Goal: Task Accomplishment & Management: Manage account settings

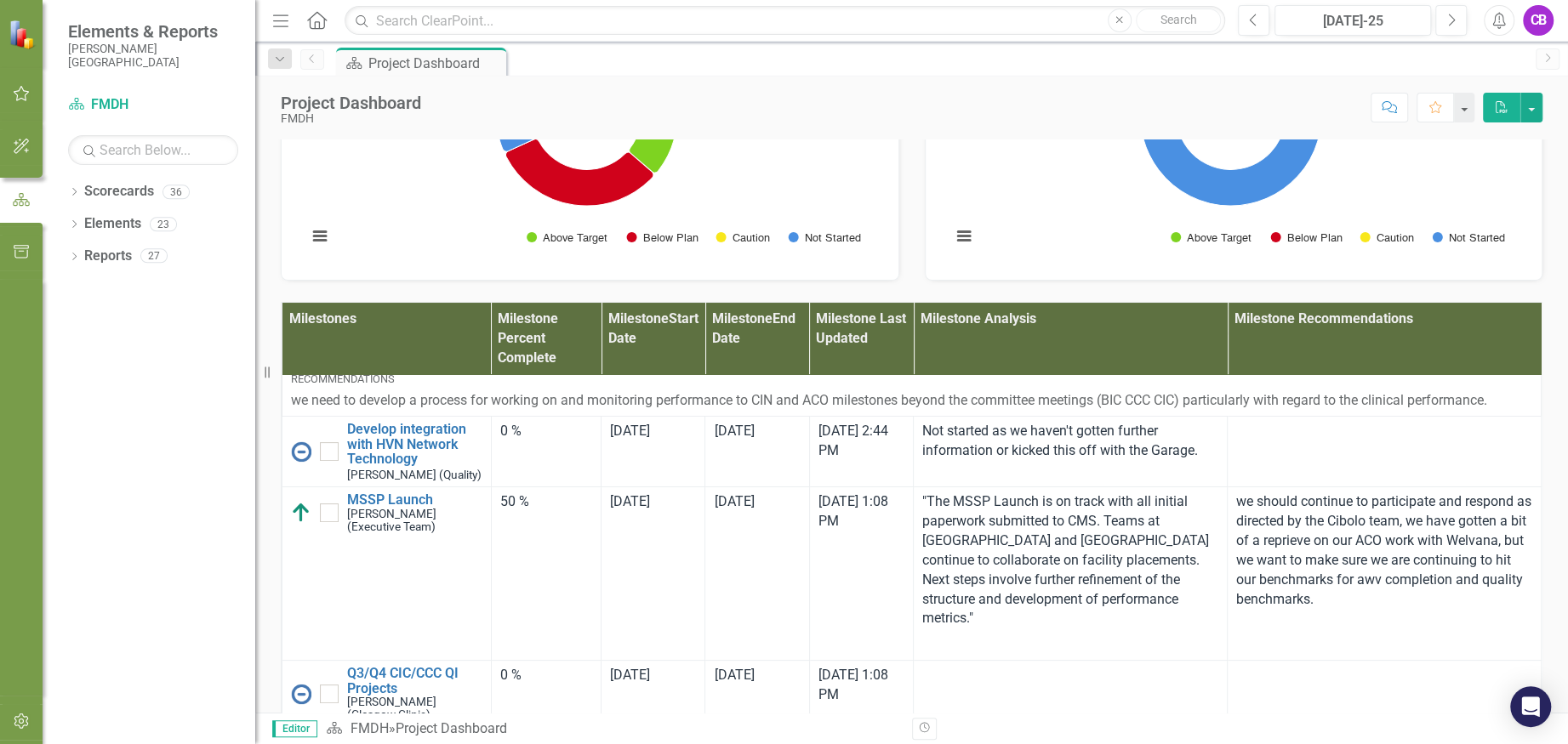
scroll to position [226, 0]
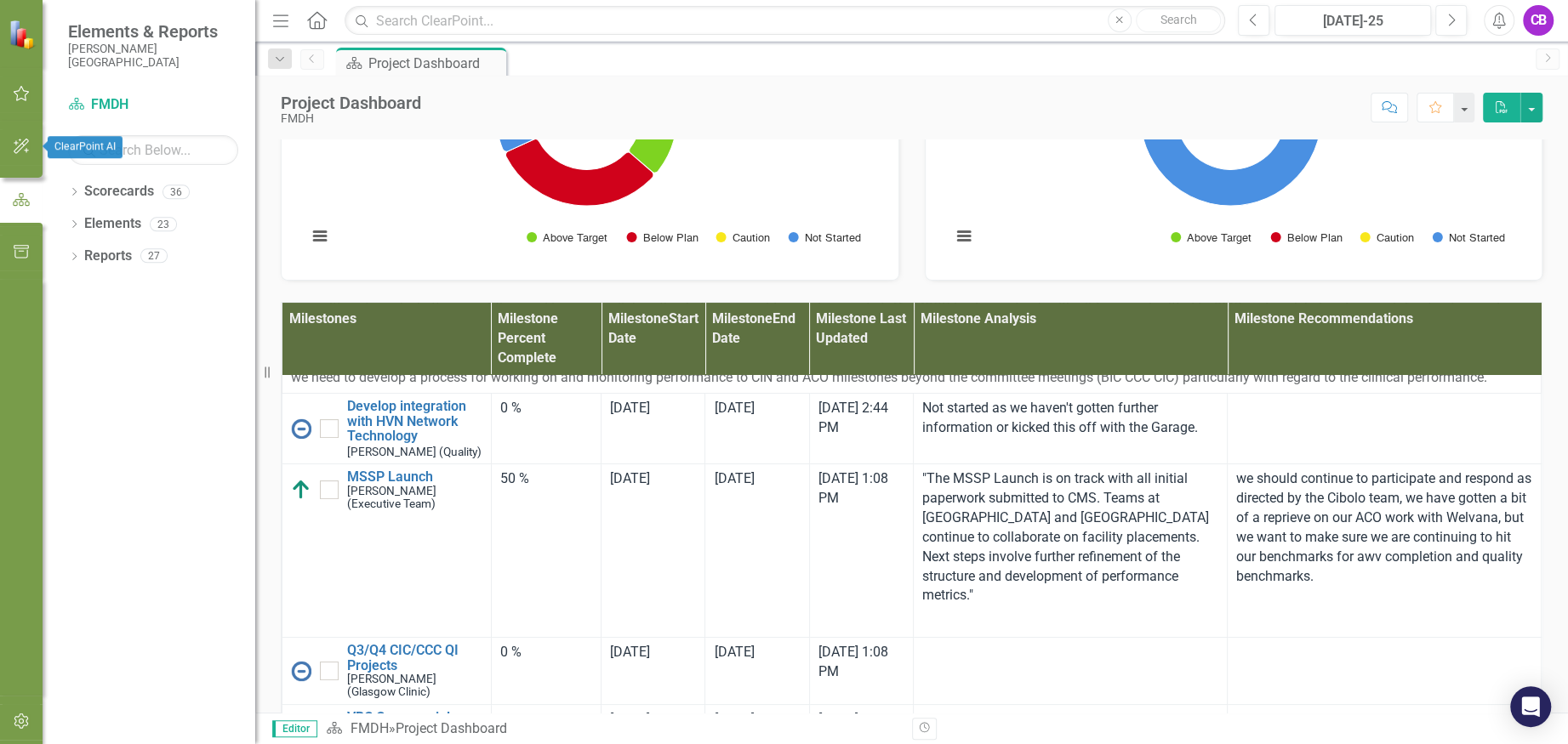
click at [23, 87] on icon "button" at bounding box center [22, 93] width 18 height 14
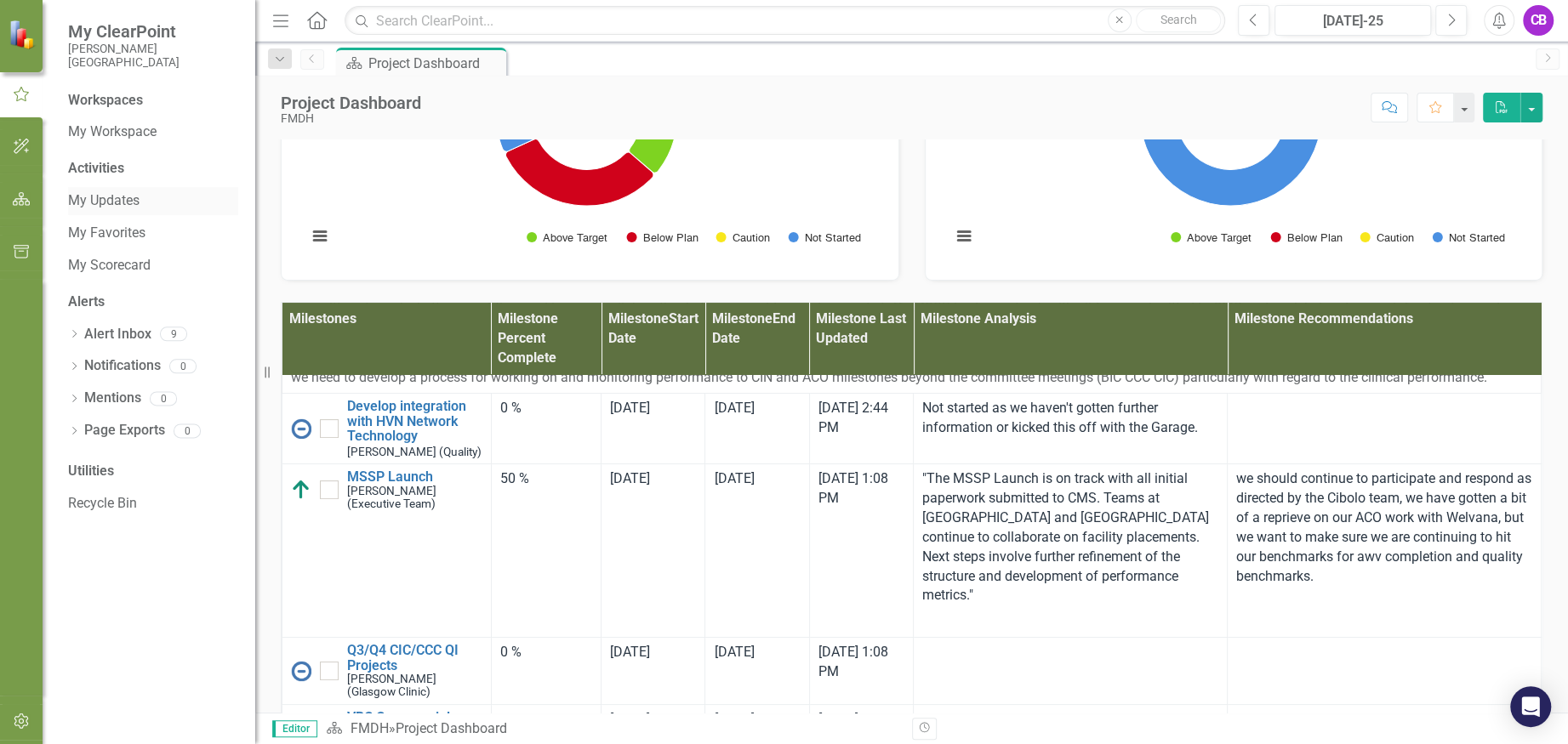
click at [116, 196] on link "My Updates" at bounding box center [152, 201] width 170 height 20
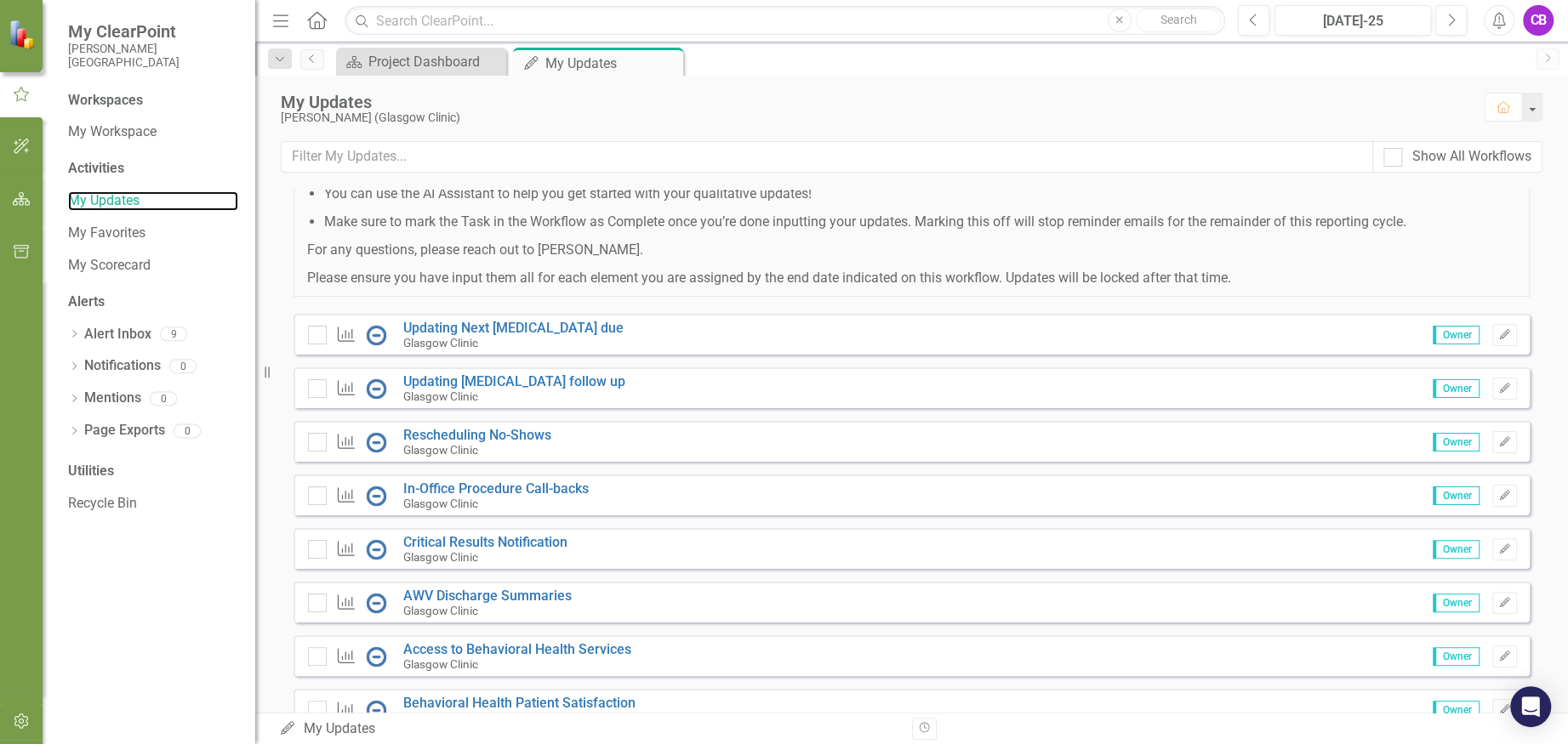
scroll to position [340, 0]
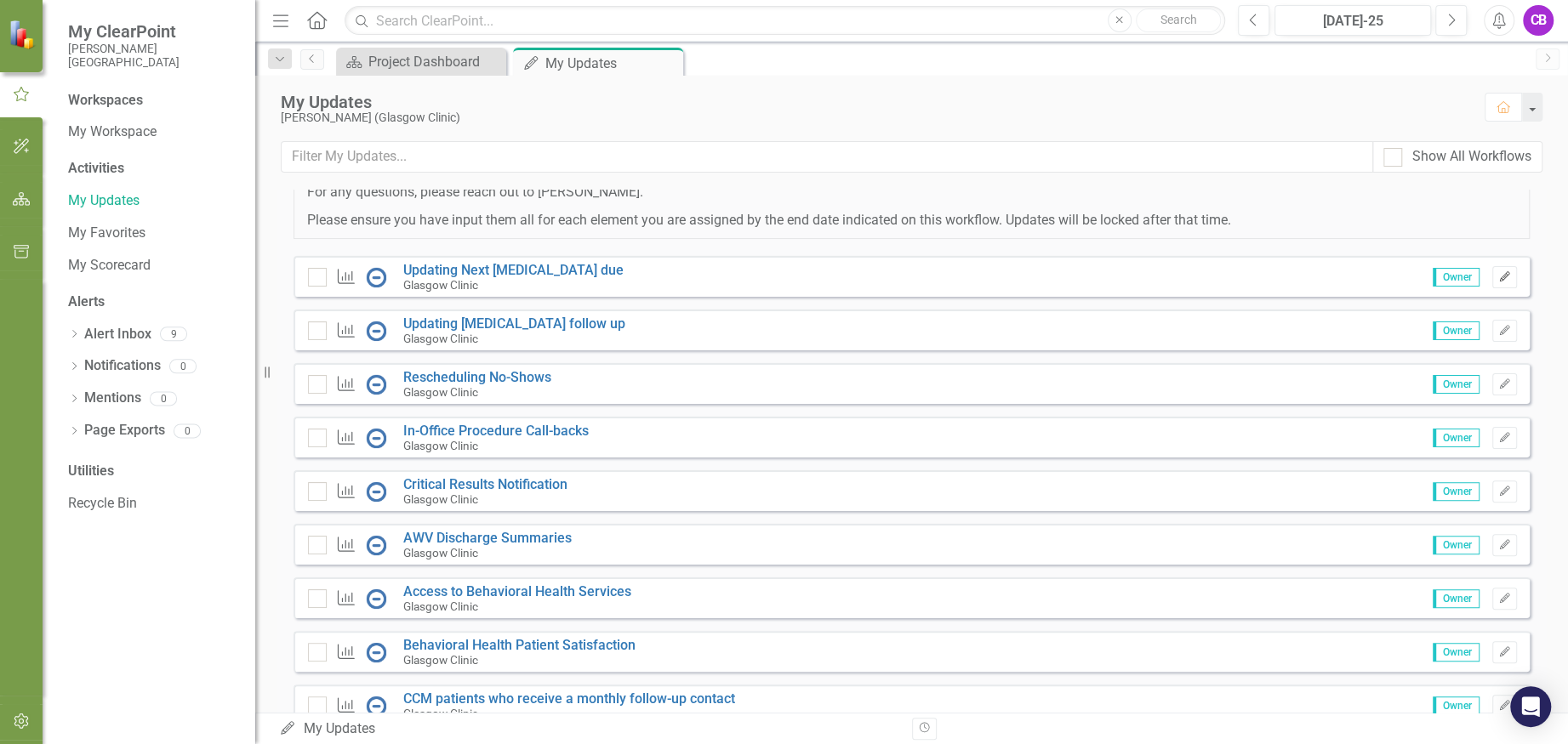
click at [1498, 273] on icon "Edit" at bounding box center [1504, 277] width 13 height 10
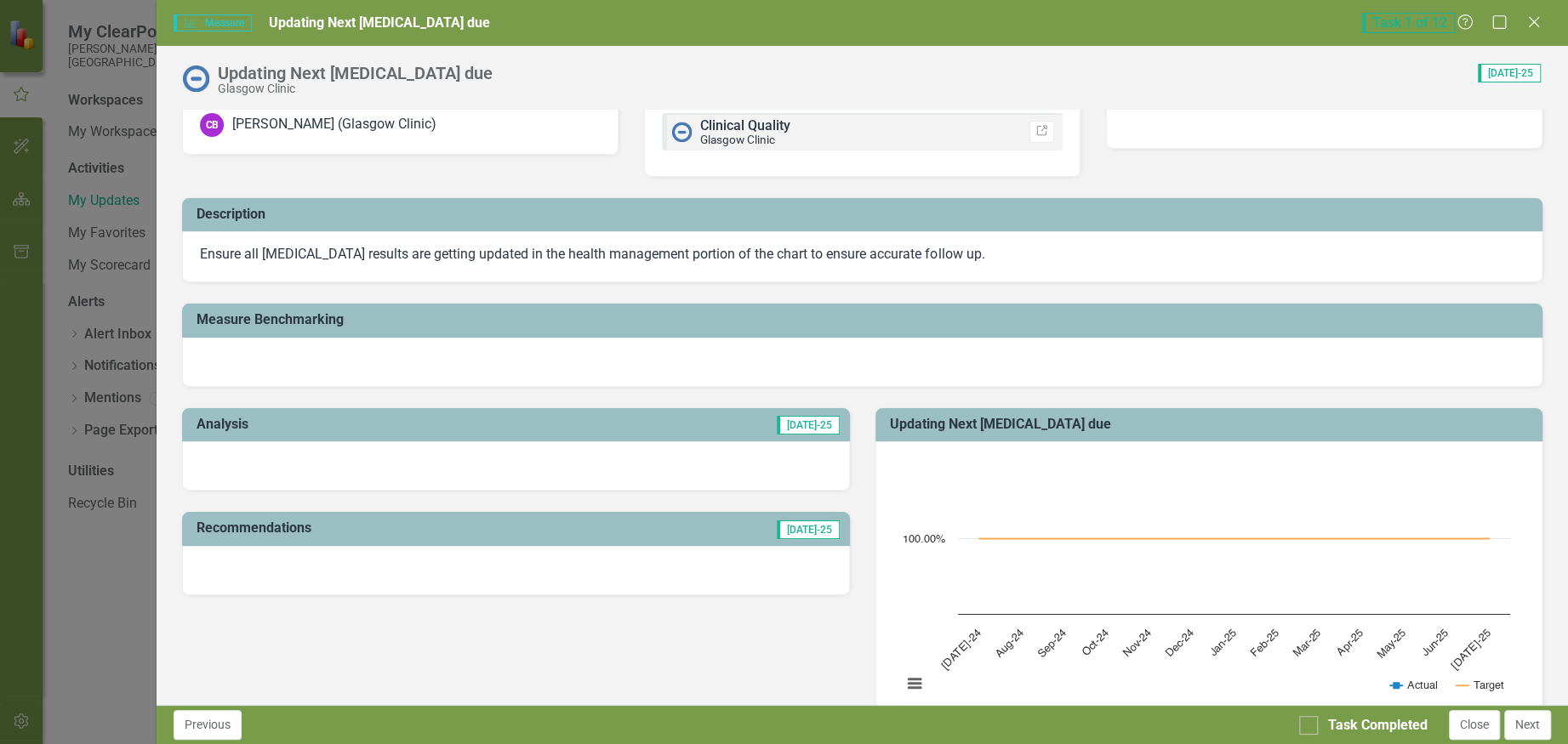
scroll to position [0, 0]
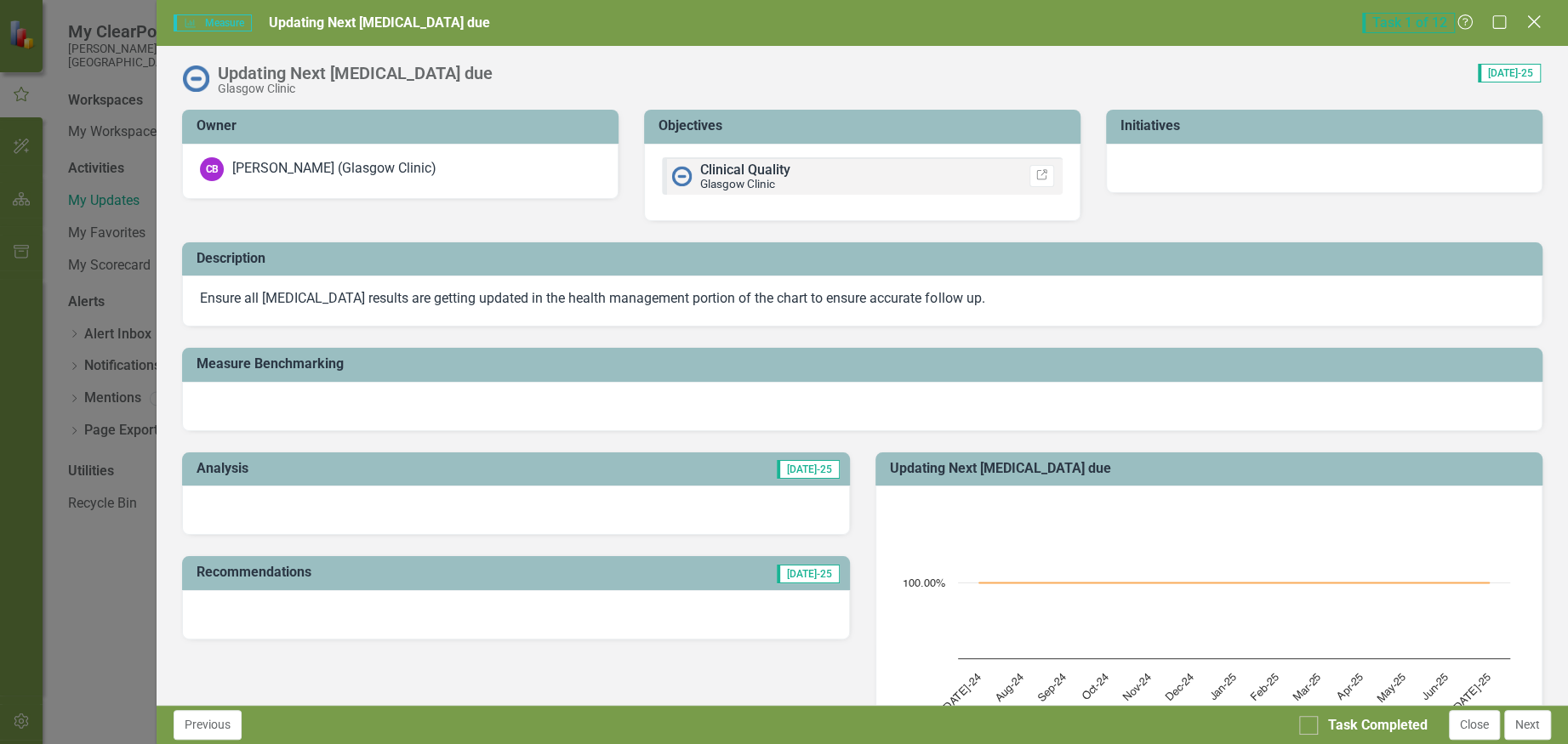
click at [1535, 16] on icon "Close" at bounding box center [1534, 22] width 22 height 16
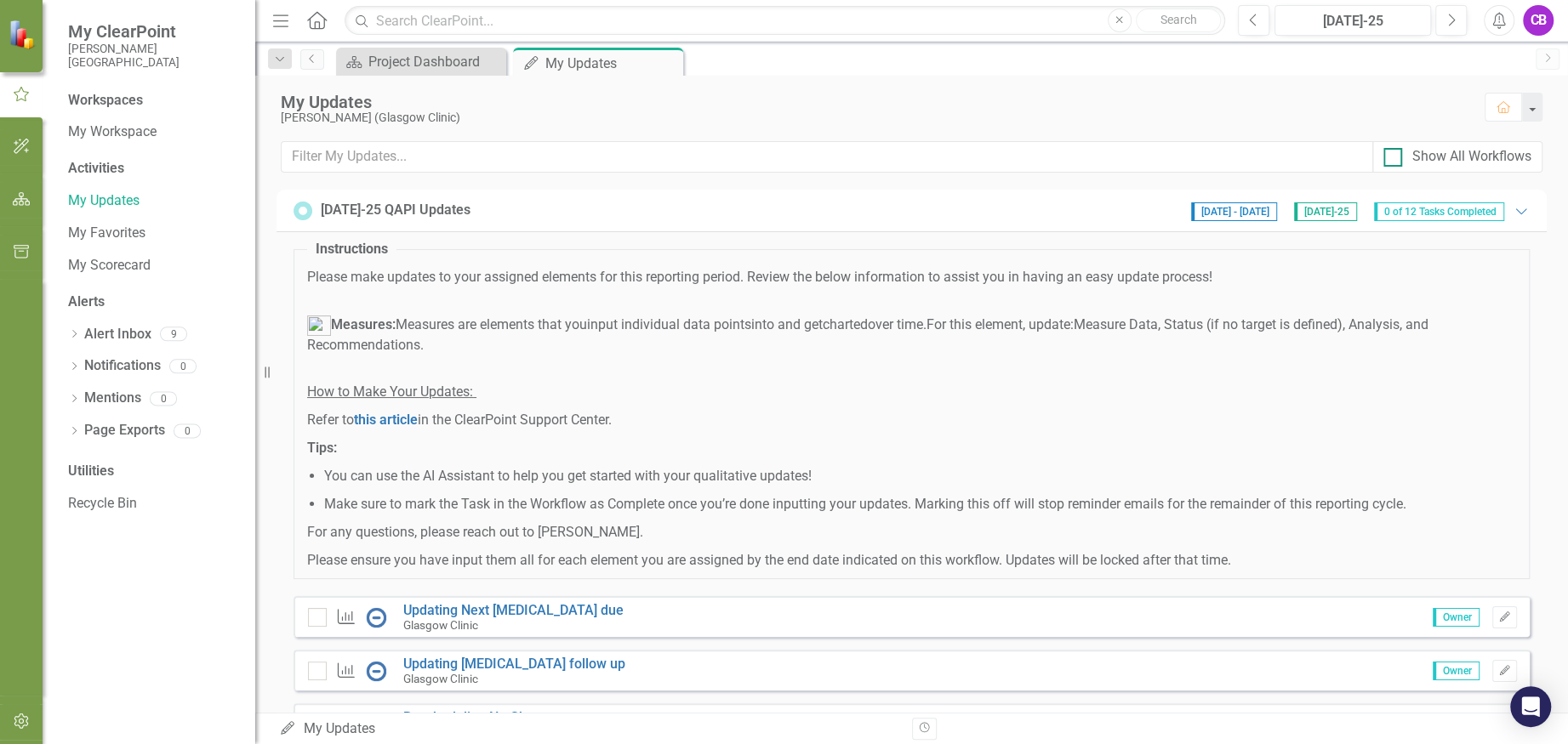
click at [1389, 155] on input "Show All Workflows" at bounding box center [1388, 153] width 11 height 11
checkbox input "true"
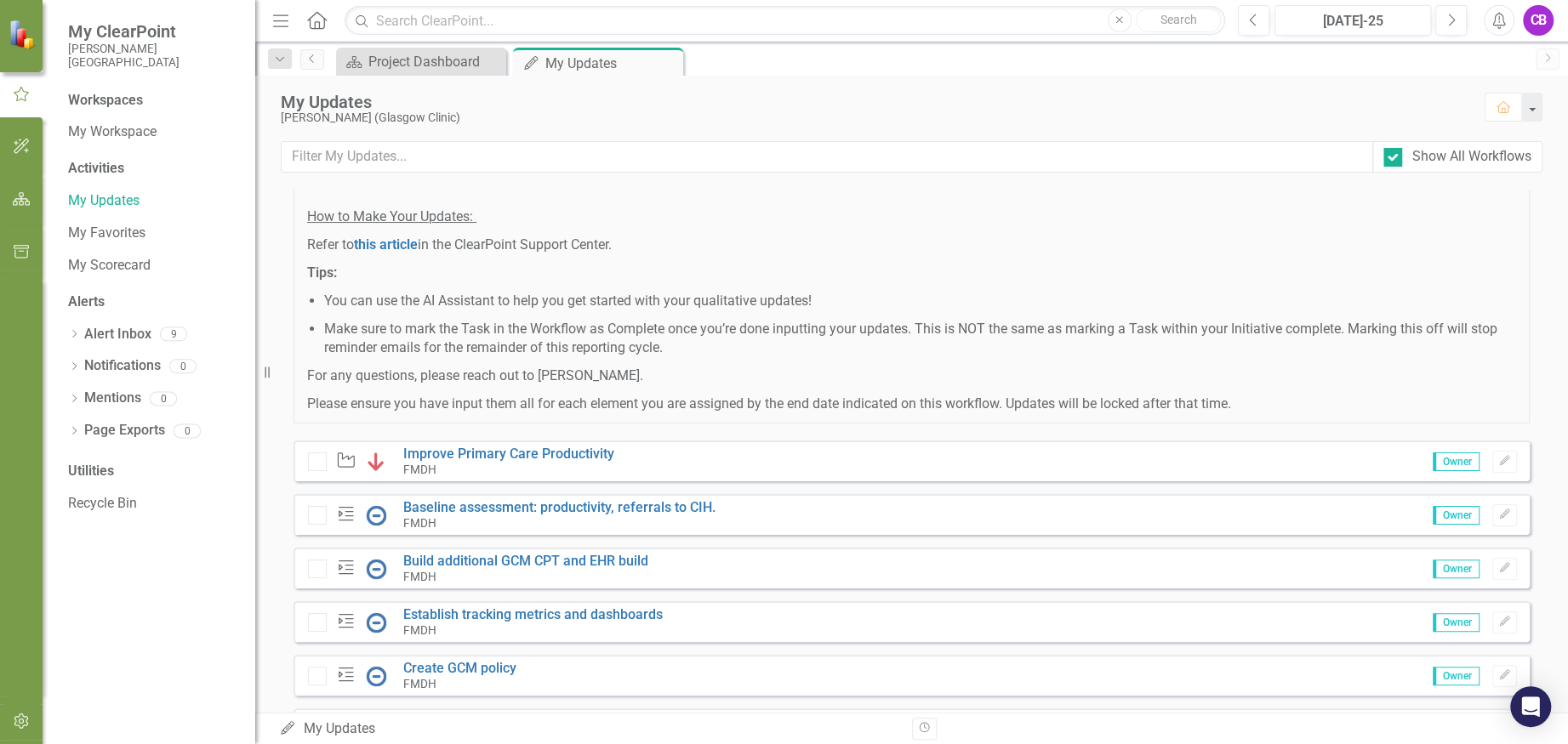
scroll to position [340, 0]
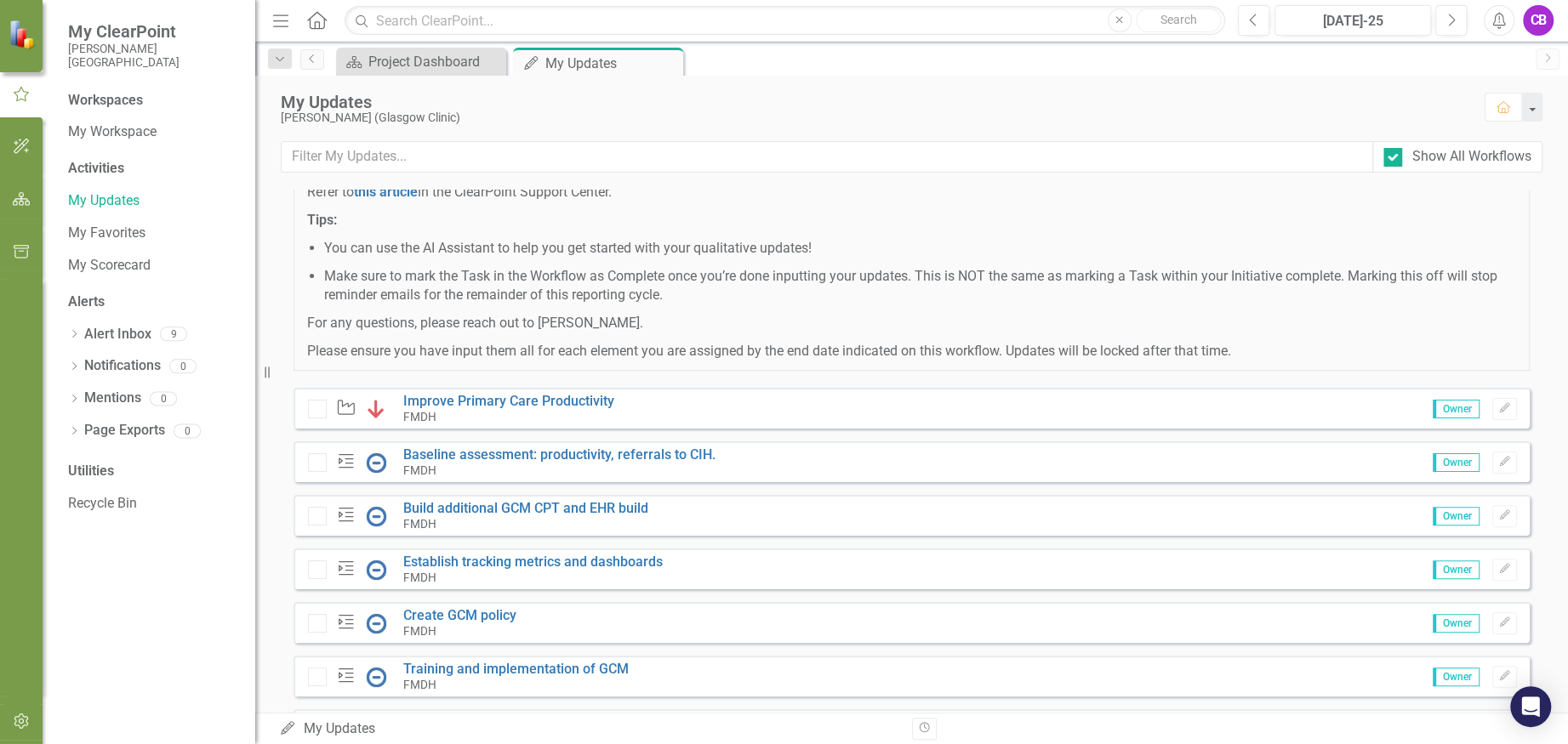
click at [367, 403] on img at bounding box center [376, 409] width 21 height 21
click at [439, 406] on link "Improve Primary Care Productivity" at bounding box center [508, 401] width 211 height 16
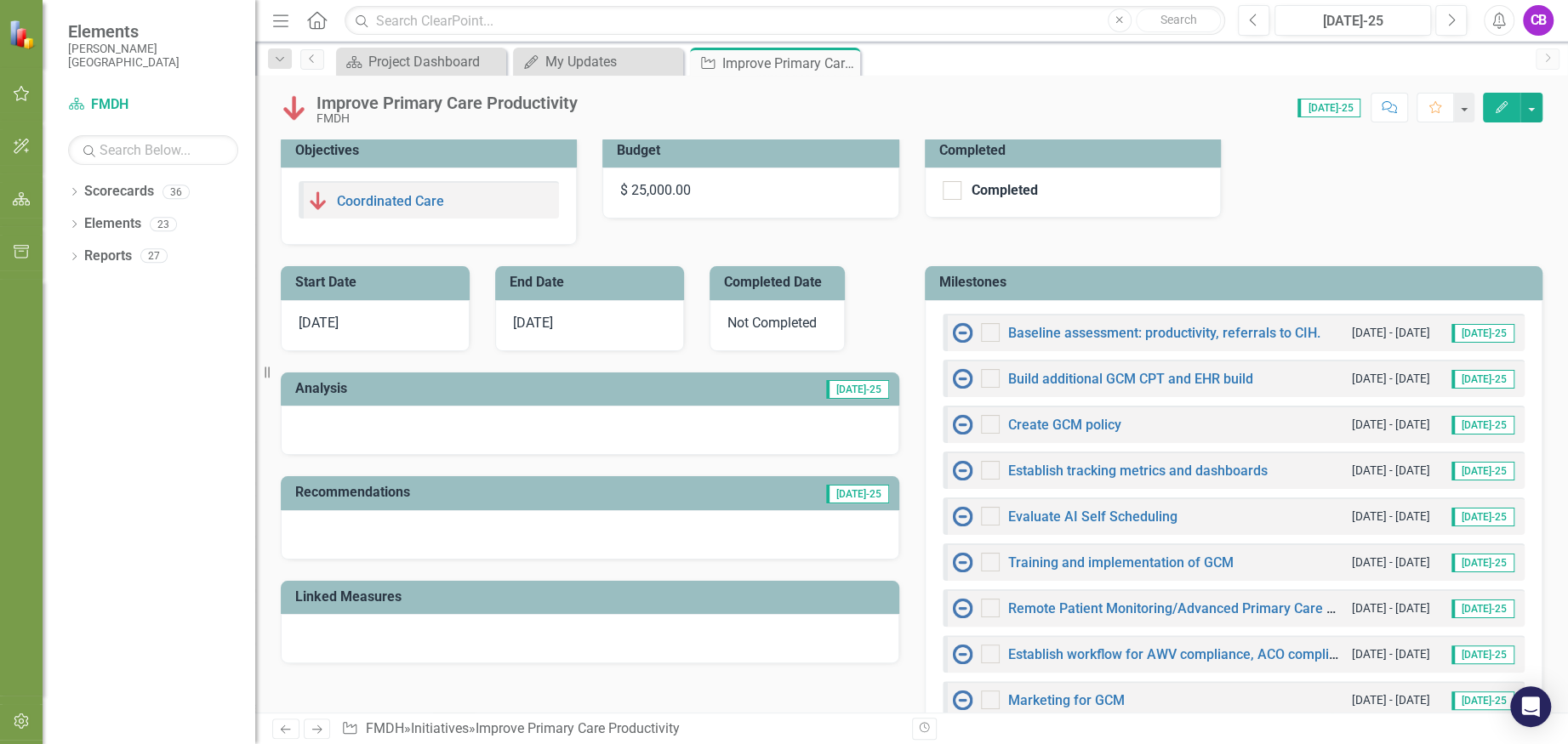
scroll to position [453, 0]
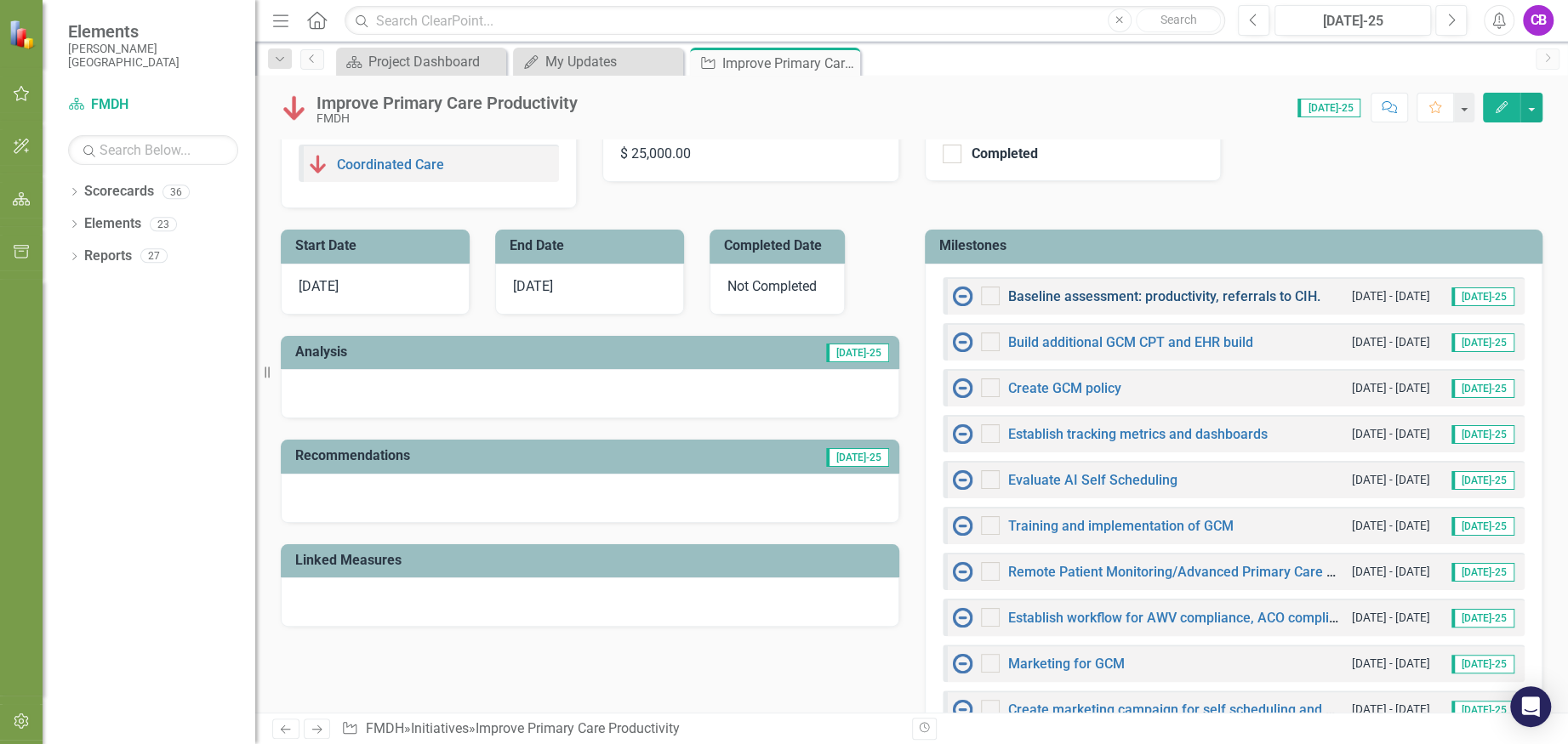
click at [1181, 297] on link "Baseline assessment: productivity, referrals to CIH." at bounding box center [1164, 296] width 312 height 16
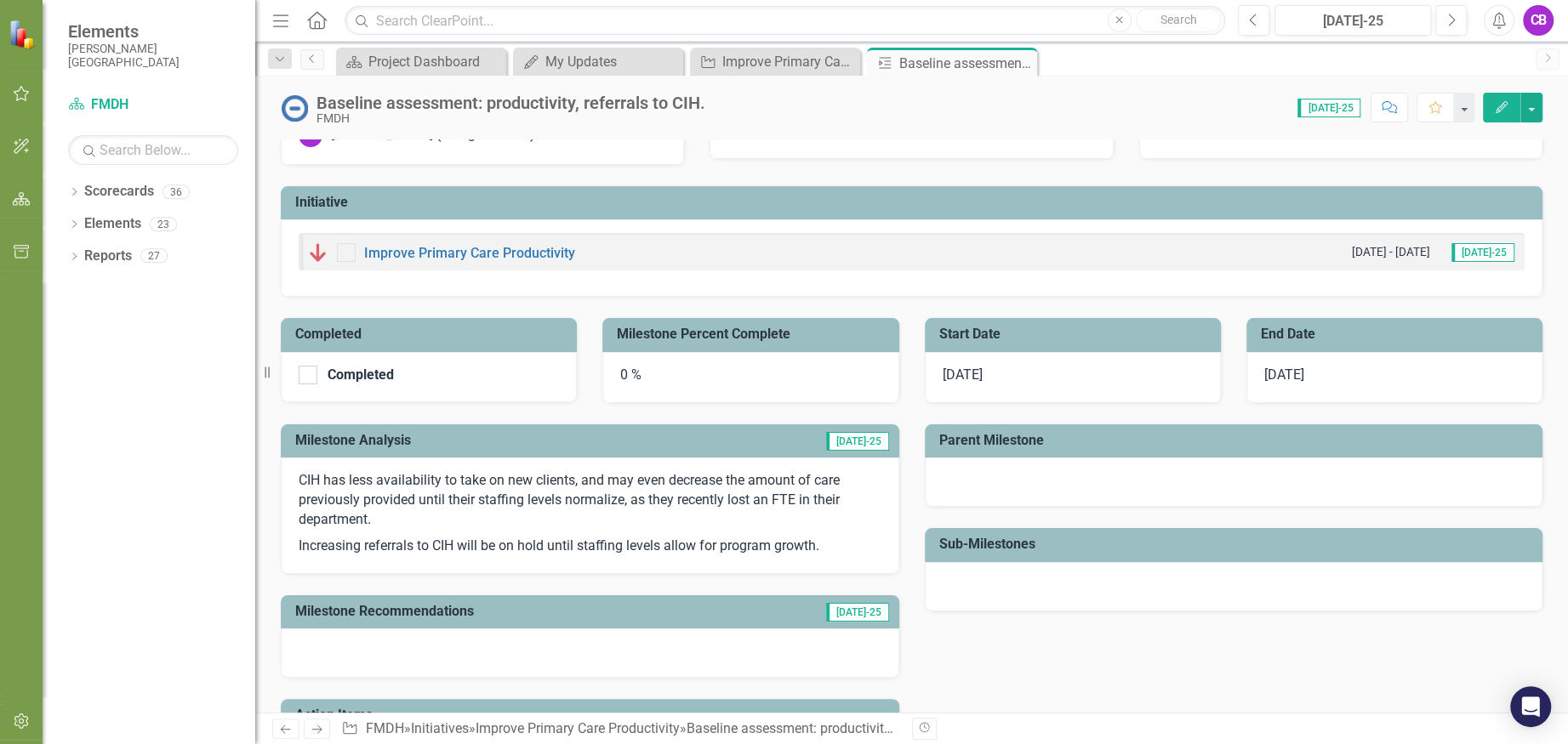
scroll to position [113, 0]
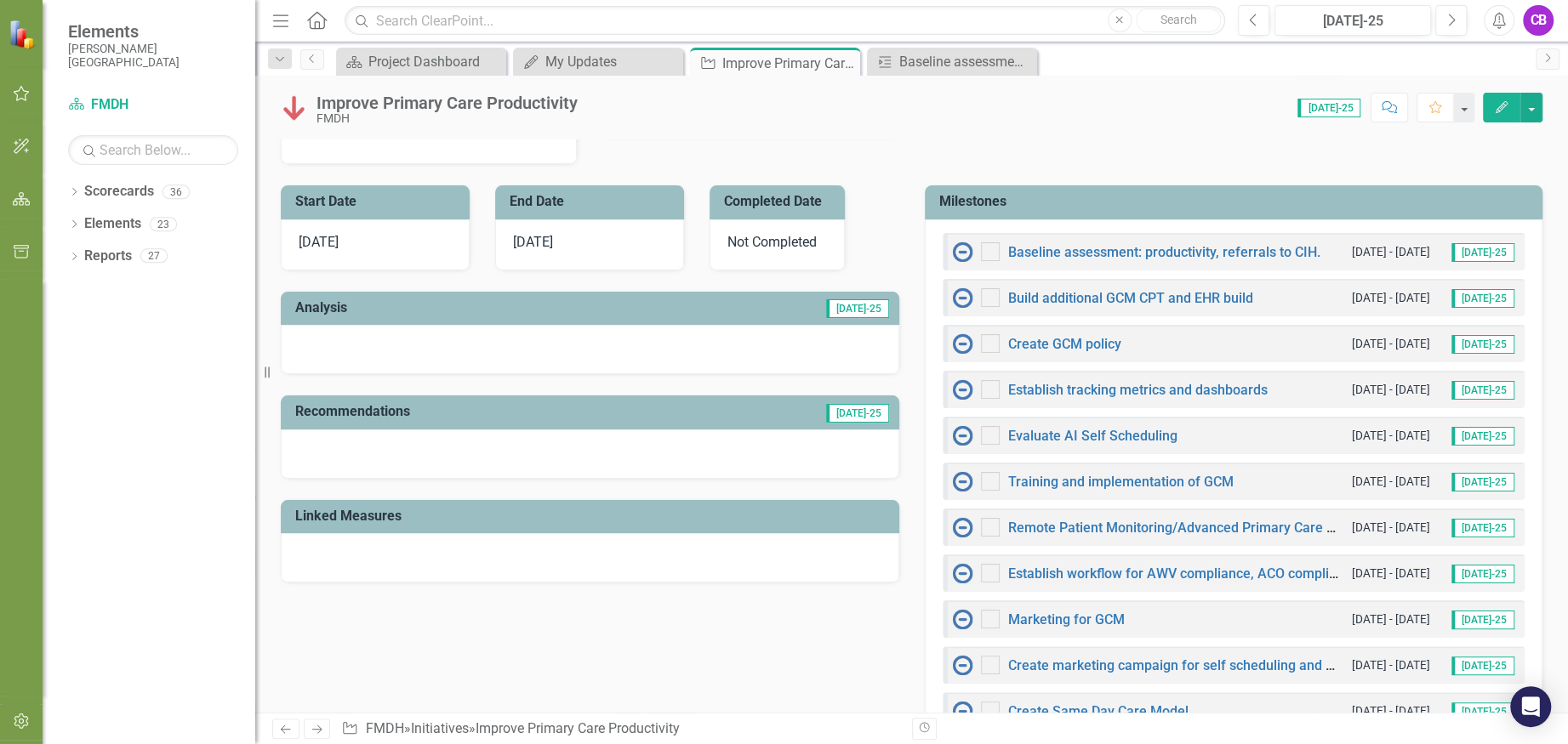
scroll to position [226, 0]
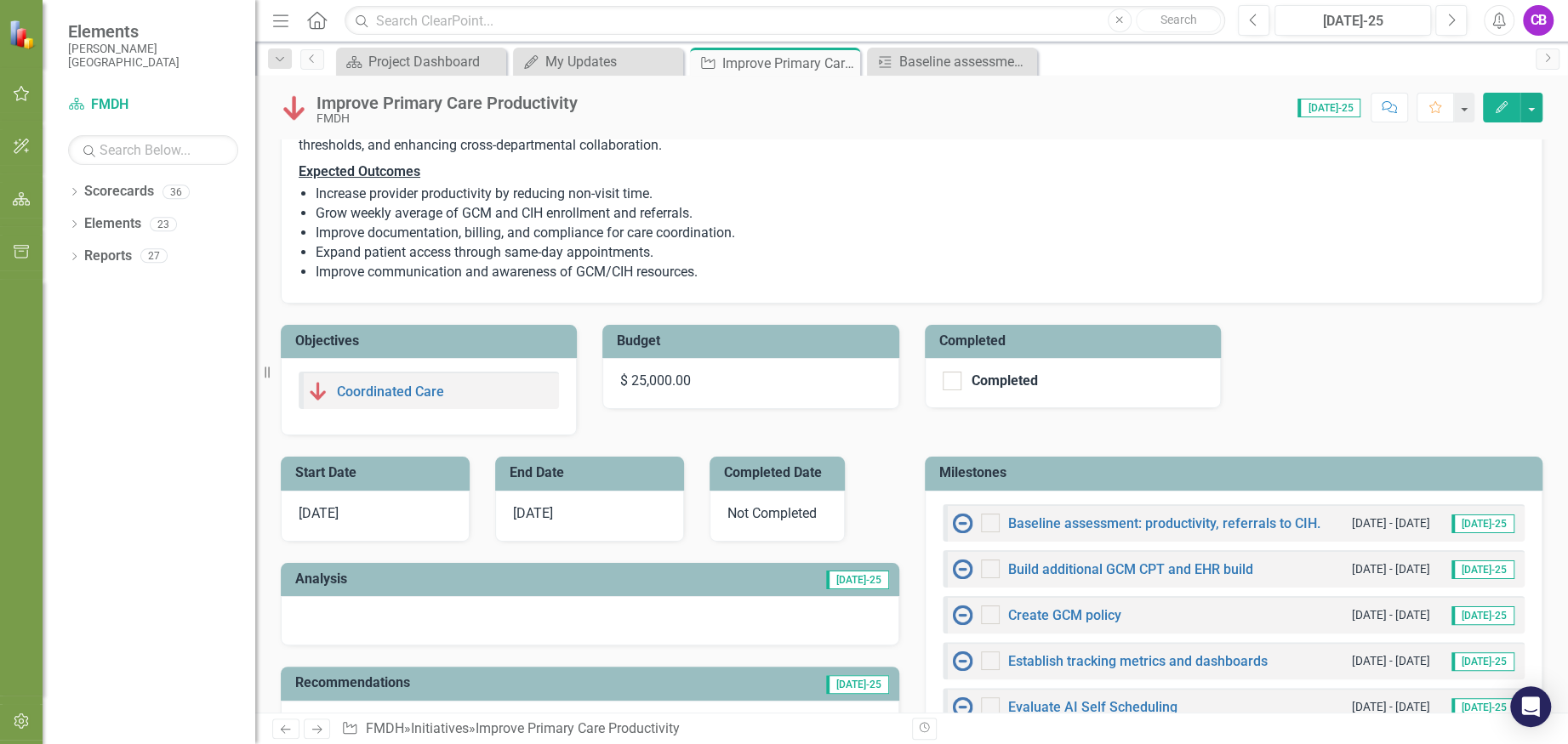
click at [317, 15] on icon "Home" at bounding box center [316, 20] width 23 height 18
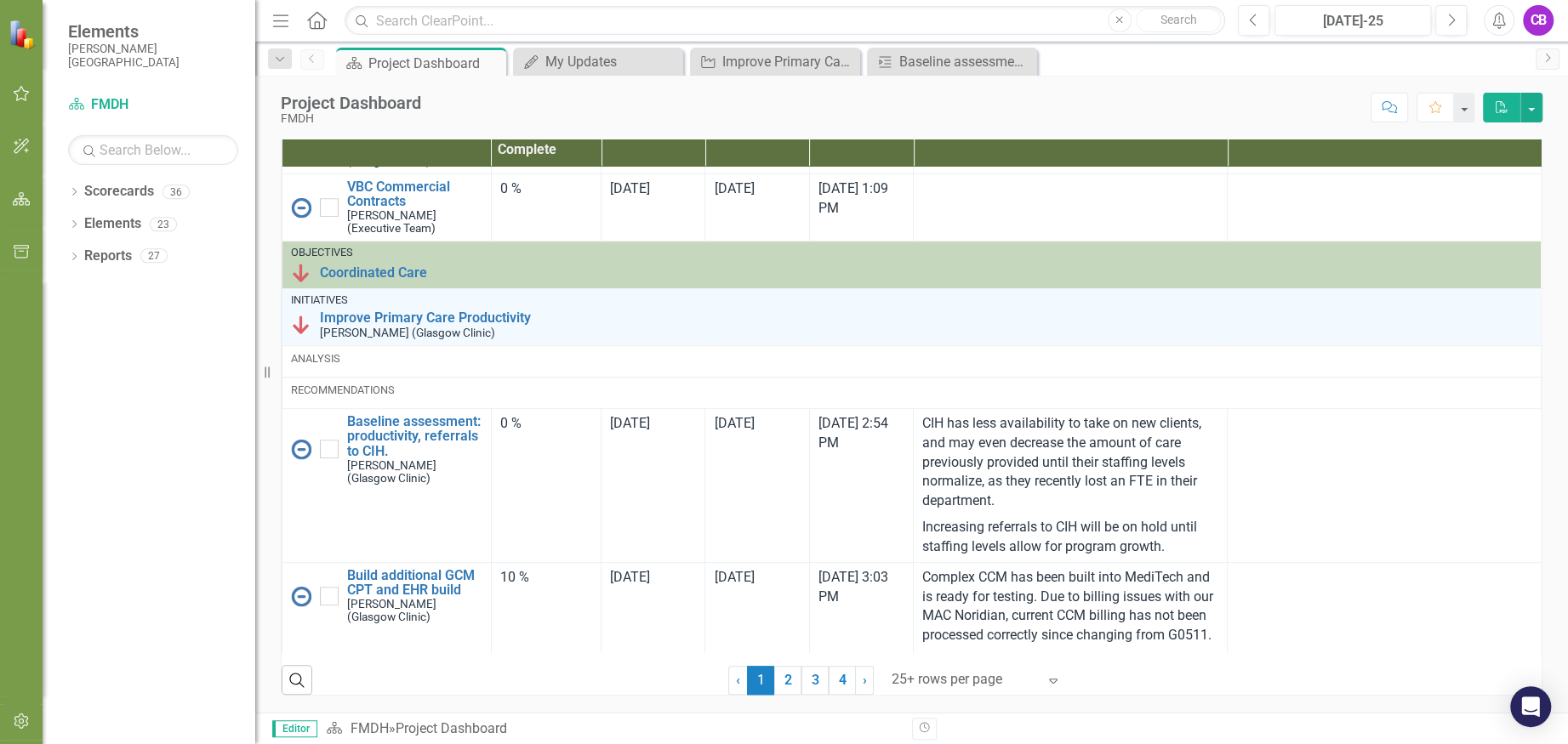
scroll to position [567, 0]
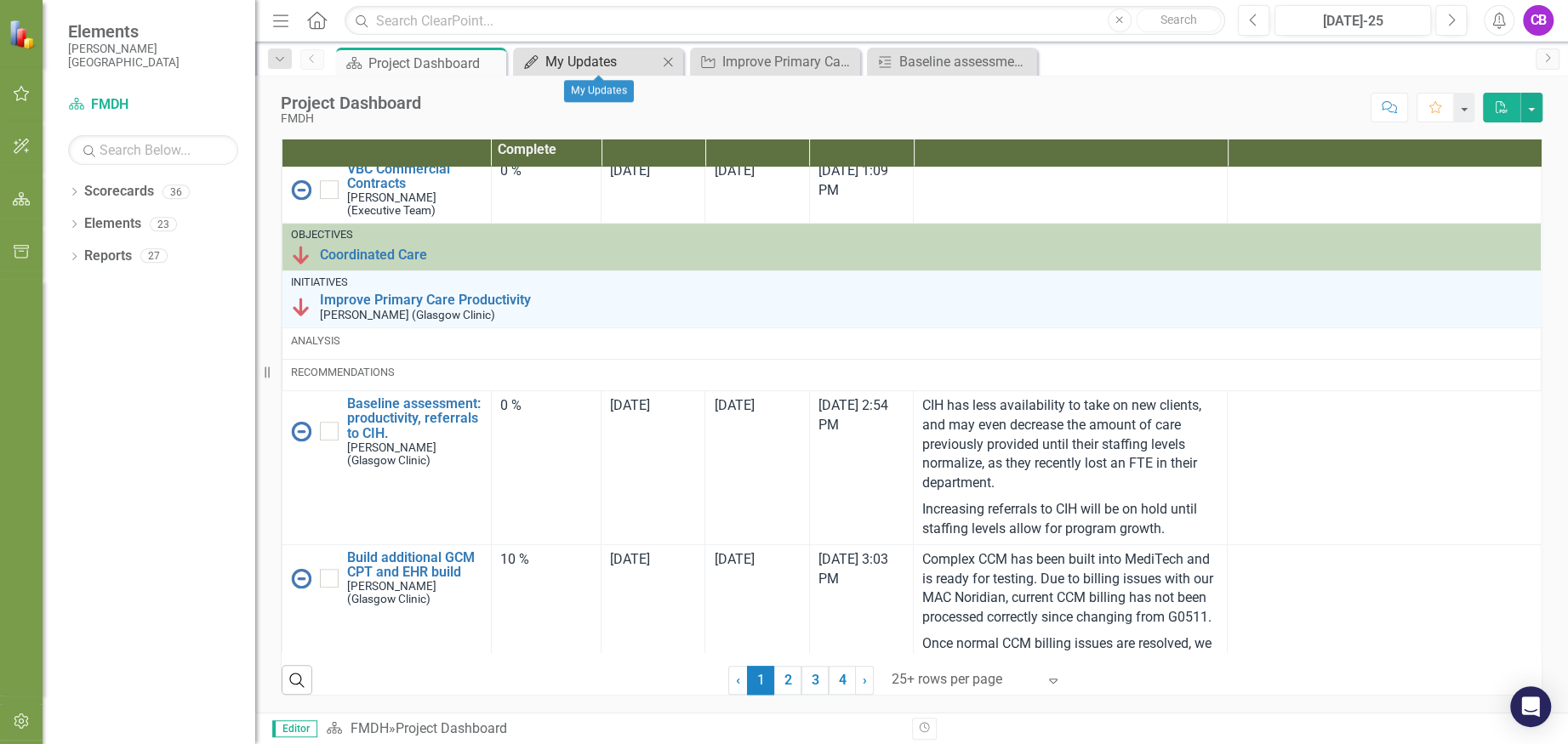
click at [570, 64] on div "My Updates" at bounding box center [601, 62] width 112 height 22
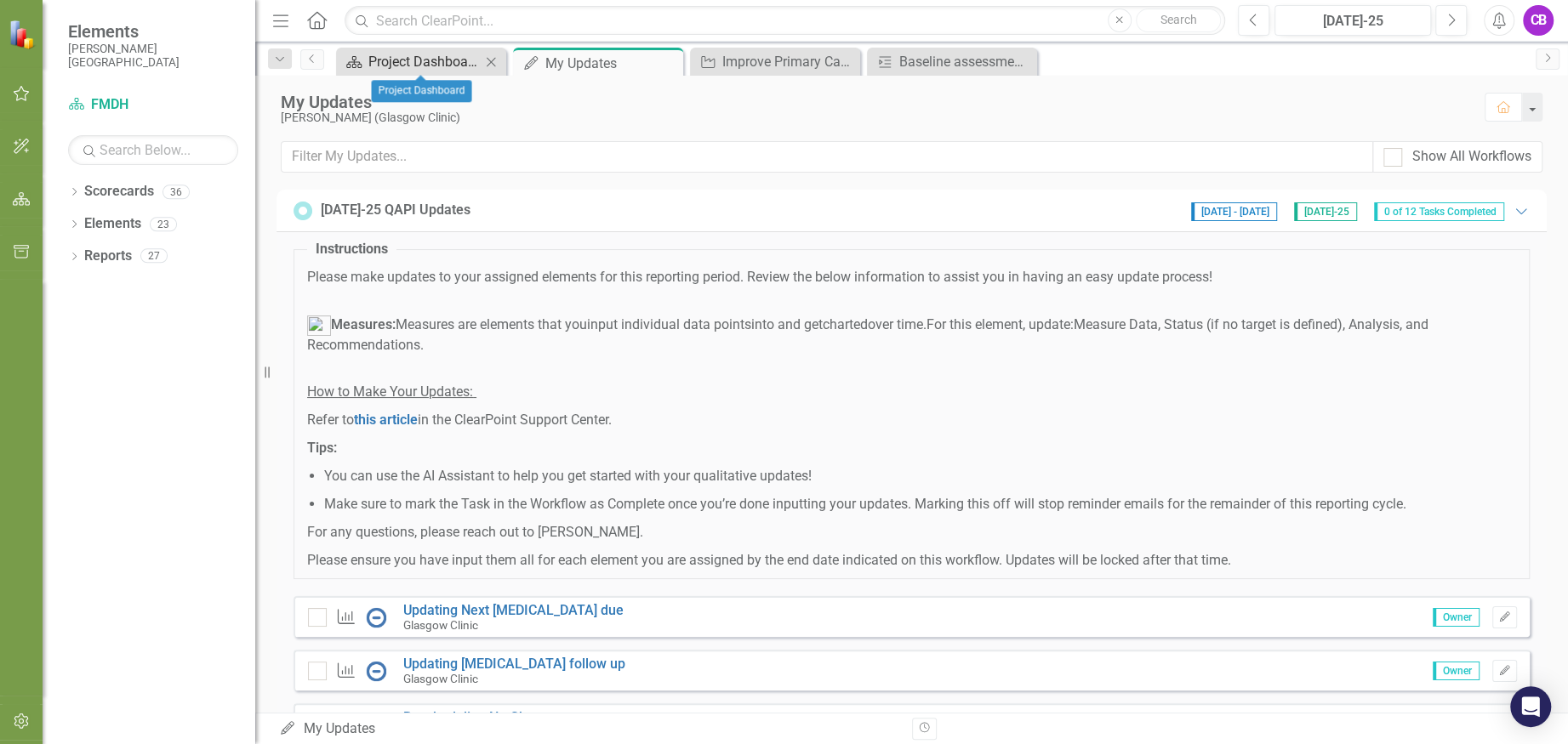
click at [446, 64] on div "Project Dashboard" at bounding box center [425, 62] width 112 height 22
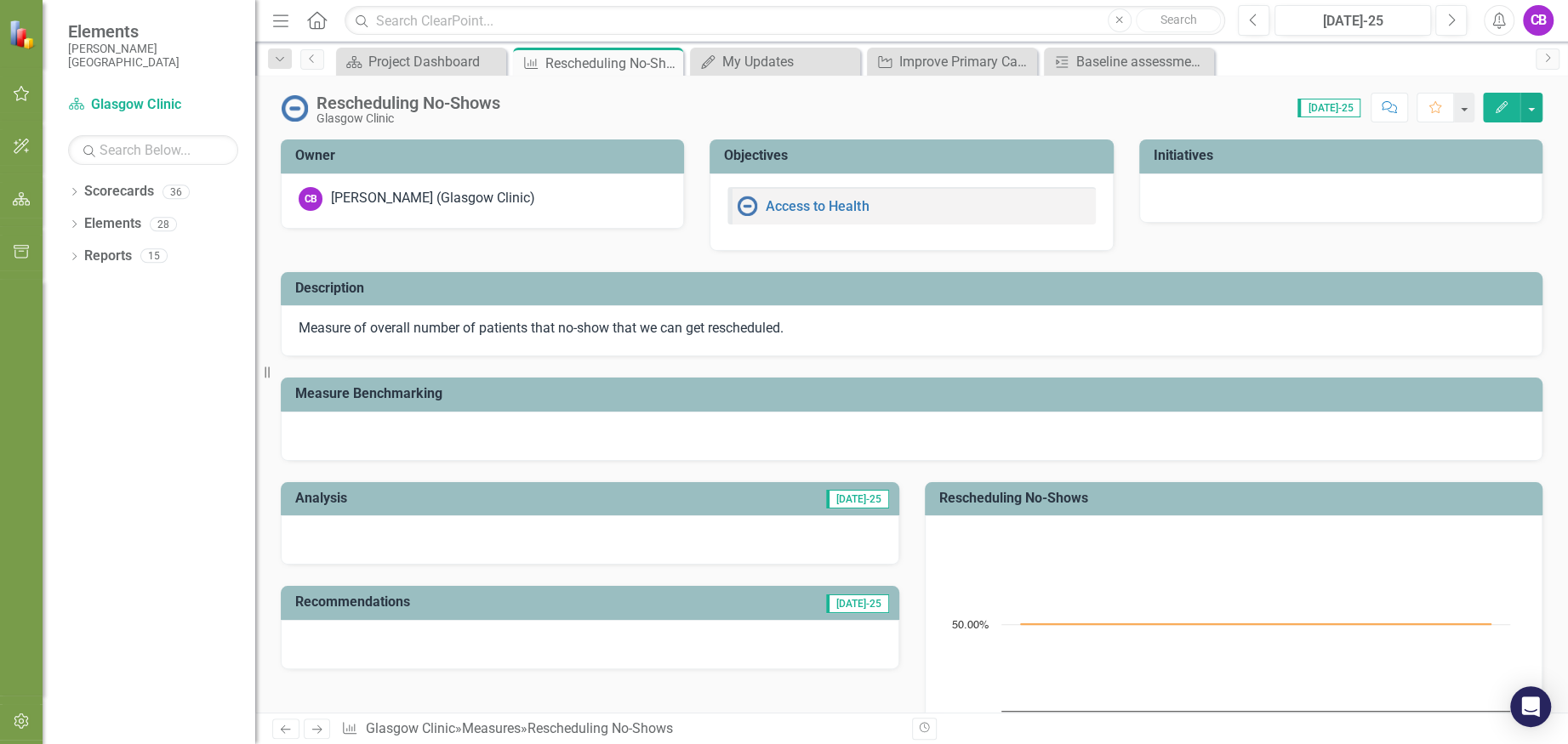
click at [1498, 101] on icon "Edit" at bounding box center [1501, 107] width 16 height 12
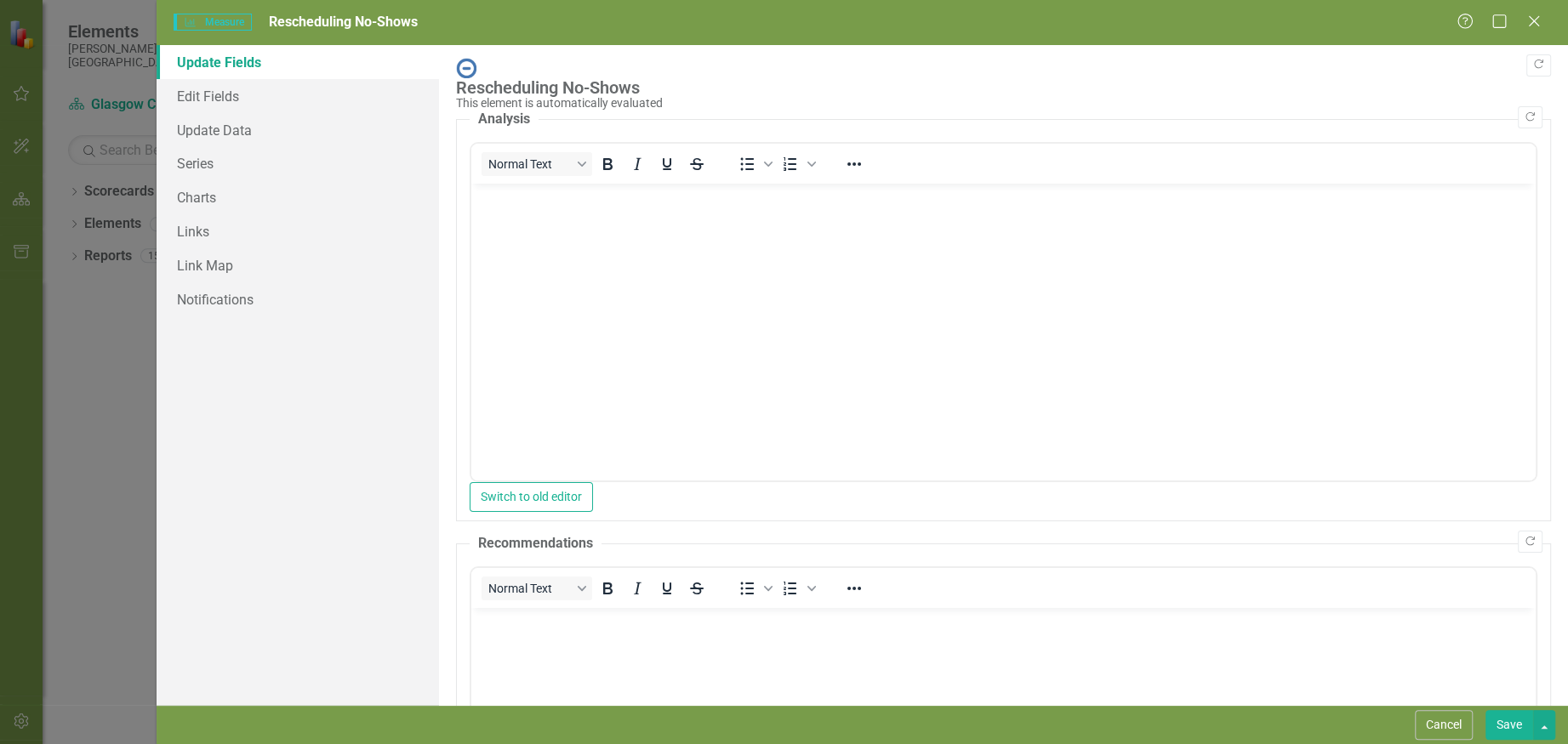
click at [982, 324] on body "Rich Text Area. Press ALT-0 for help." at bounding box center [1003, 311] width 1064 height 255
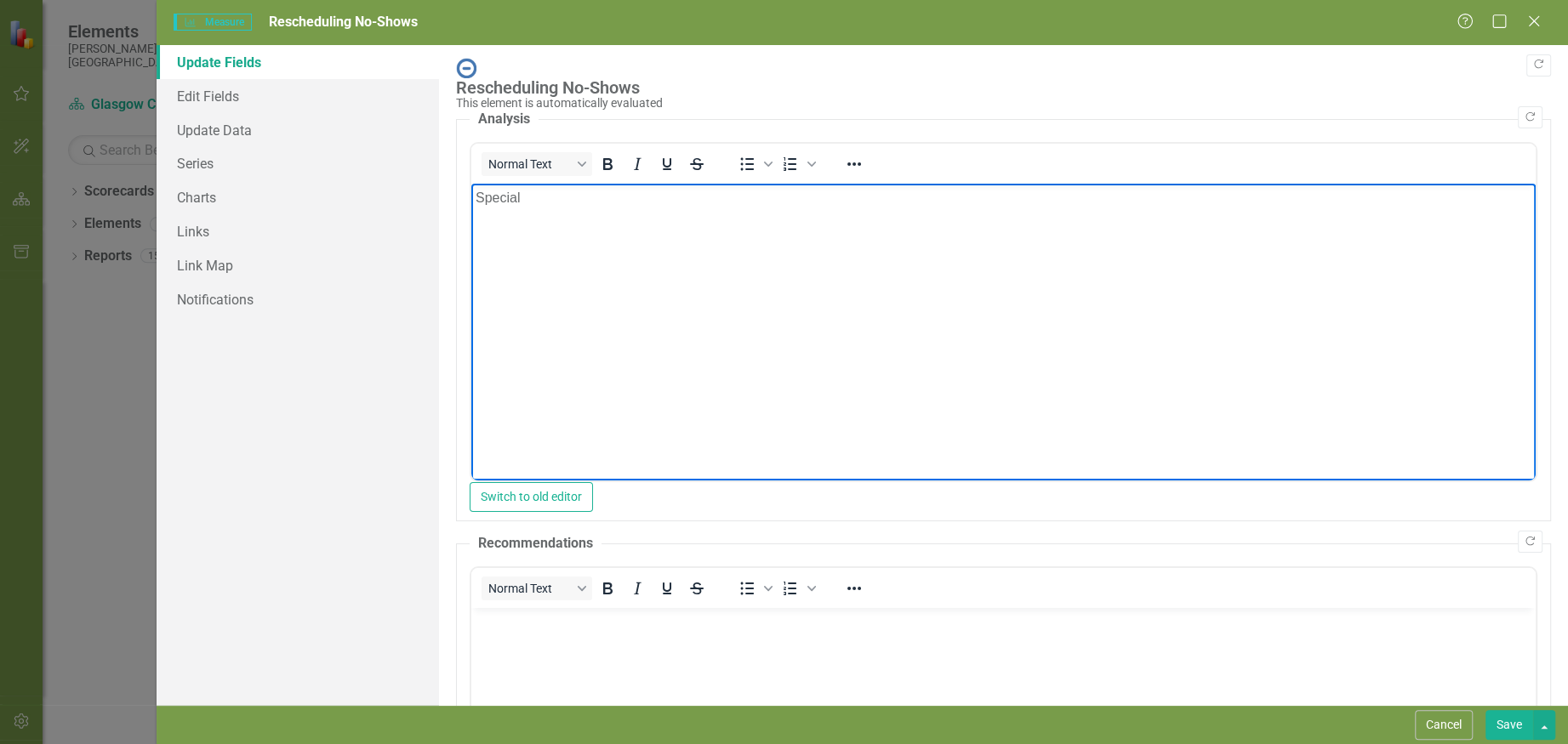
click at [863, 285] on body "Special" at bounding box center [1003, 311] width 1064 height 255
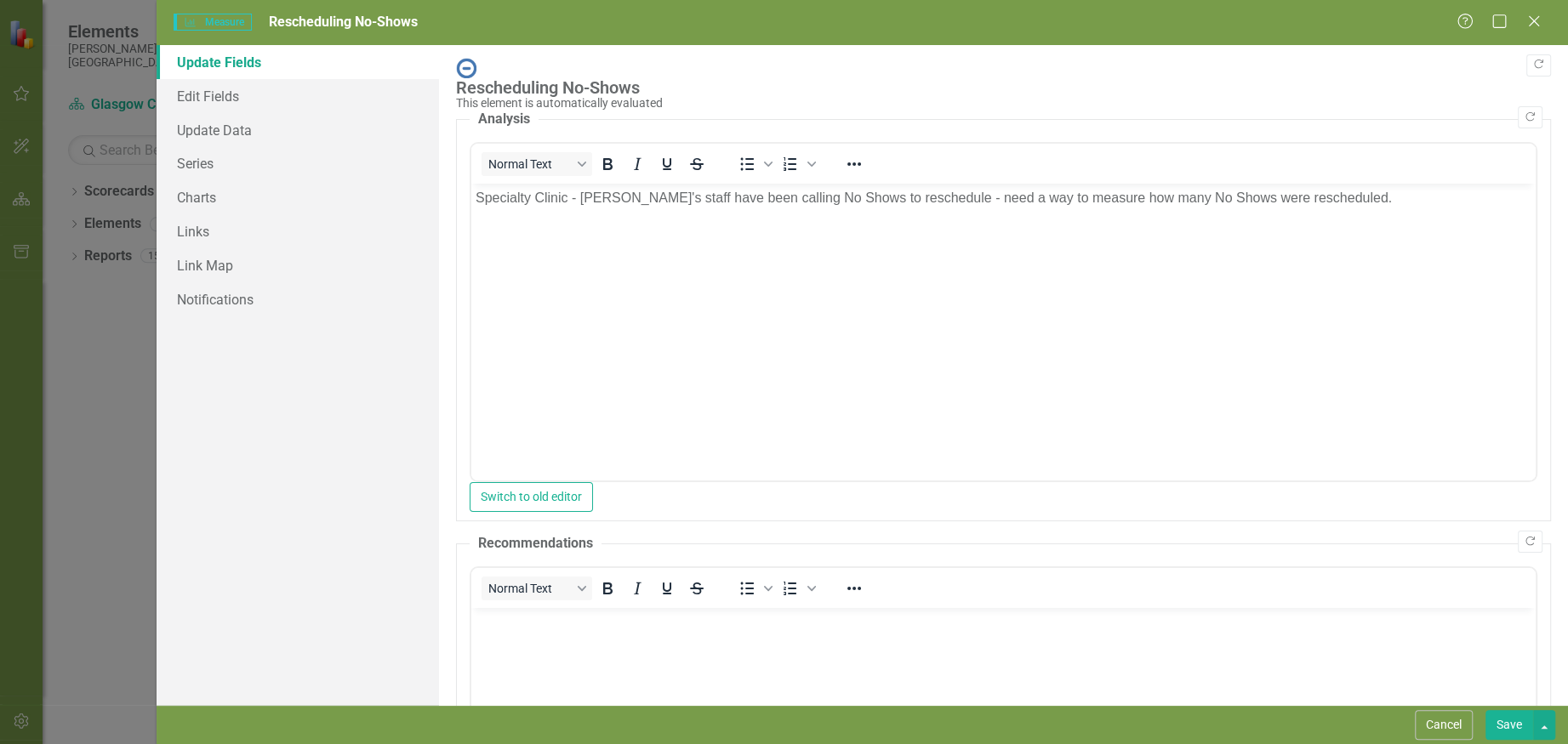
click at [1500, 728] on button "Save" at bounding box center [1509, 724] width 48 height 29
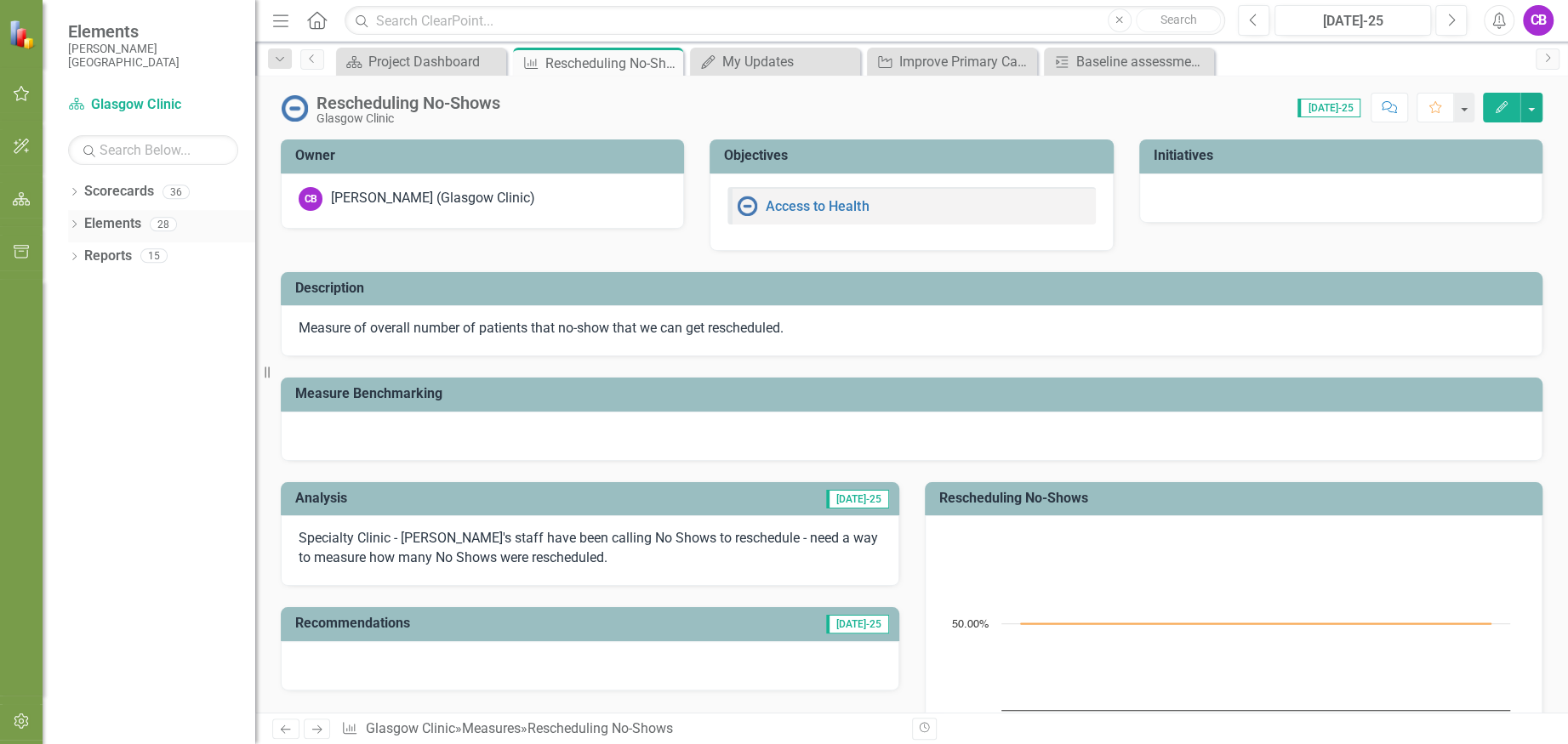
click at [105, 221] on link "Elements" at bounding box center [113, 224] width 57 height 20
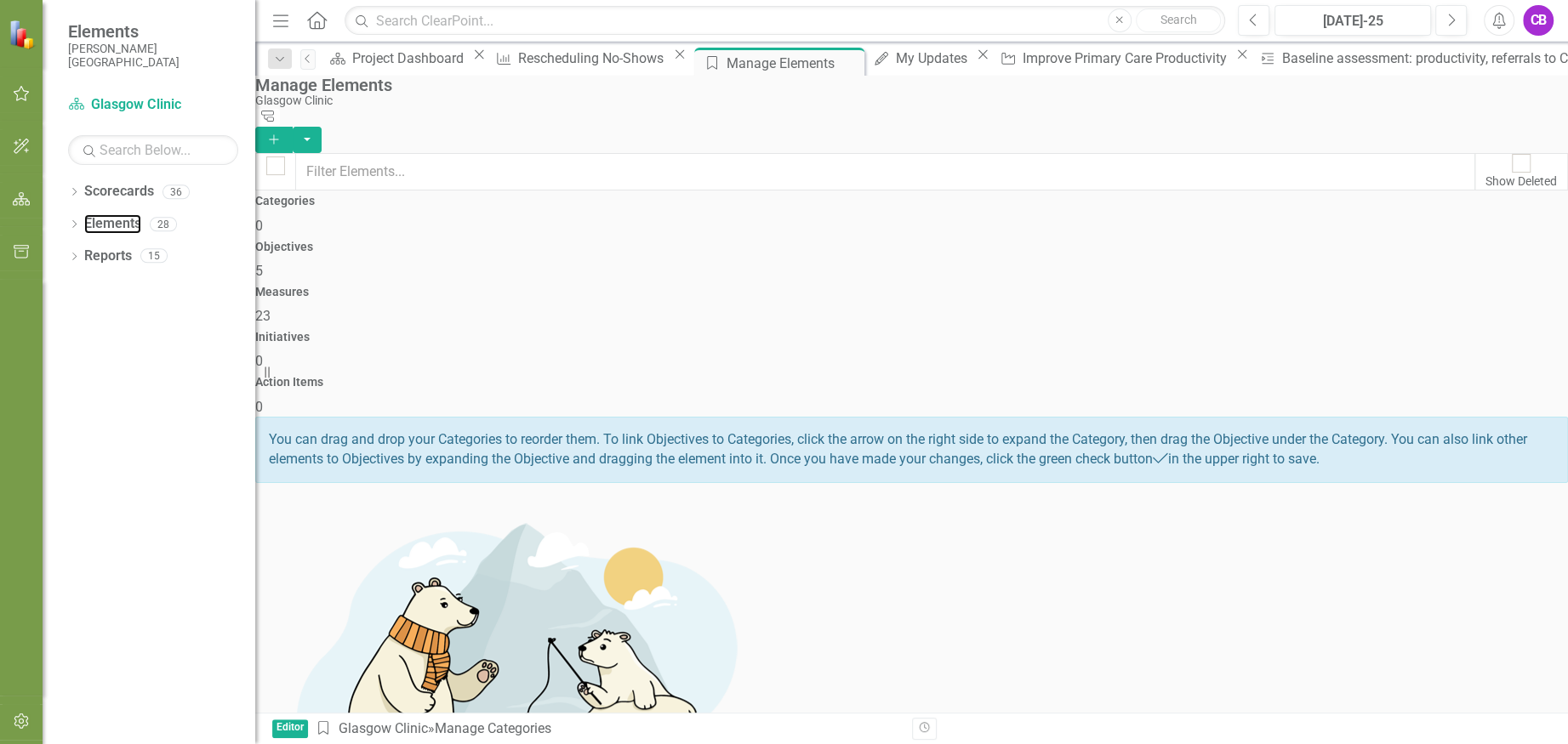
scroll to position [61, 0]
click at [119, 196] on link "Scorecards" at bounding box center [119, 192] width 70 height 20
click at [136, 108] on link "Scorecard Glasgow Clinic" at bounding box center [152, 105] width 170 height 20
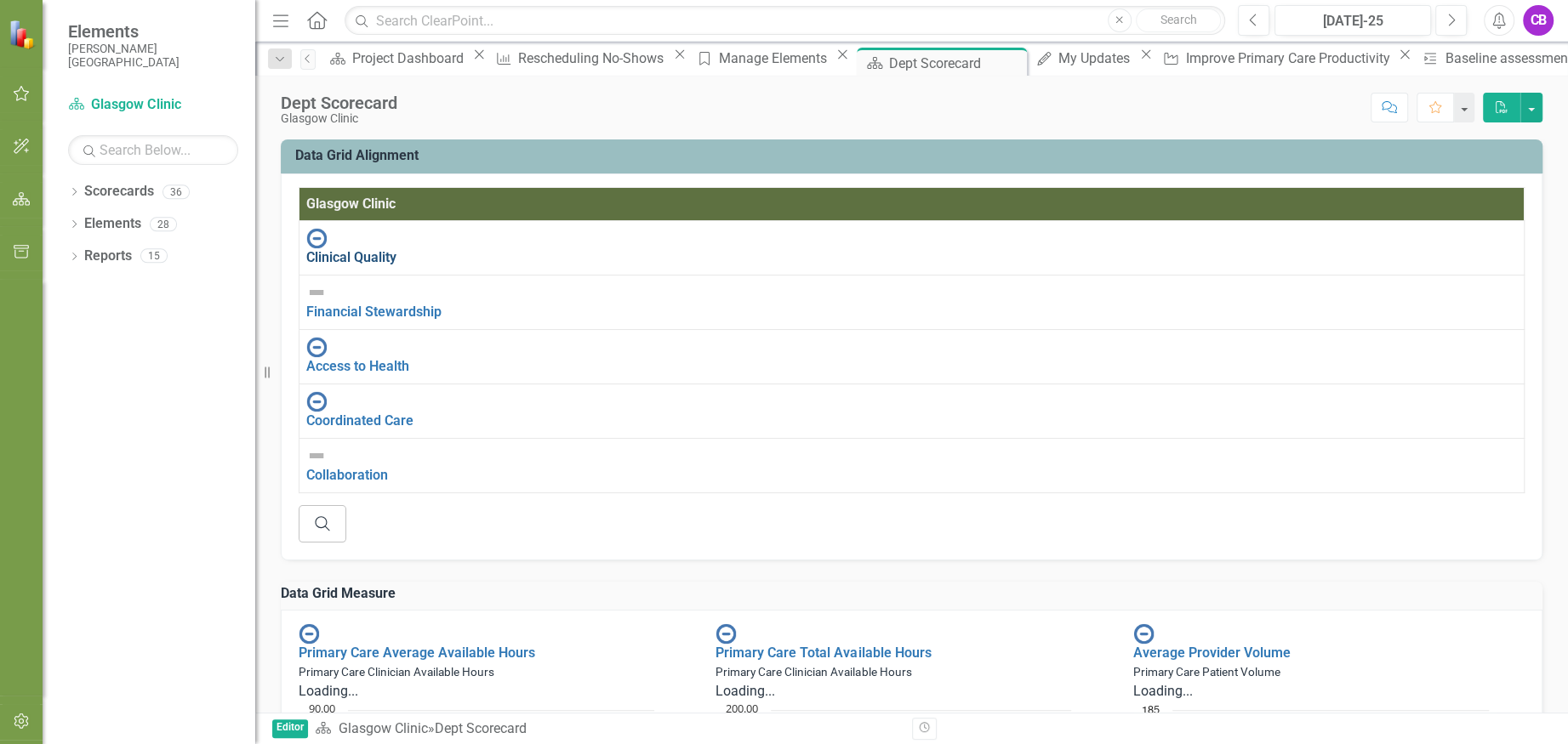
click at [381, 249] on link "Clinical Quality" at bounding box center [351, 257] width 90 height 16
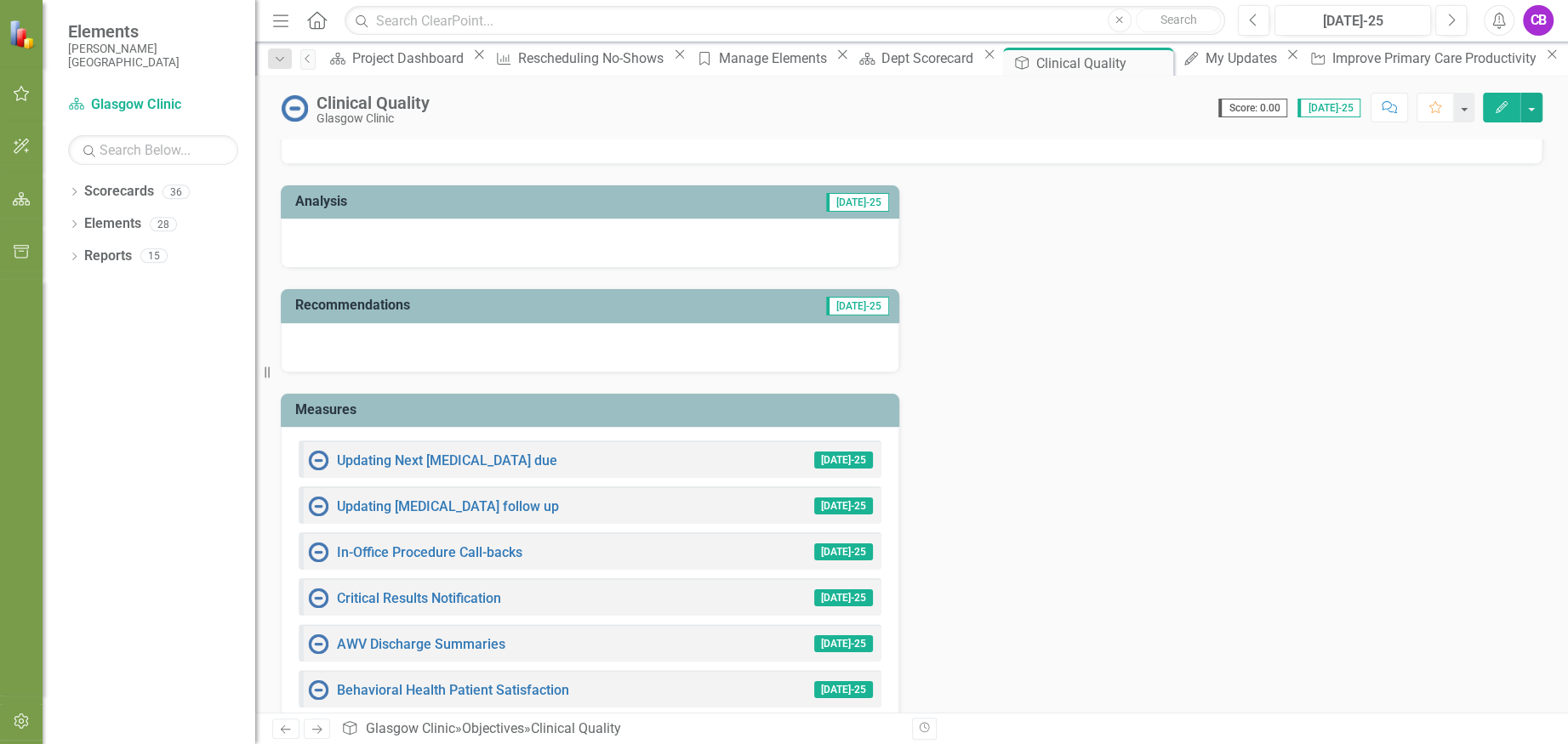
scroll to position [226, 0]
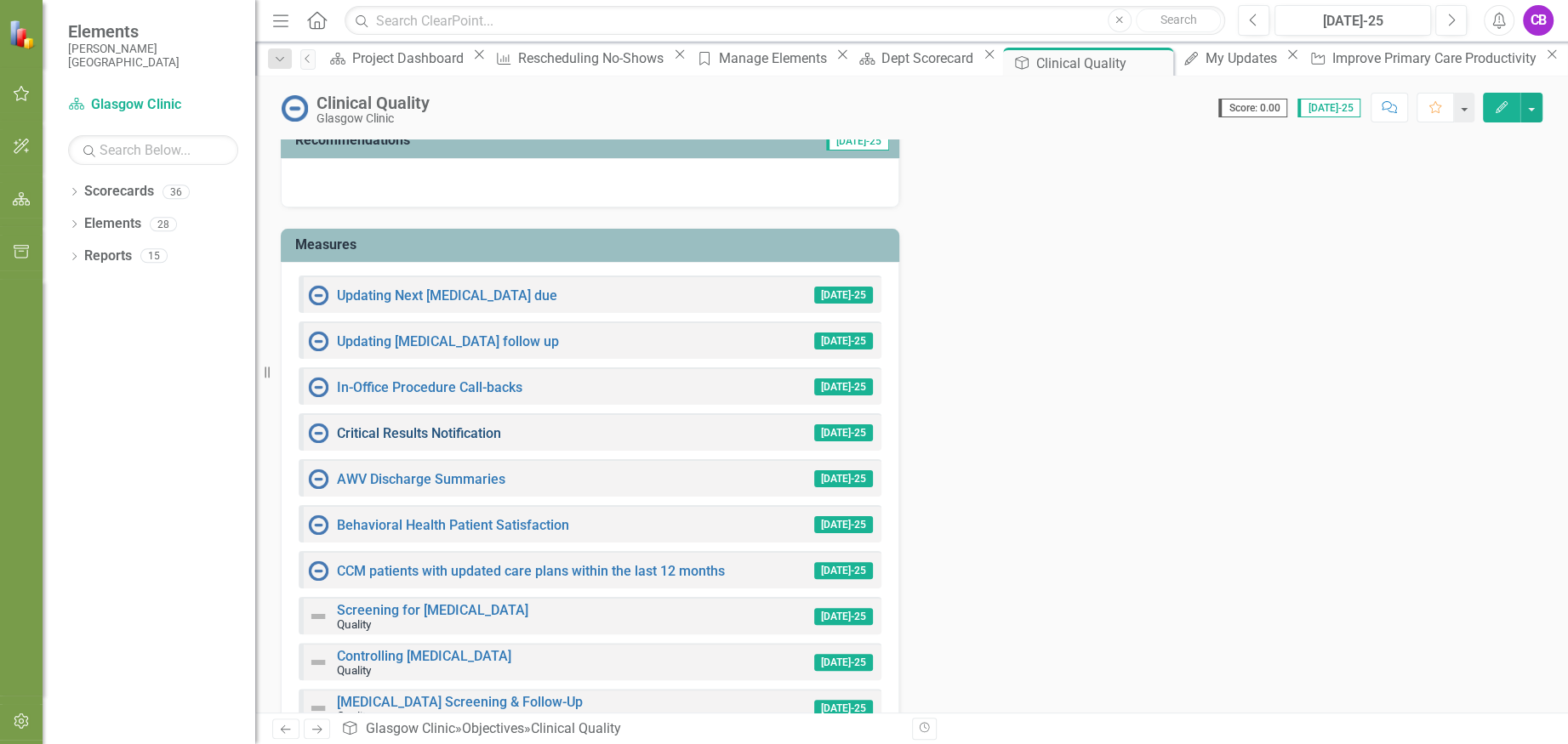
click at [450, 432] on link "Critical Results Notification" at bounding box center [418, 433] width 164 height 16
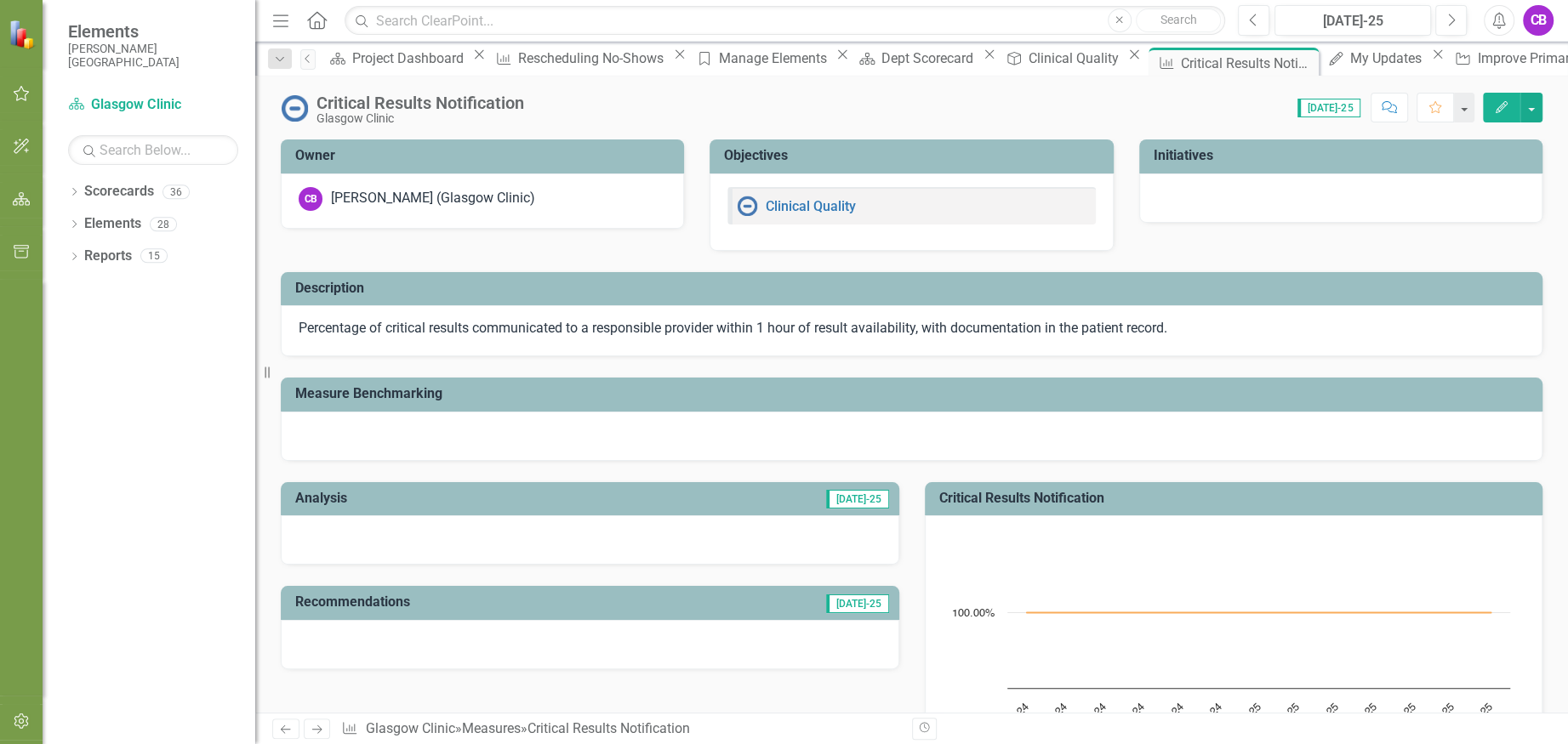
click at [1508, 114] on button "Edit" at bounding box center [1501, 108] width 37 height 29
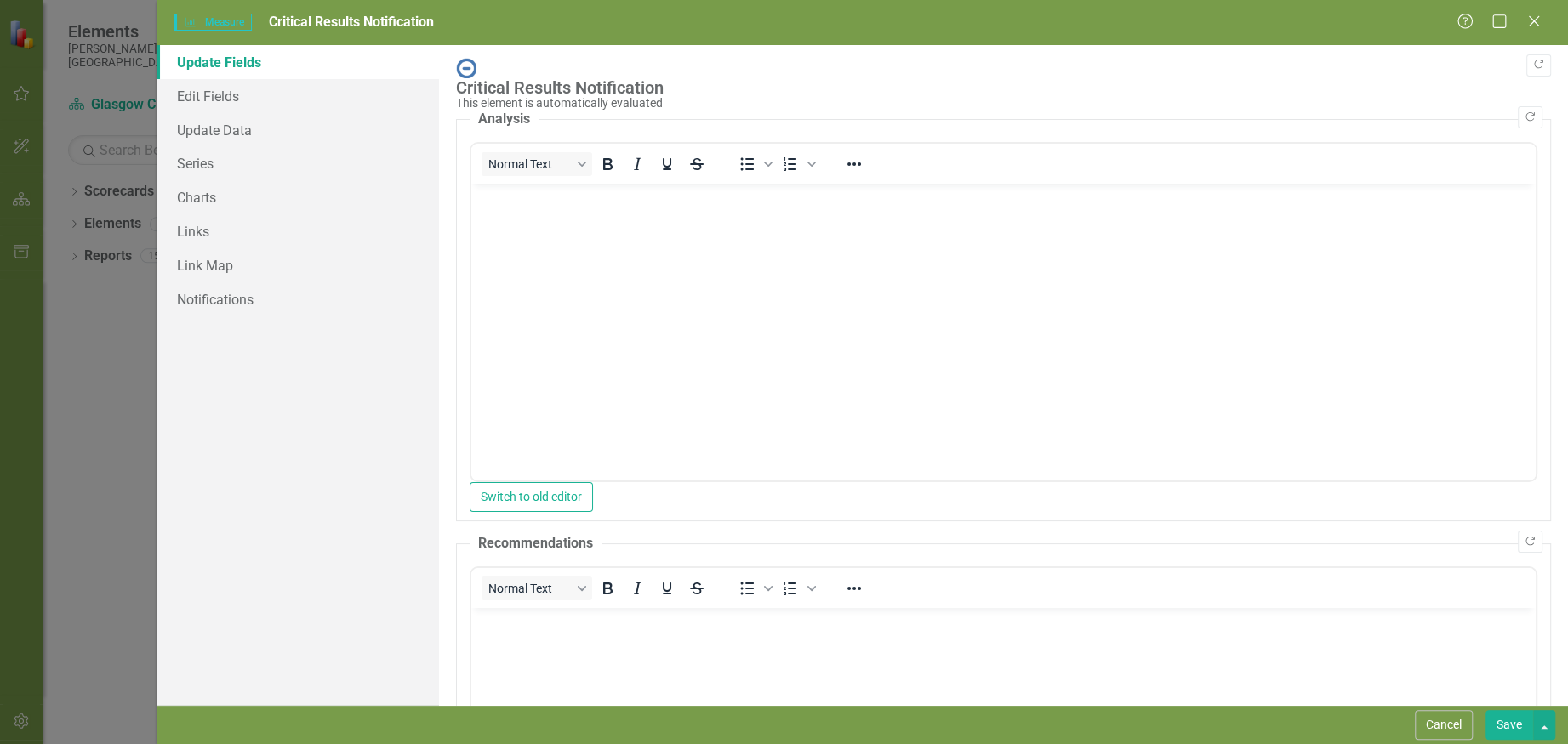
click at [664, 286] on body "Rich Text Area. Press ALT-0 for help." at bounding box center [1003, 311] width 1064 height 255
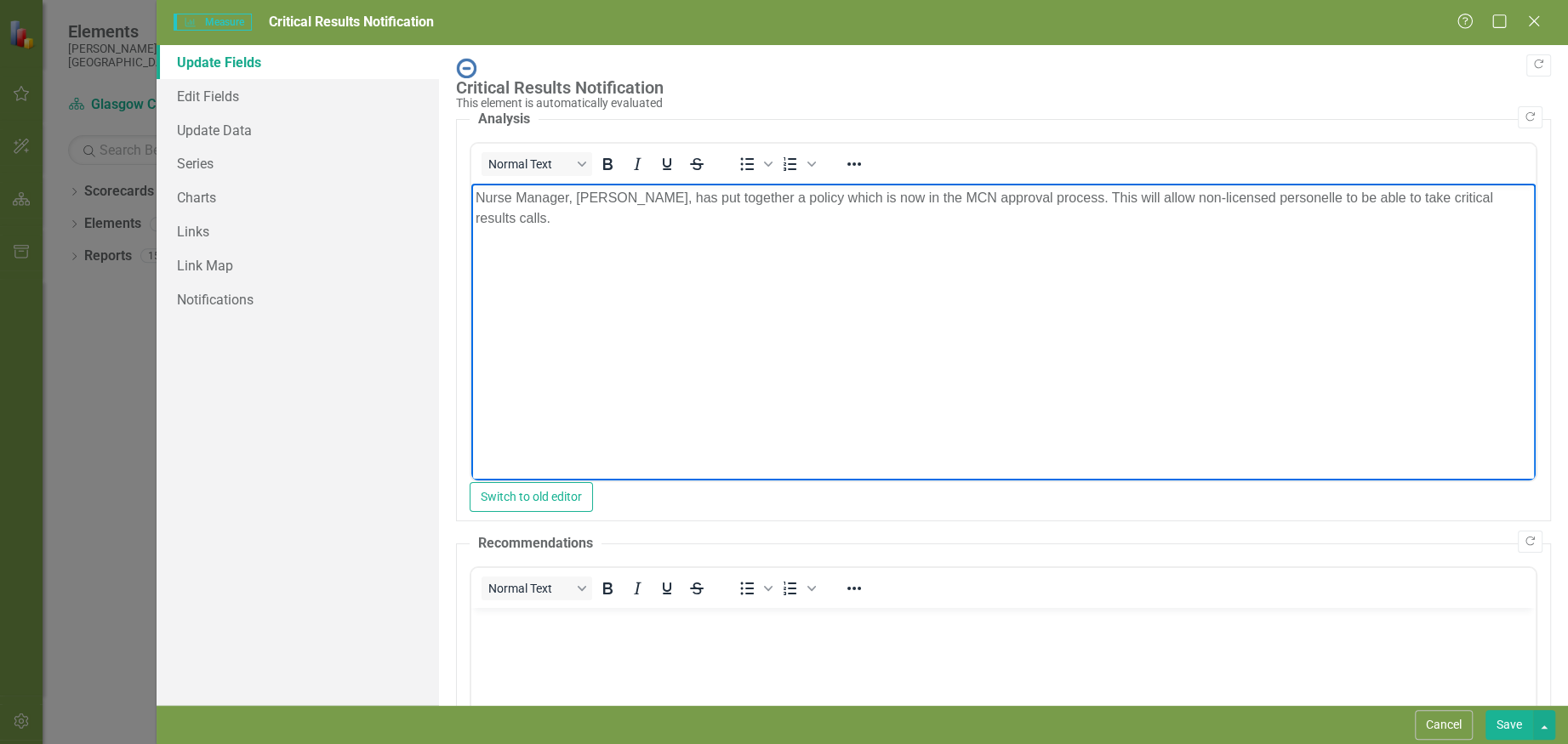
click at [1230, 204] on p "Nurse Manager, Janelle, has put together a policy which is now in the MCN appro…" at bounding box center [1003, 209] width 1055 height 41
drag, startPoint x: 1244, startPoint y: 202, endPoint x: 1254, endPoint y: 196, distance: 11.7
click at [1243, 201] on p "Nurse Manager, Janelle, has put together a policy which is now in the MCN appro…" at bounding box center [1003, 209] width 1055 height 41
click at [1261, 196] on p "Nurse Manager, Janelle, has put together a policy which is now in the MCN appro…" at bounding box center [1003, 209] width 1055 height 41
click at [1309, 217] on body "Nurse Manager, Janelle, has put together a policy which is now in the MCN appro…" at bounding box center [1003, 311] width 1064 height 255
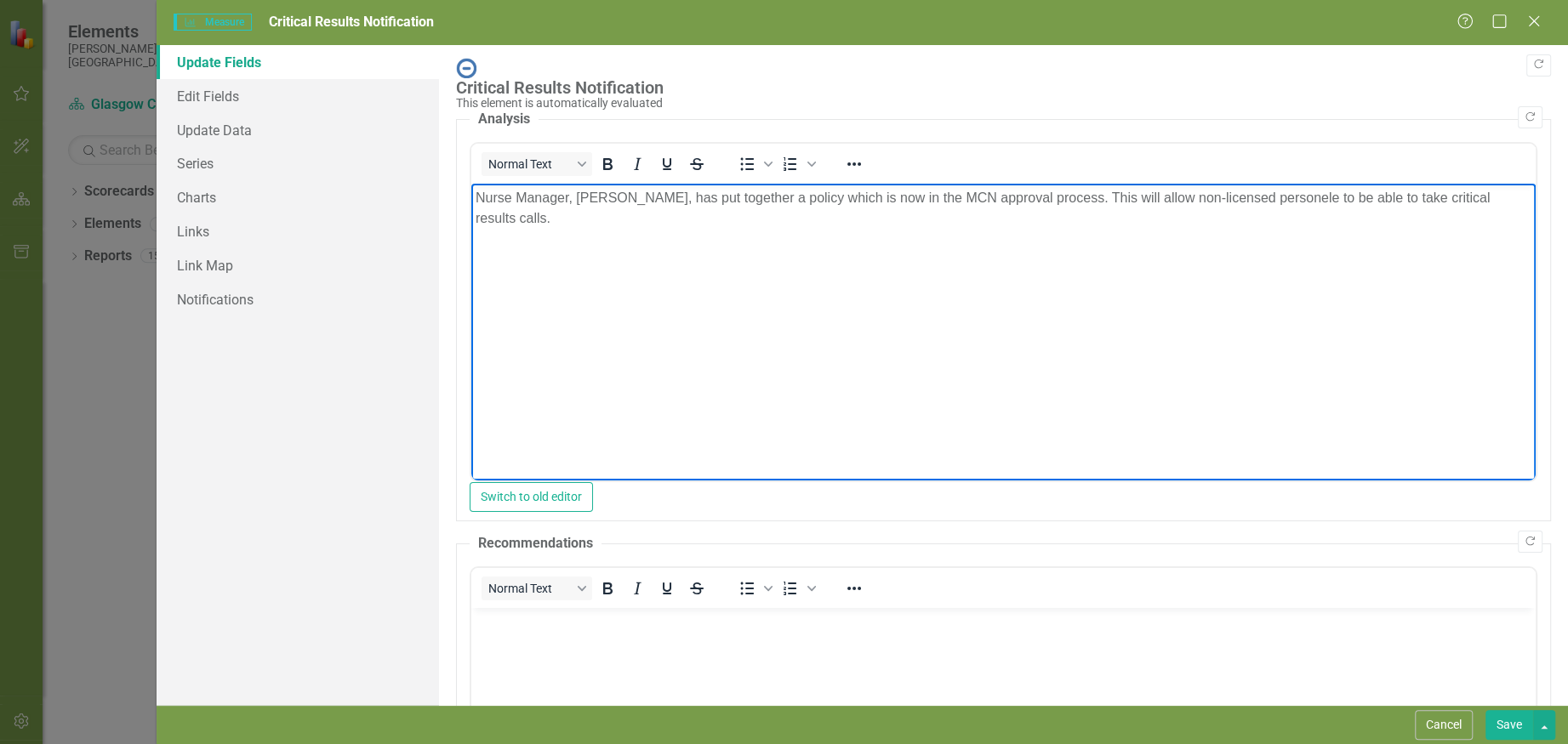
click at [1272, 196] on p "Nurse Manager, Janelle, has put together a policy which is now in the MCN appro…" at bounding box center [1003, 209] width 1055 height 41
click at [1265, 197] on p "Nurse Manager, Janelle, has put together a policy which is now in the MCN appro…" at bounding box center [1003, 209] width 1055 height 41
drag, startPoint x: 1260, startPoint y: 199, endPoint x: 1242, endPoint y: 189, distance: 20.6
click at [1258, 199] on p "Nurse Manager, Janelle, has put together a policy which is now in the MCN appro…" at bounding box center [1003, 209] width 1055 height 41
click at [1255, 218] on p "Nurse Manager, Janelle, has put together a policy which is now in the MCN appro…" at bounding box center [1003, 209] width 1055 height 41
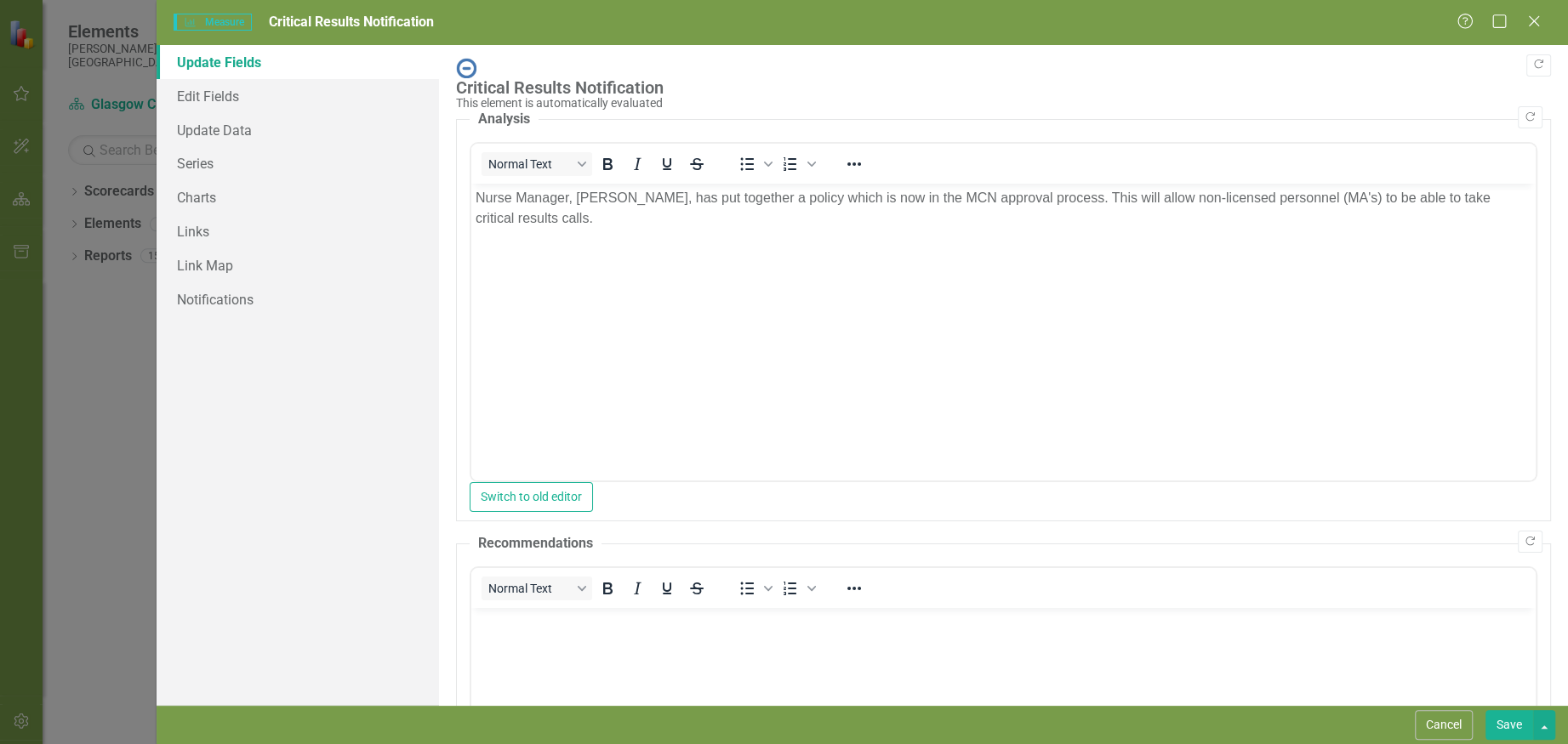
click at [1507, 726] on button "Save" at bounding box center [1509, 724] width 48 height 29
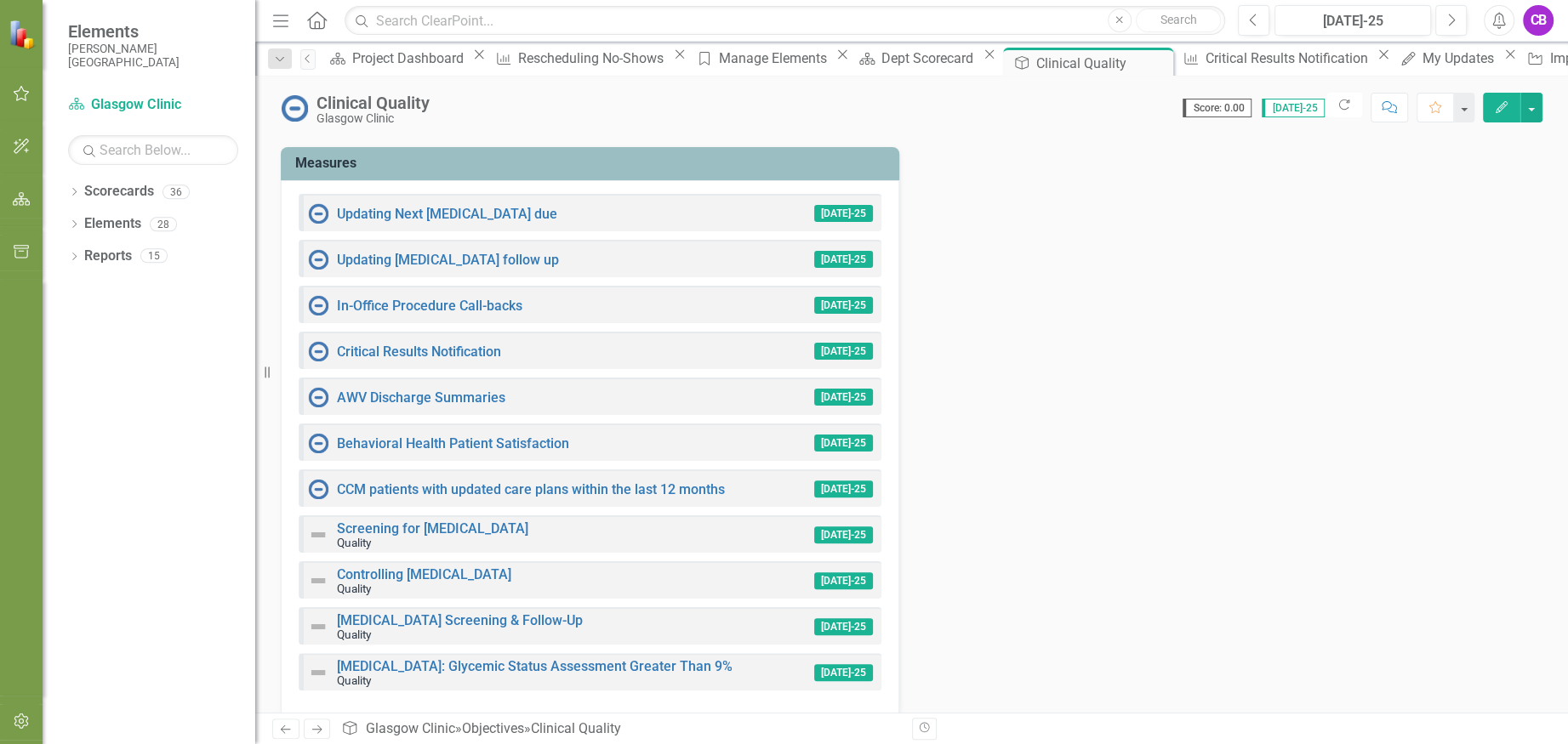
scroll to position [340, 0]
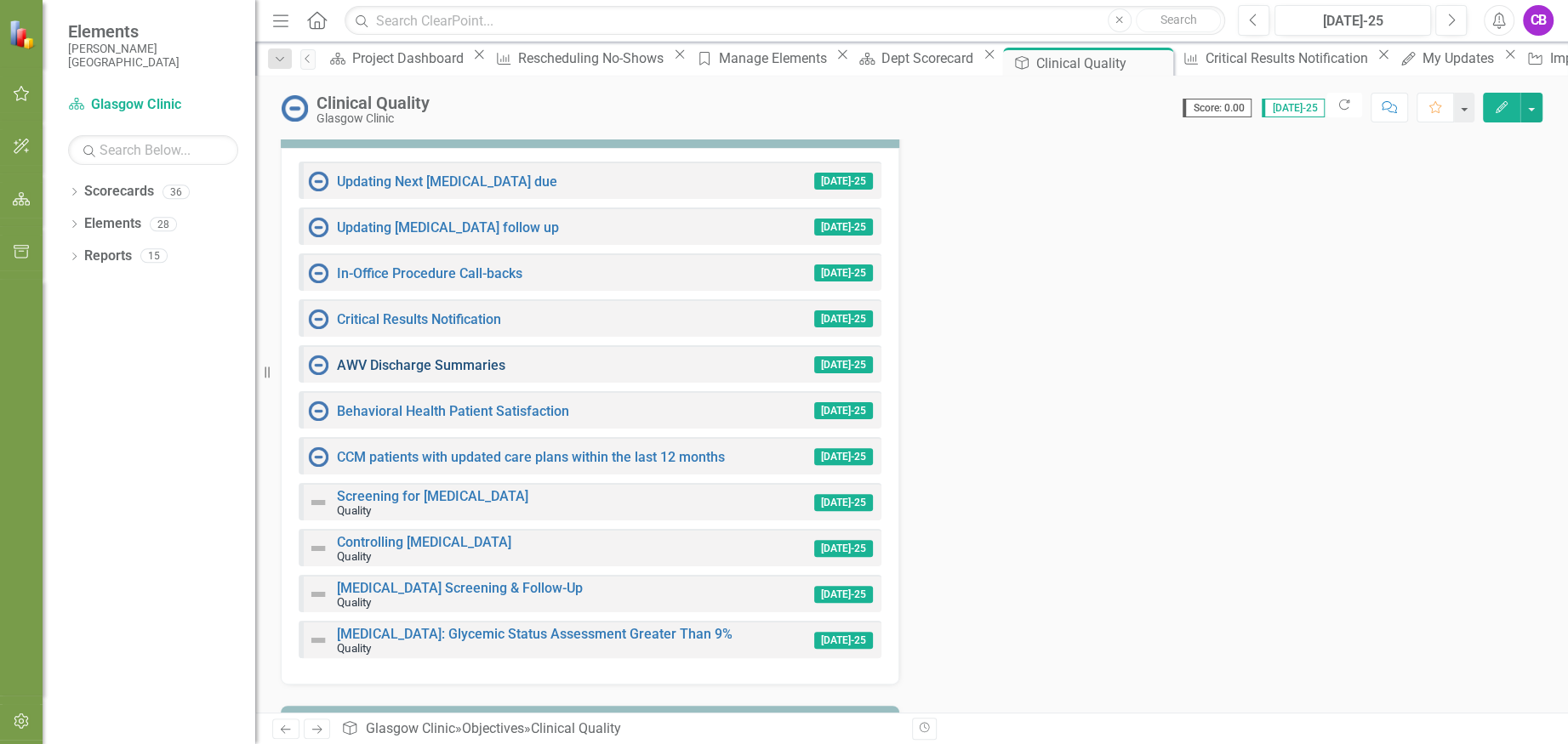
click at [397, 362] on link "AWV Discharge Summaries" at bounding box center [421, 365] width 169 height 16
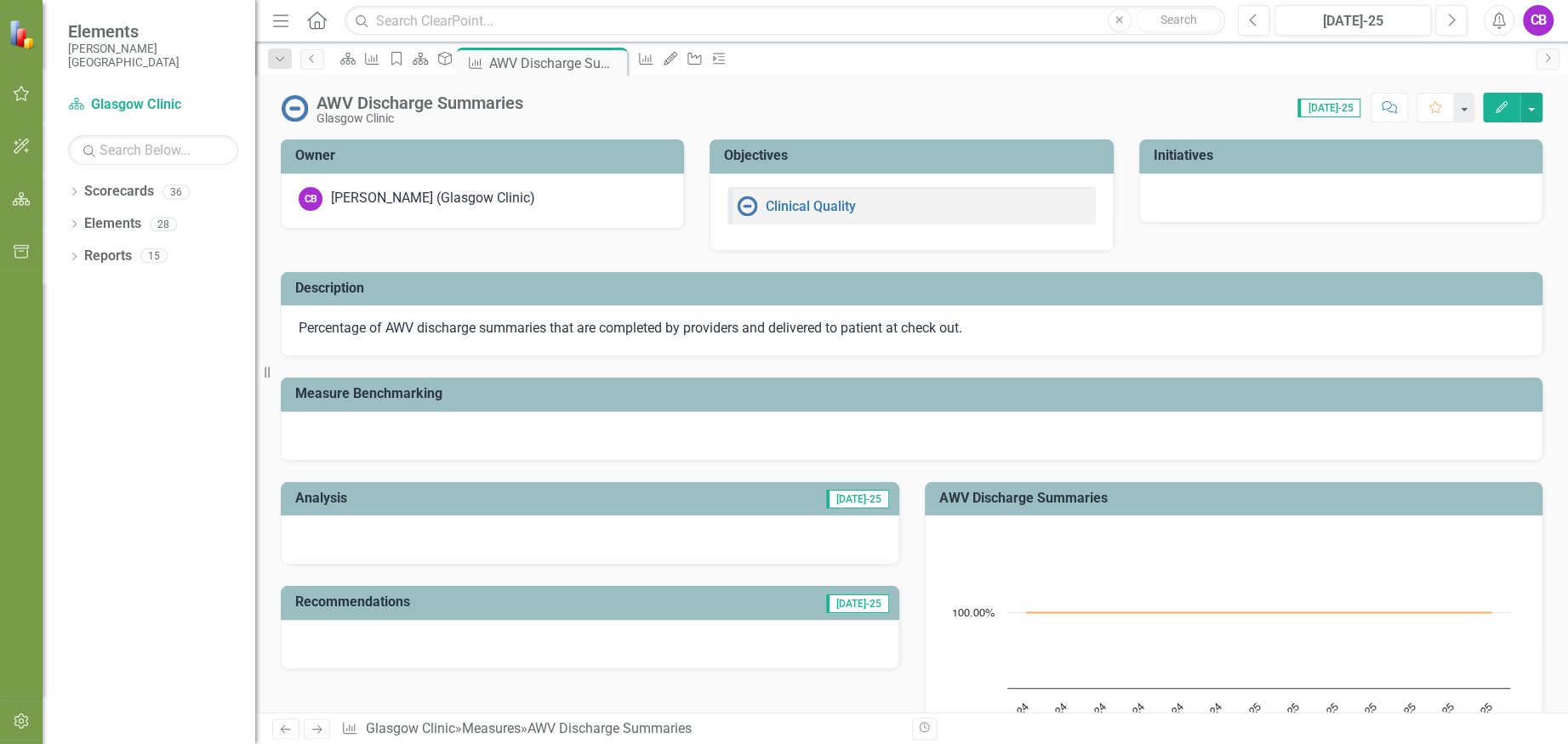
click at [1503, 105] on icon "Edit" at bounding box center [1501, 107] width 16 height 12
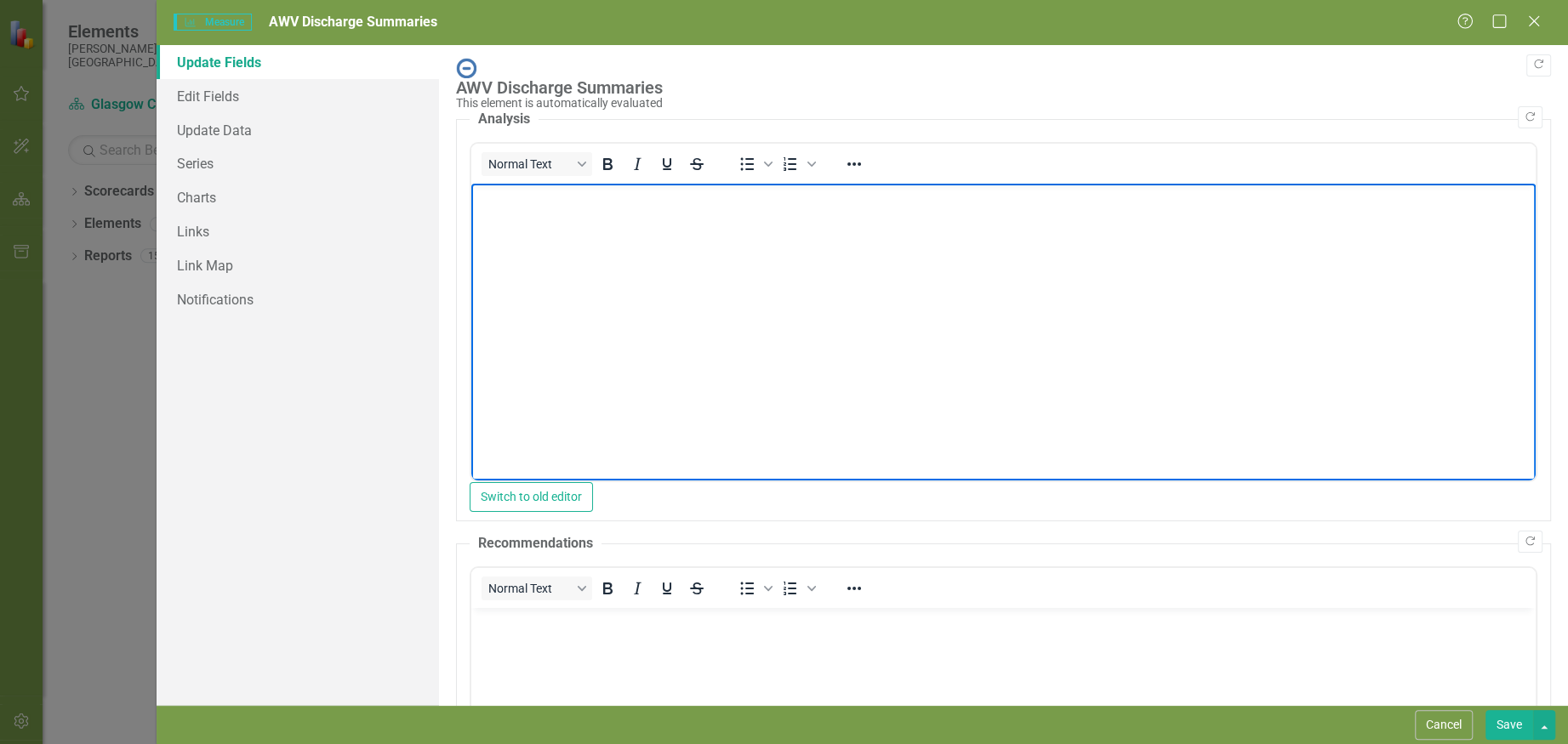
drag, startPoint x: 833, startPoint y: 264, endPoint x: 1231, endPoint y: 257, distance: 398.1
click at [834, 264] on body "Rich Text Area. Press ALT-0 for help." at bounding box center [1003, 311] width 1064 height 255
click at [971, 252] on body "Rich Text Area. Press ALT-0 for help." at bounding box center [1003, 311] width 1064 height 255
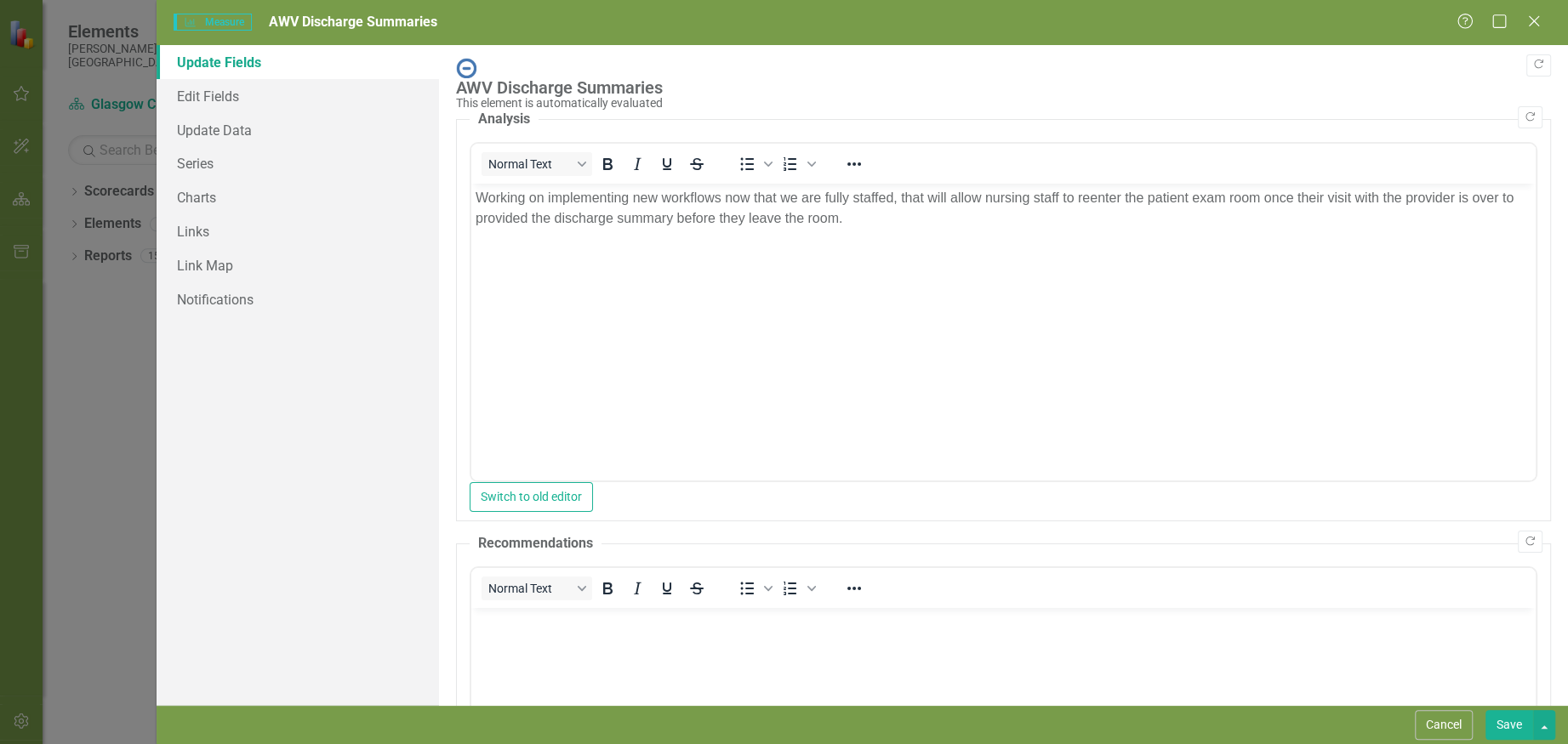
click at [1509, 721] on button "Save" at bounding box center [1509, 724] width 48 height 29
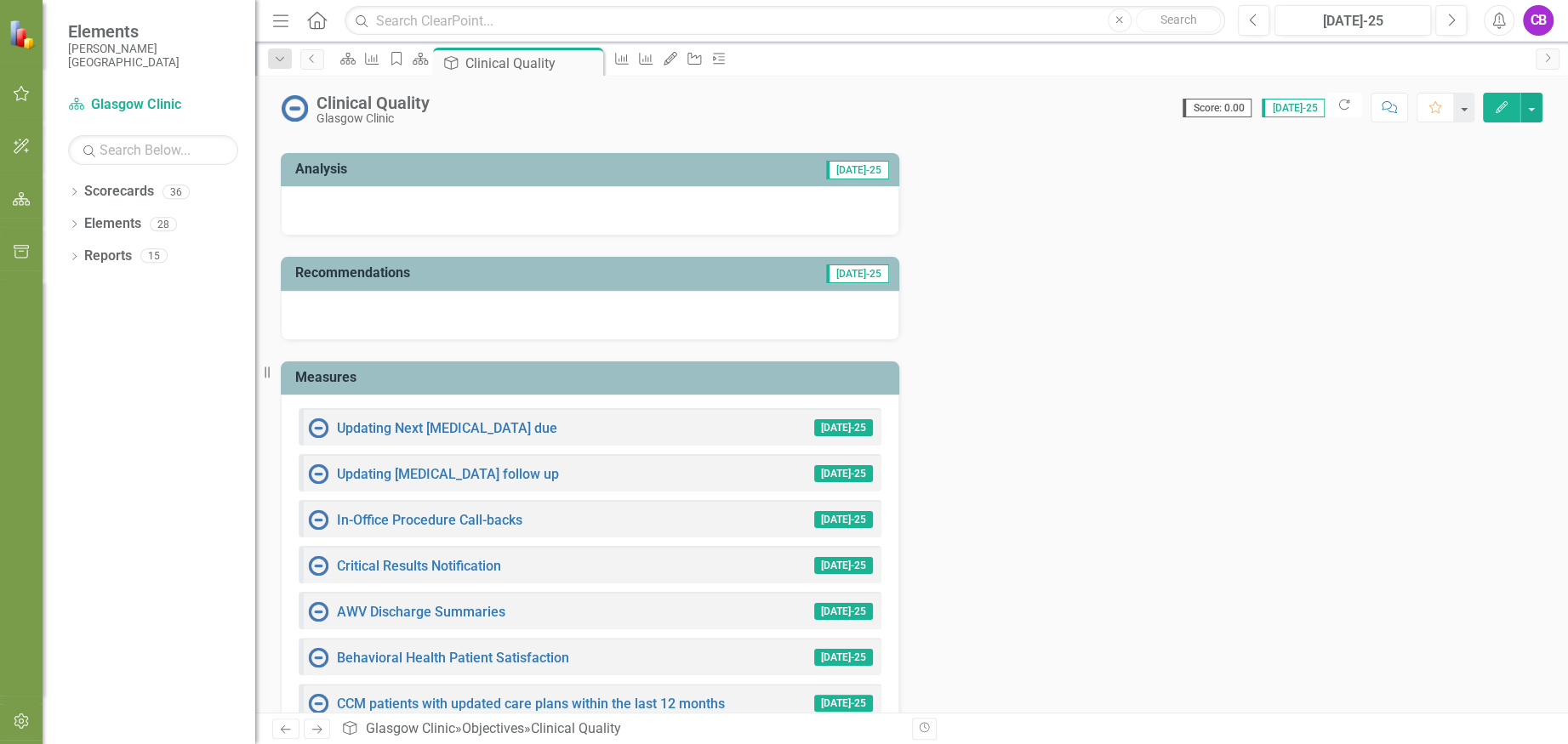
scroll to position [226, 0]
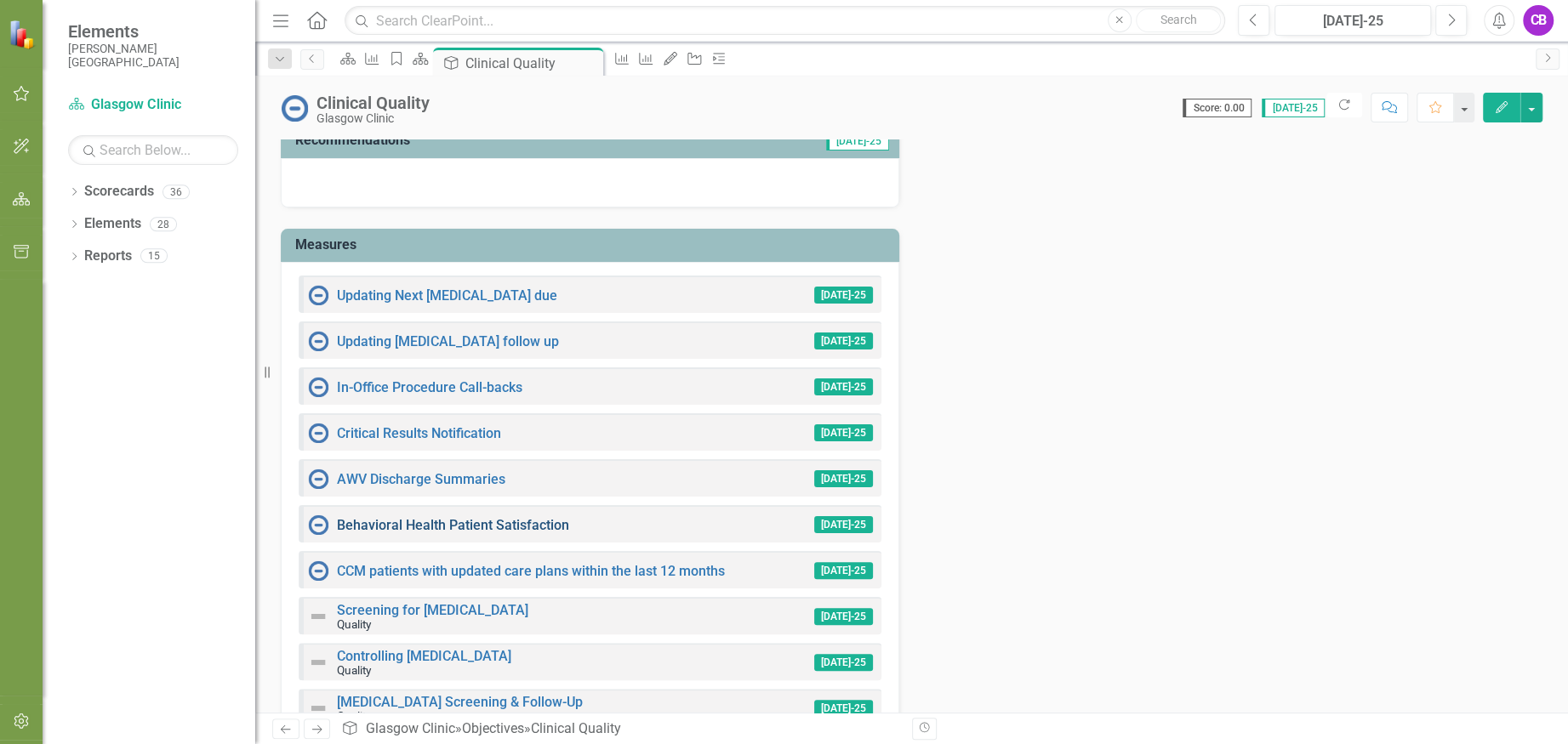
click at [376, 521] on link "Behavioral Health Patient Satisfaction" at bounding box center [452, 524] width 232 height 16
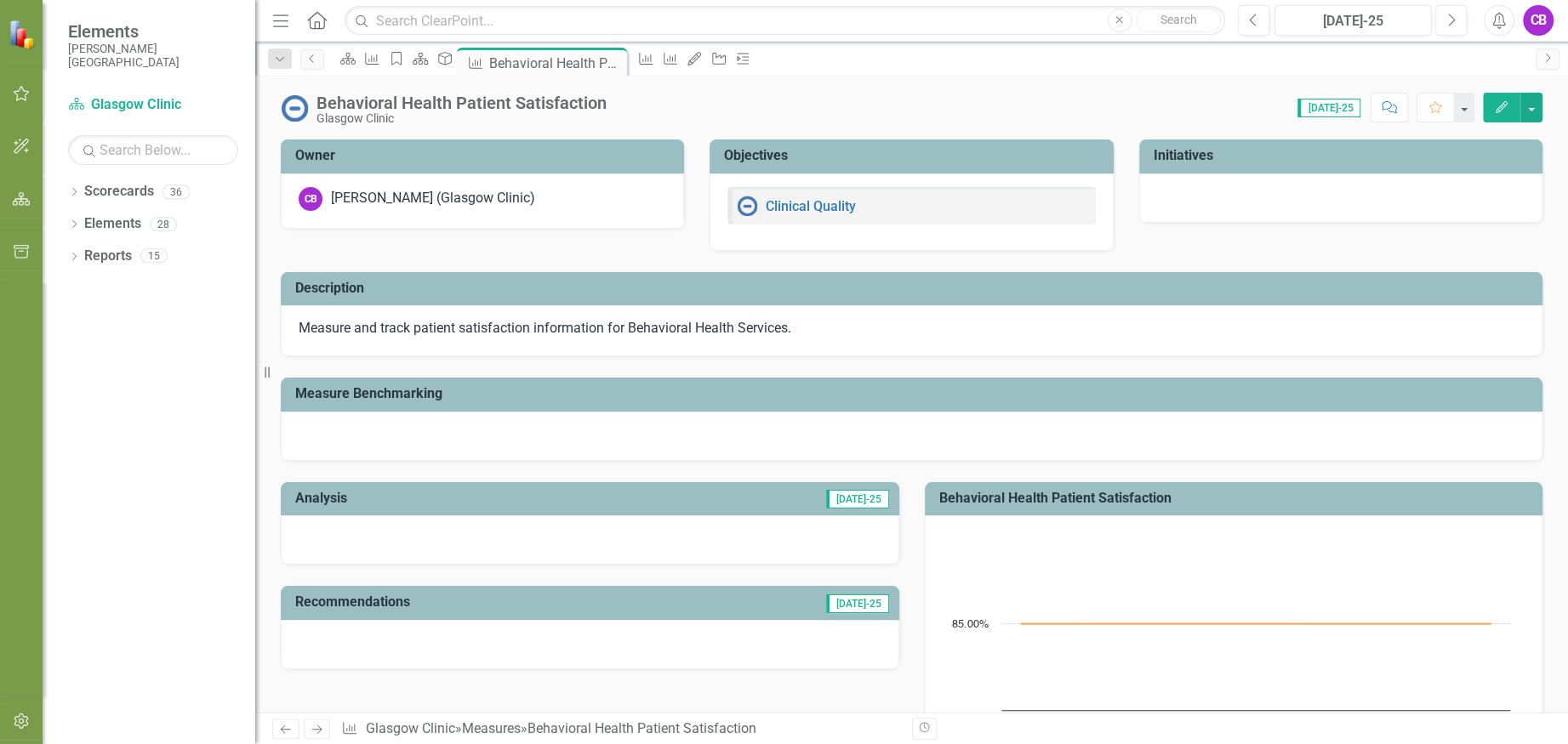
click at [1494, 105] on icon "Edit" at bounding box center [1501, 107] width 16 height 12
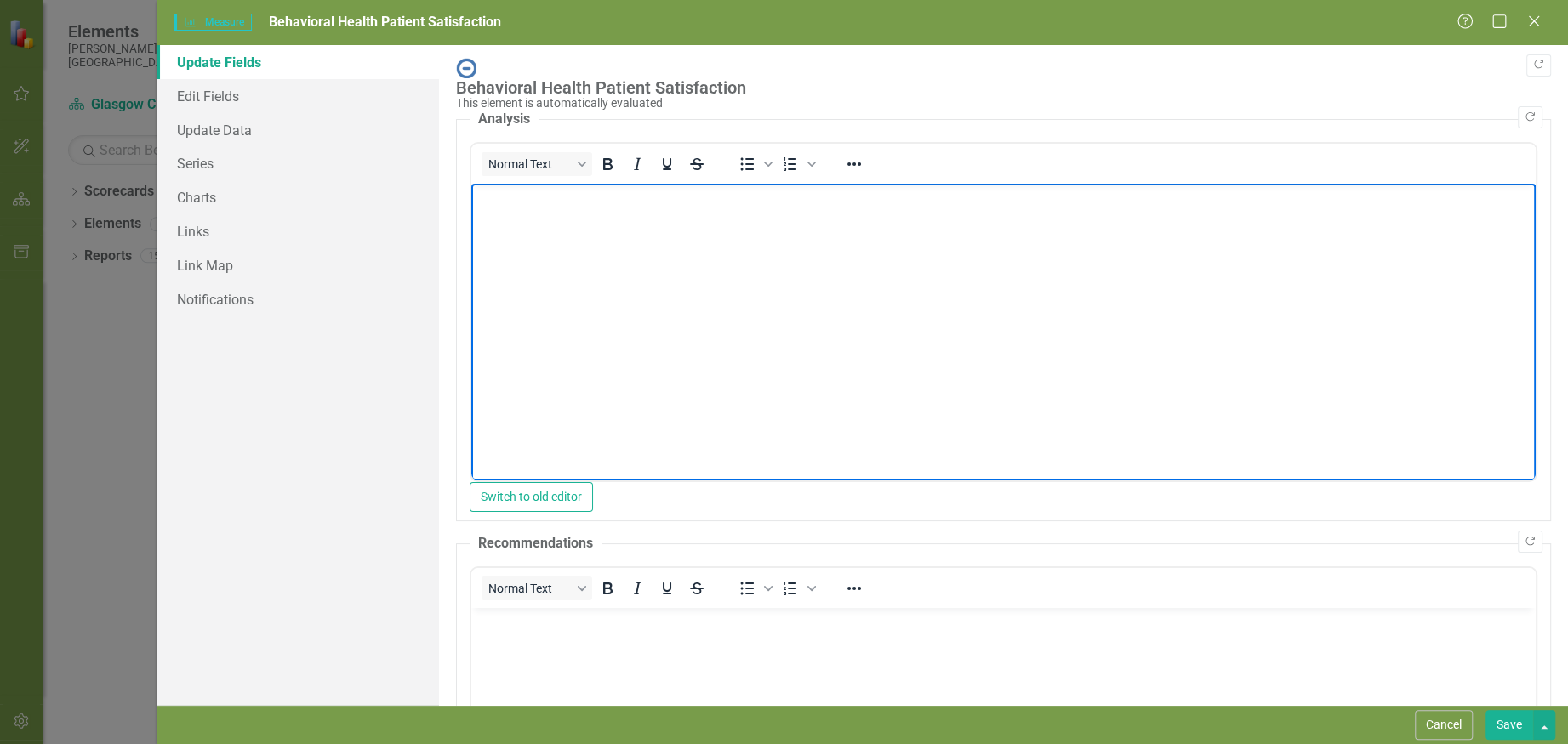
click at [927, 315] on body "Rich Text Area. Press ALT-0 for help." at bounding box center [1003, 311] width 1064 height 255
click at [1006, 206] on p "Paper patient satisfaction surveys have been created, and patients can complete…" at bounding box center [1003, 198] width 1055 height 21
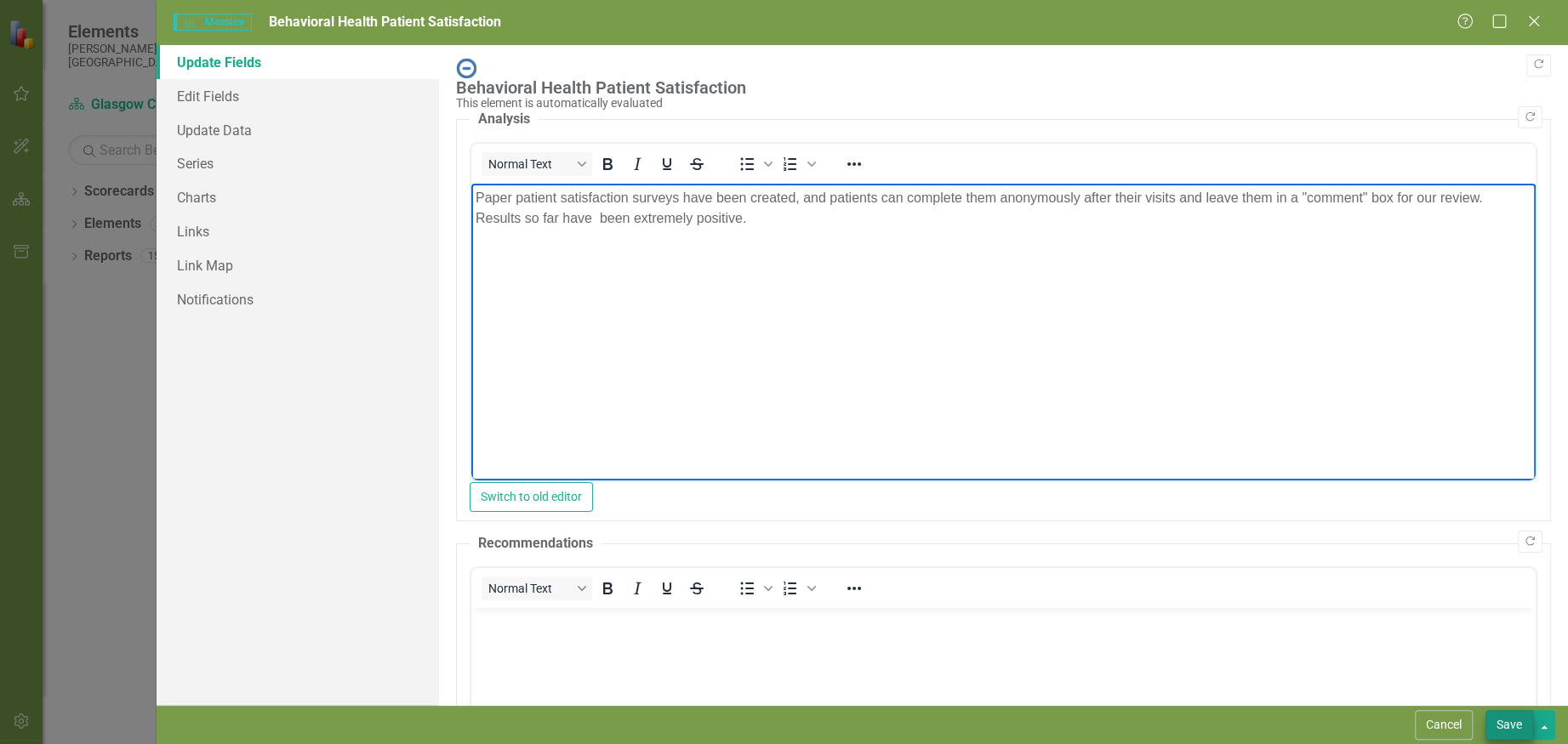
click at [1513, 727] on button "Save" at bounding box center [1509, 724] width 48 height 29
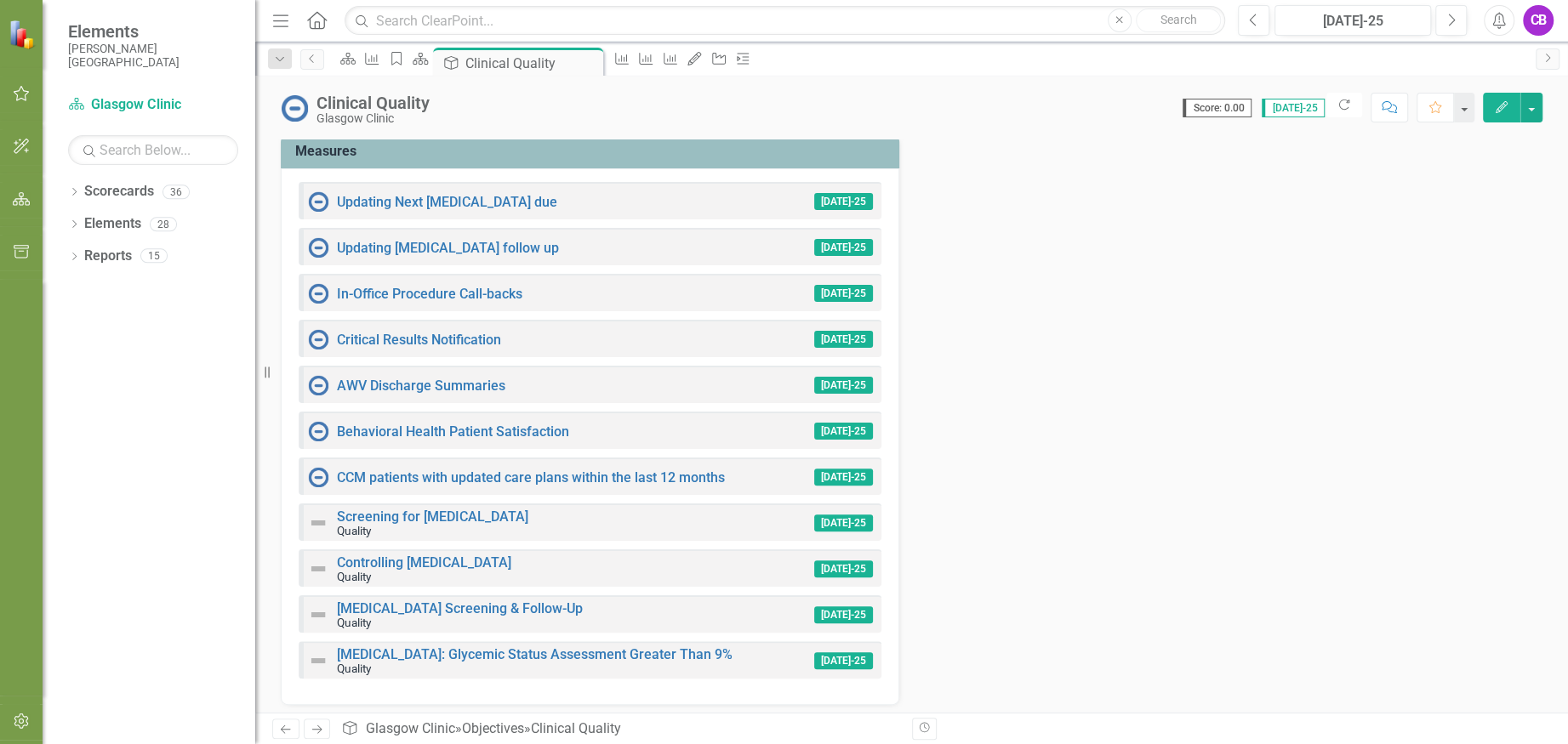
scroll to position [433, 0]
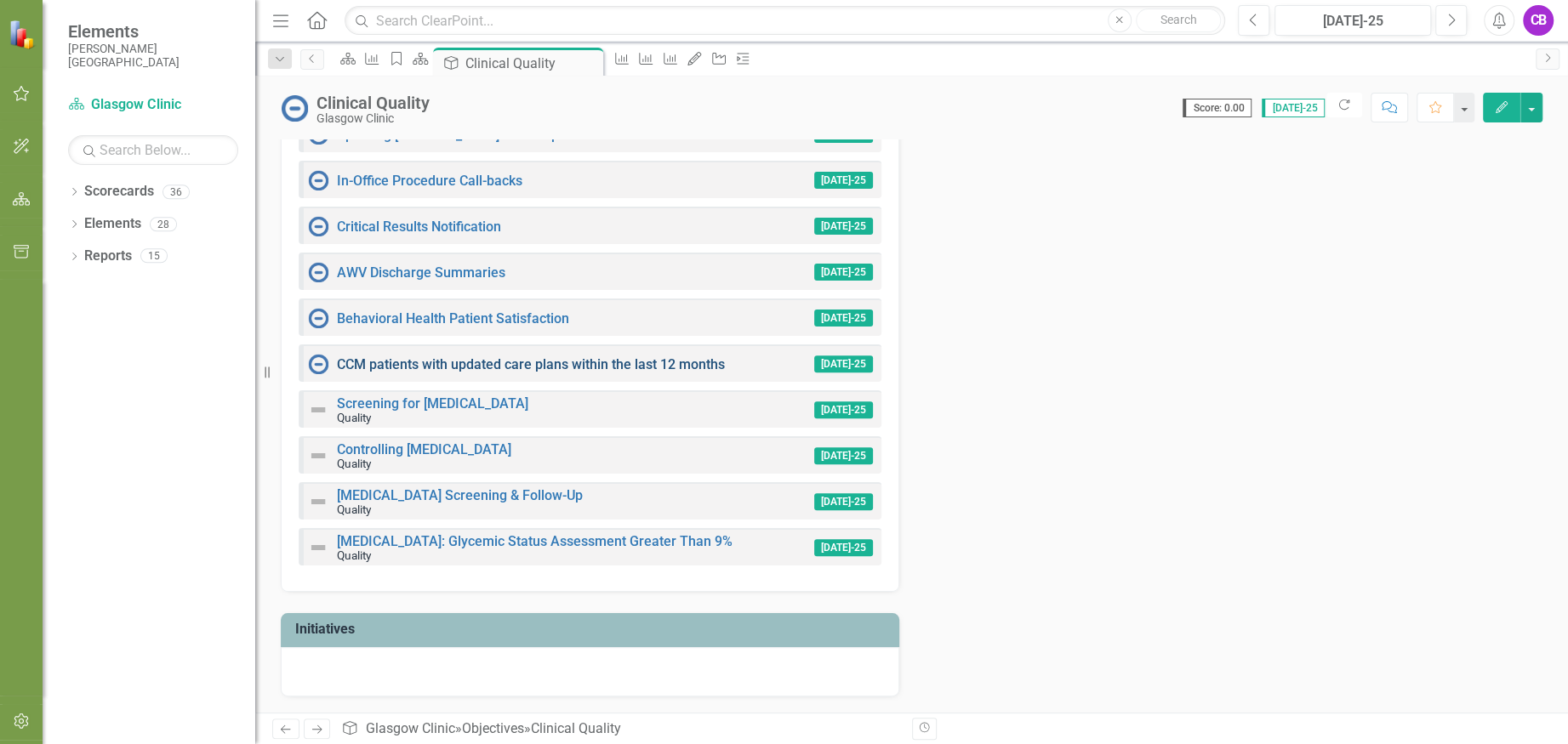
click at [580, 362] on link "CCM patients with updated care plans within the last 12 months" at bounding box center [531, 364] width 388 height 16
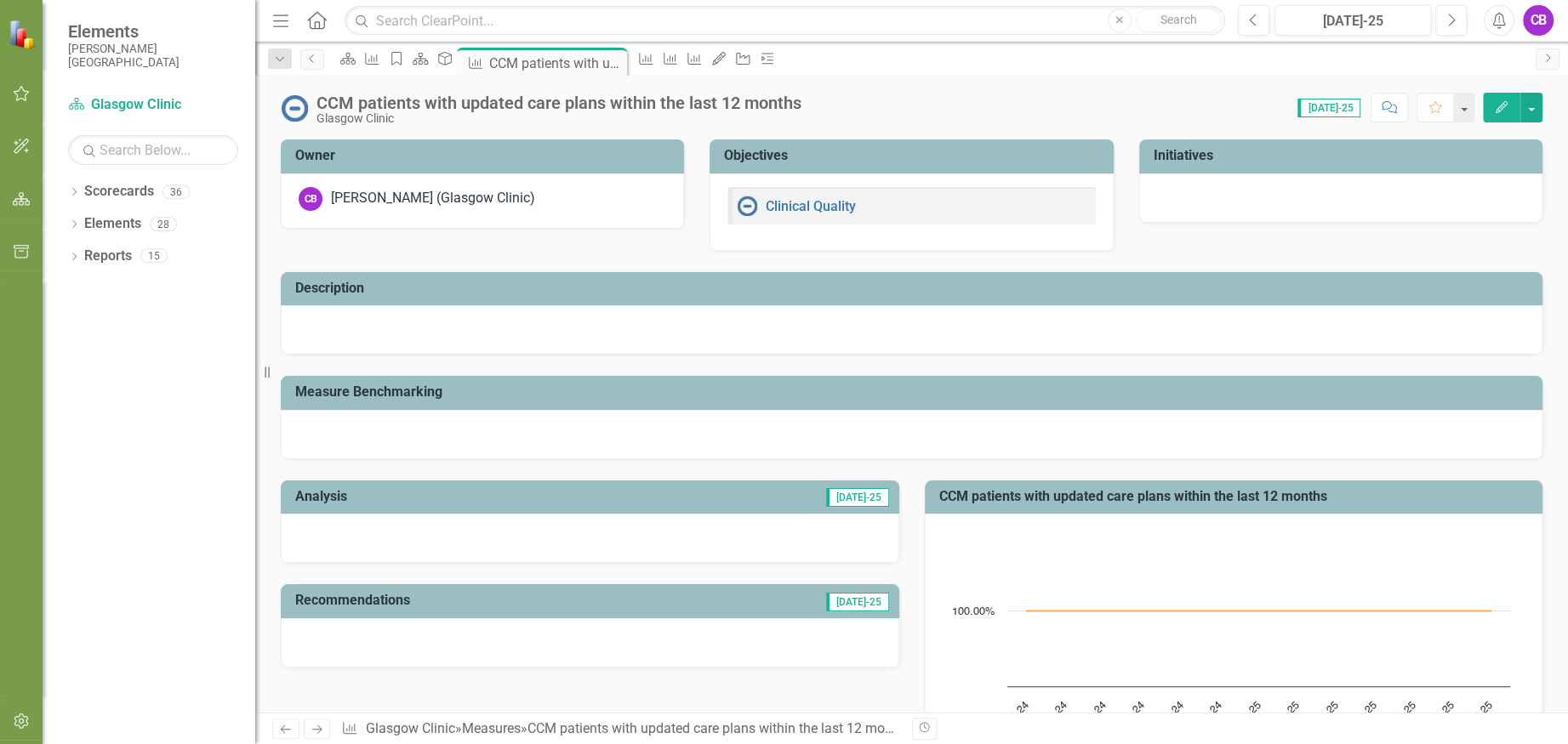
click at [1495, 106] on icon "Edit" at bounding box center [1501, 107] width 16 height 12
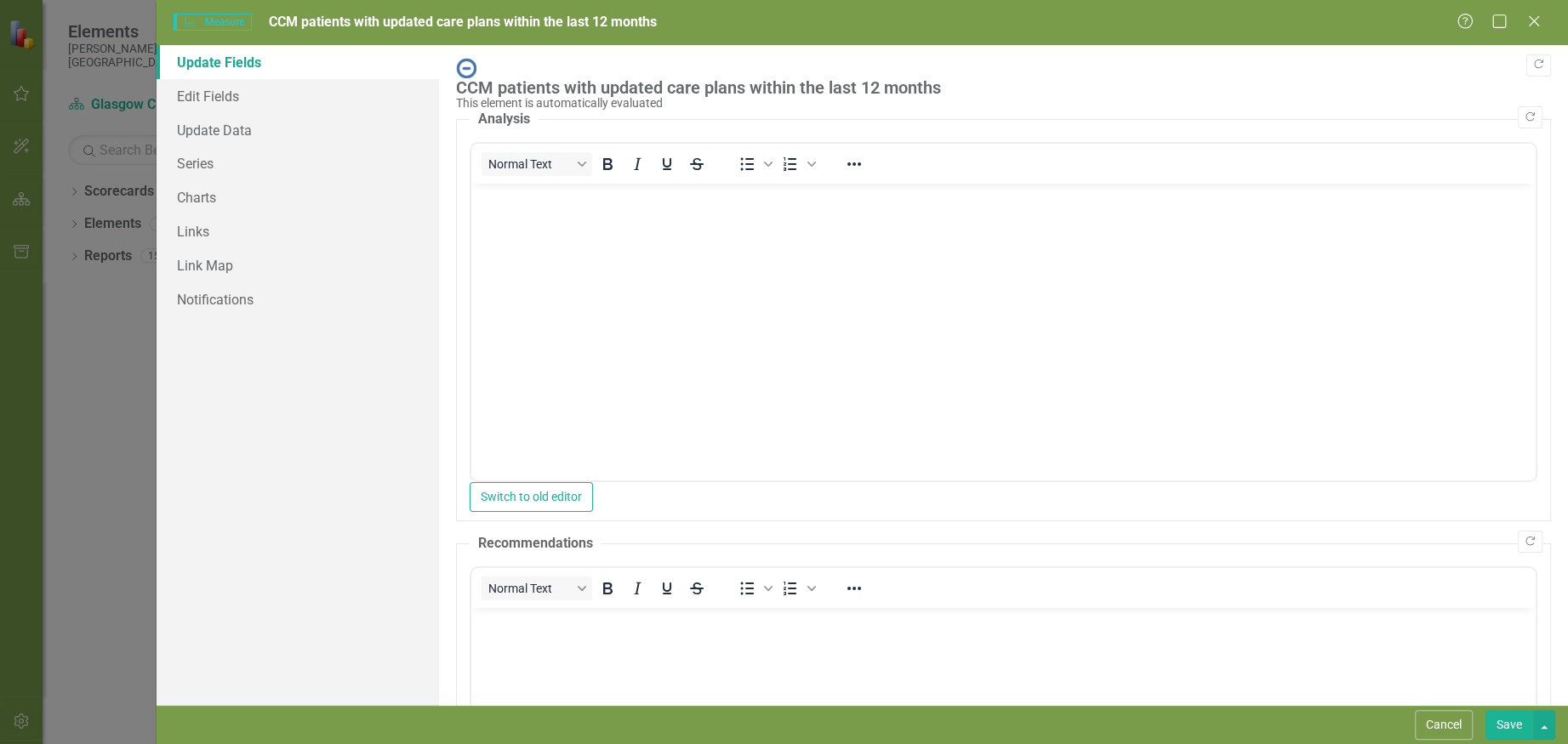
click at [1025, 244] on body "Rich Text Area. Press ALT-0 for help." at bounding box center [1003, 311] width 1064 height 255
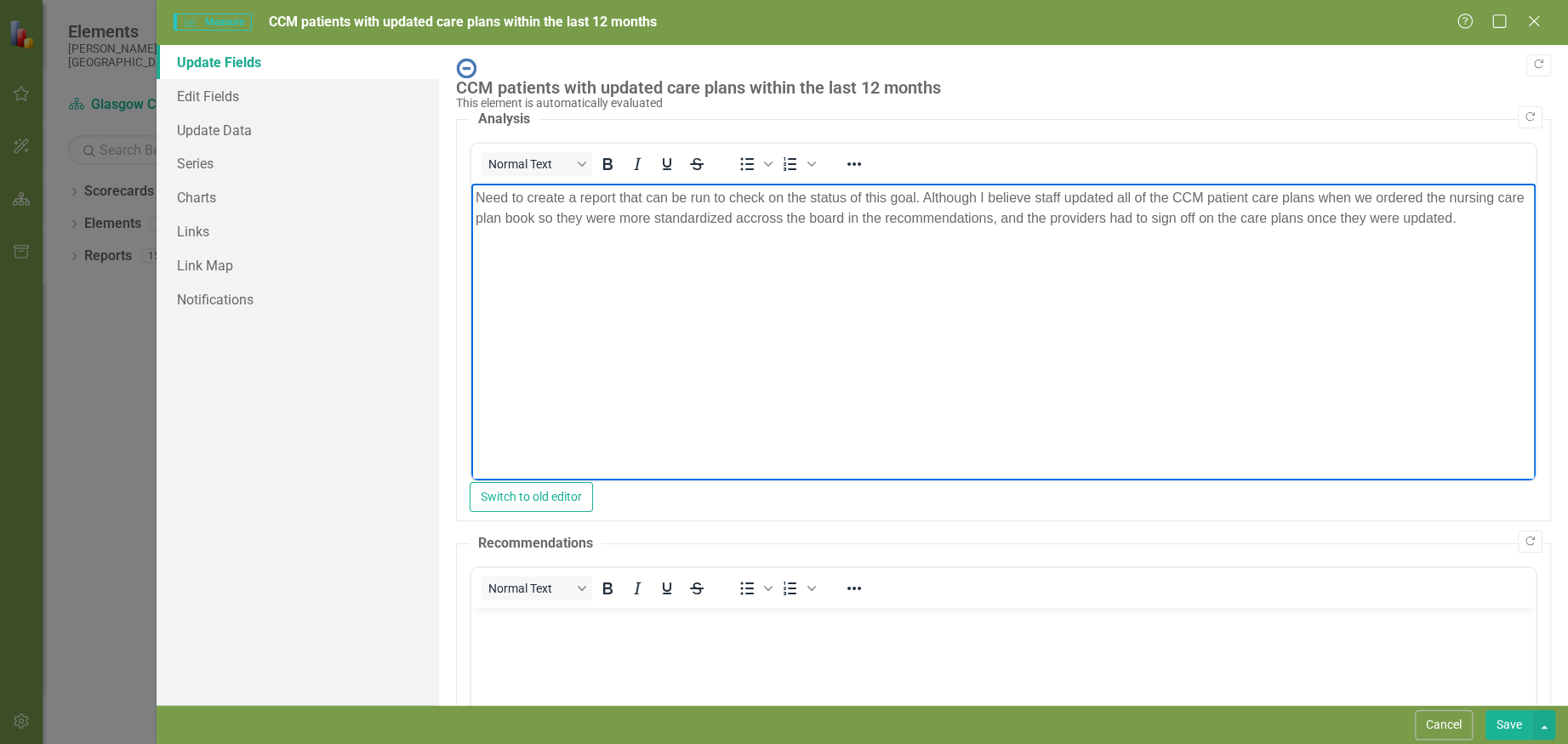
click at [773, 209] on p "Need to create a report that can be run to check on the status of this goal. Al…" at bounding box center [1003, 209] width 1055 height 41
click at [1515, 726] on button "Save" at bounding box center [1509, 724] width 48 height 29
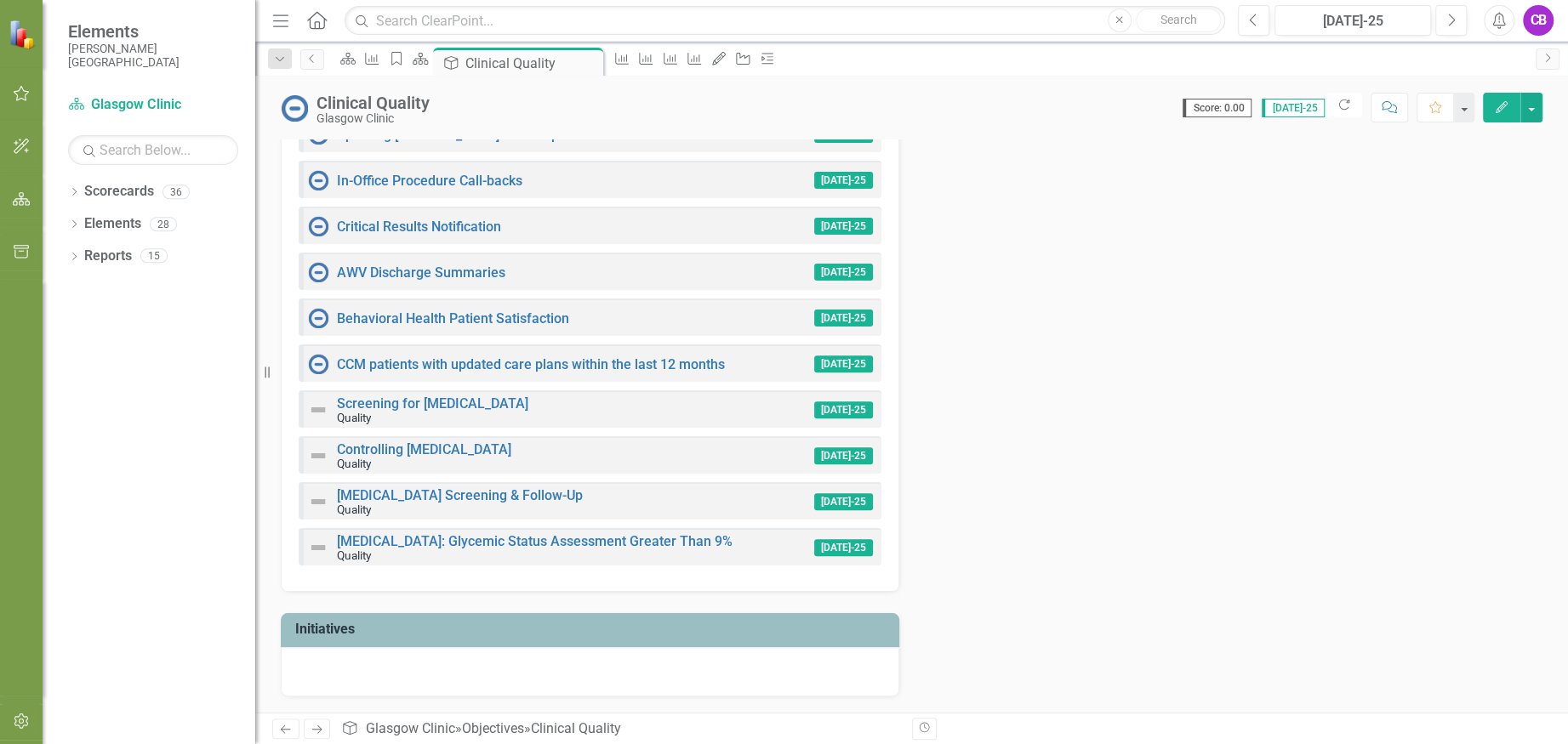
scroll to position [206, 0]
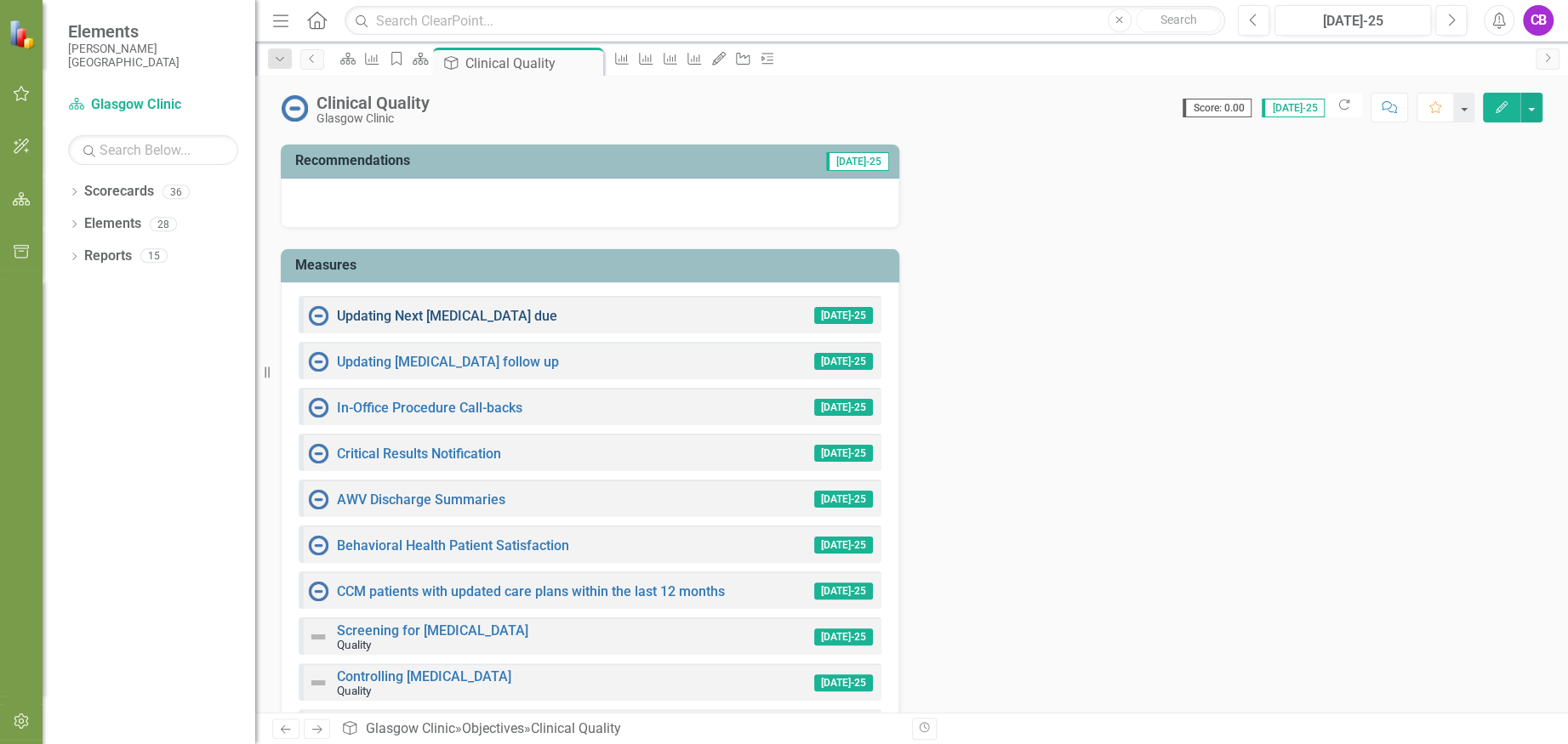
click at [459, 312] on link "Updating Next [MEDICAL_DATA] due" at bounding box center [446, 316] width 221 height 16
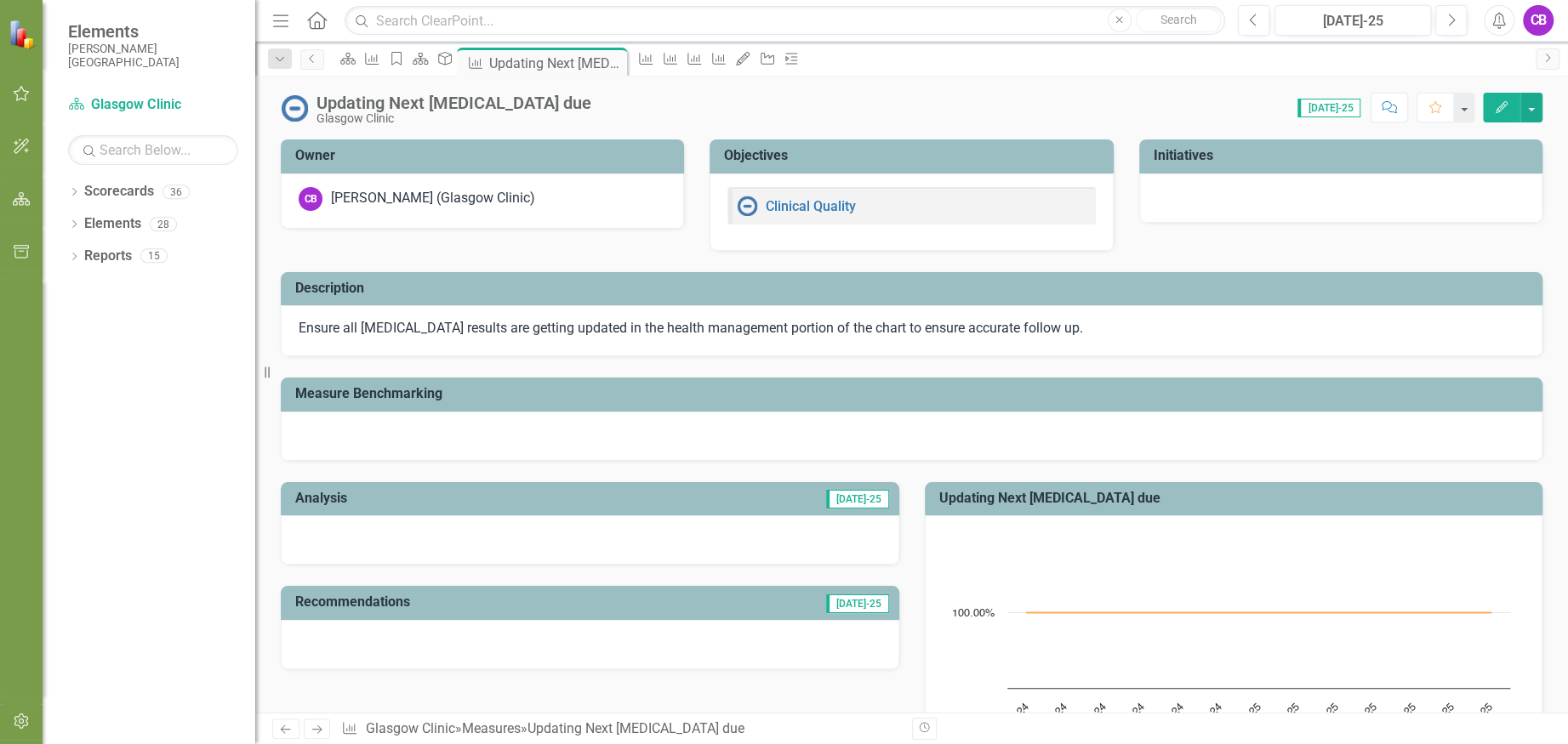
click at [1500, 106] on icon "button" at bounding box center [1501, 107] width 12 height 12
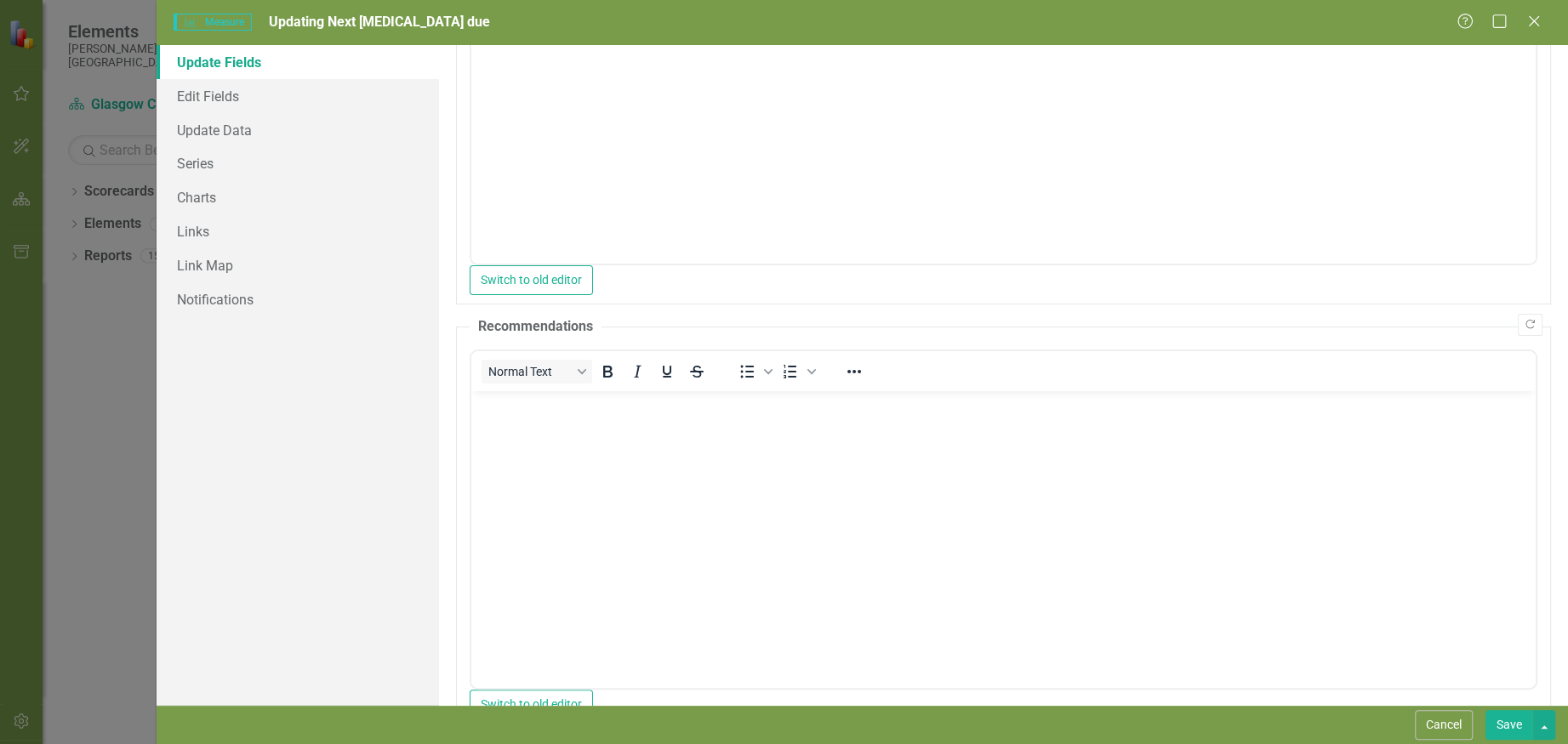
scroll to position [226, 0]
click at [652, 436] on body "Rich Text Area. Press ALT-0 for help." at bounding box center [1003, 509] width 1064 height 255
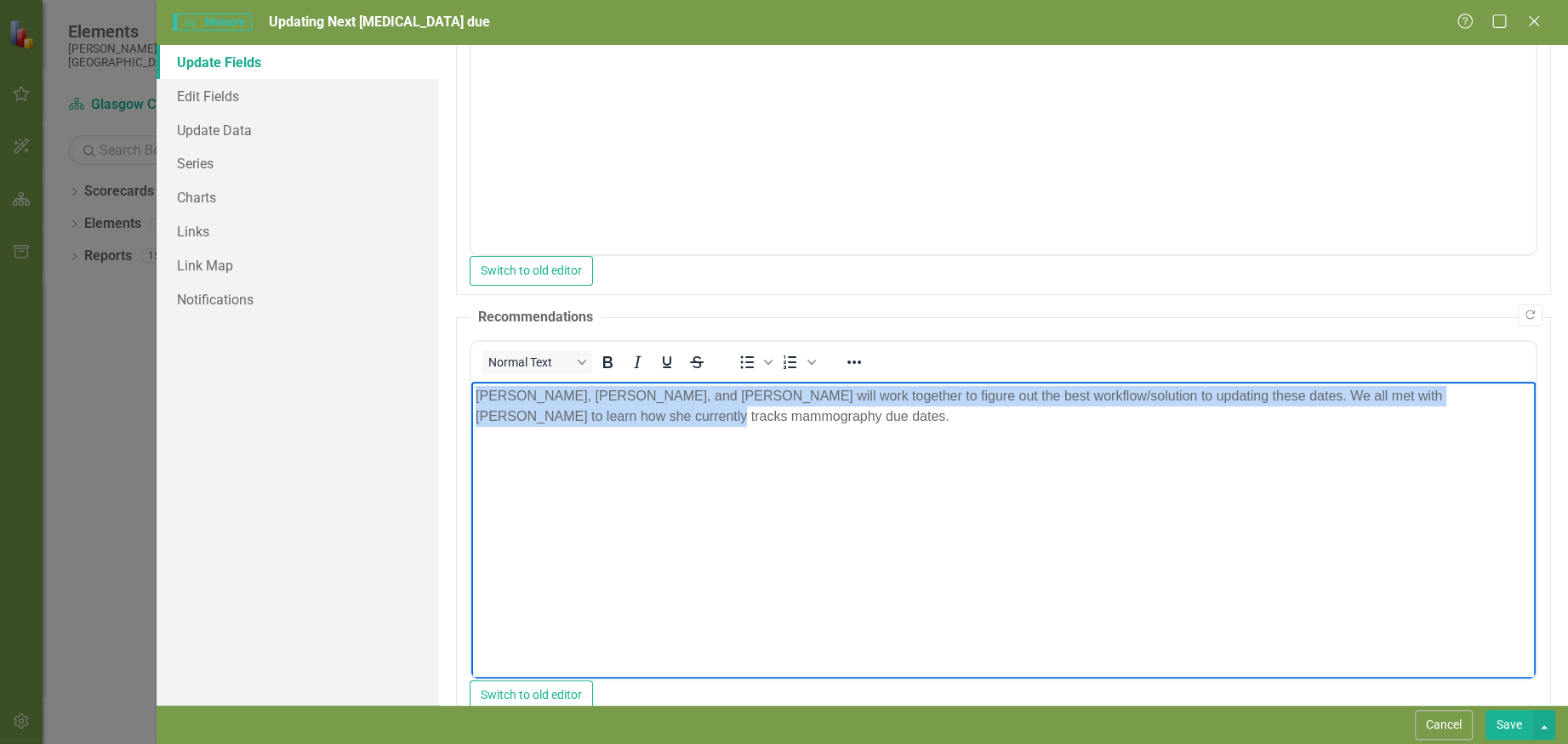
drag, startPoint x: 641, startPoint y: 418, endPoint x: 478, endPoint y: 396, distance: 164.5
click at [478, 396] on p "Jana, Amanda, and Janelle will work together to figure out the best workflow/so…" at bounding box center [1003, 407] width 1055 height 41
copy p "Jana, Amanda, and Janelle will work together to figure out the best workflow/so…"
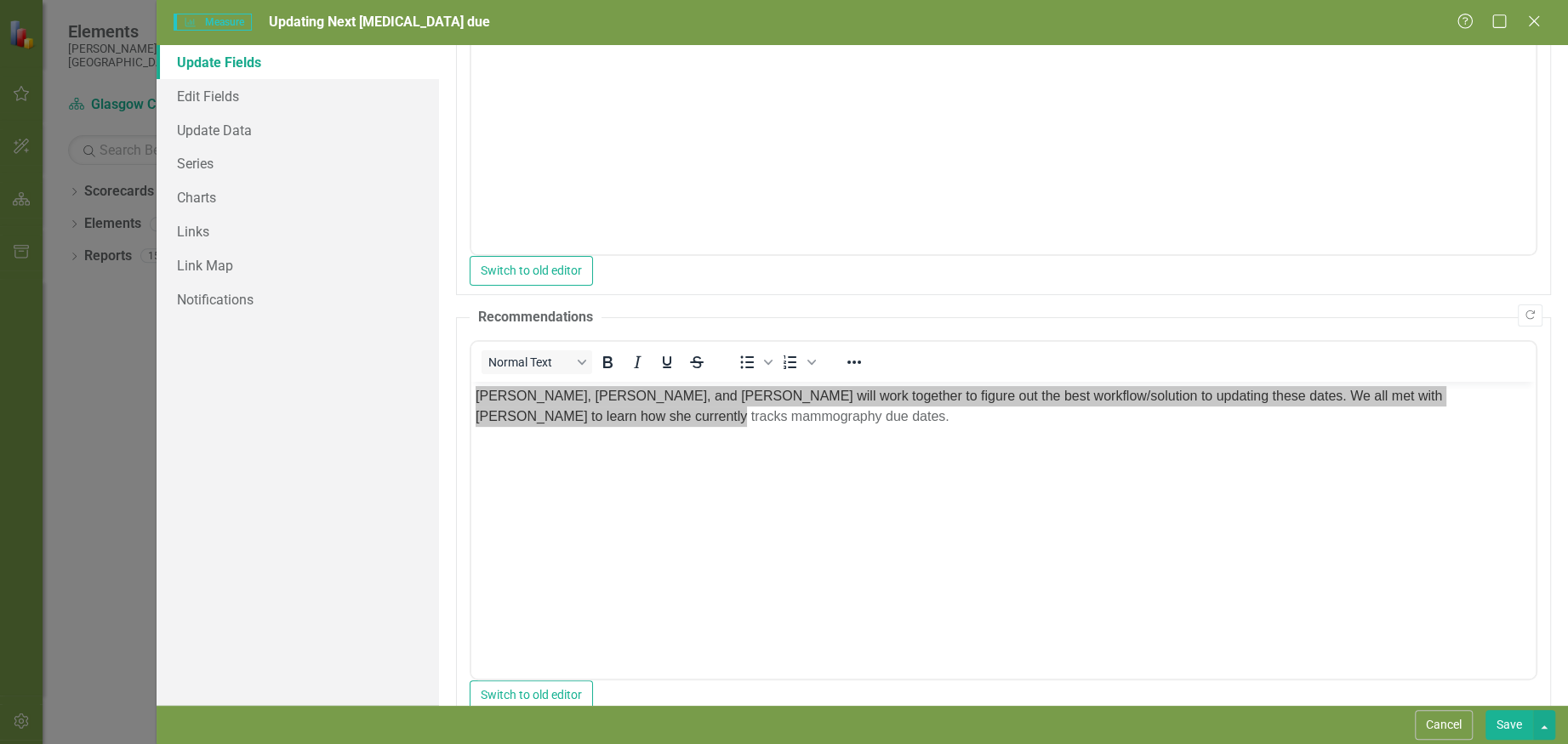
click at [1512, 721] on button "Save" at bounding box center [1509, 724] width 48 height 29
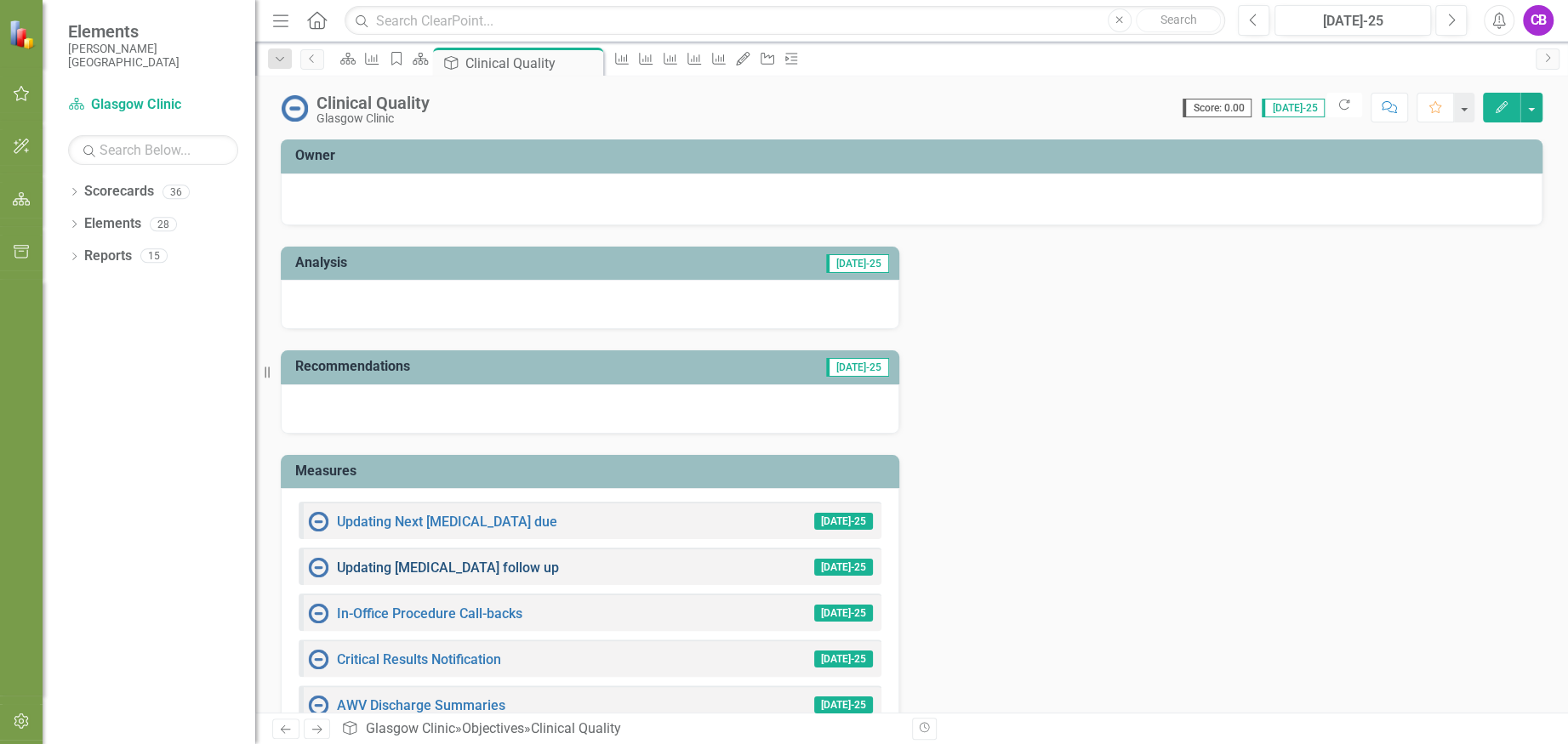
click at [495, 566] on link "Updating [MEDICAL_DATA] follow up" at bounding box center [447, 568] width 222 height 16
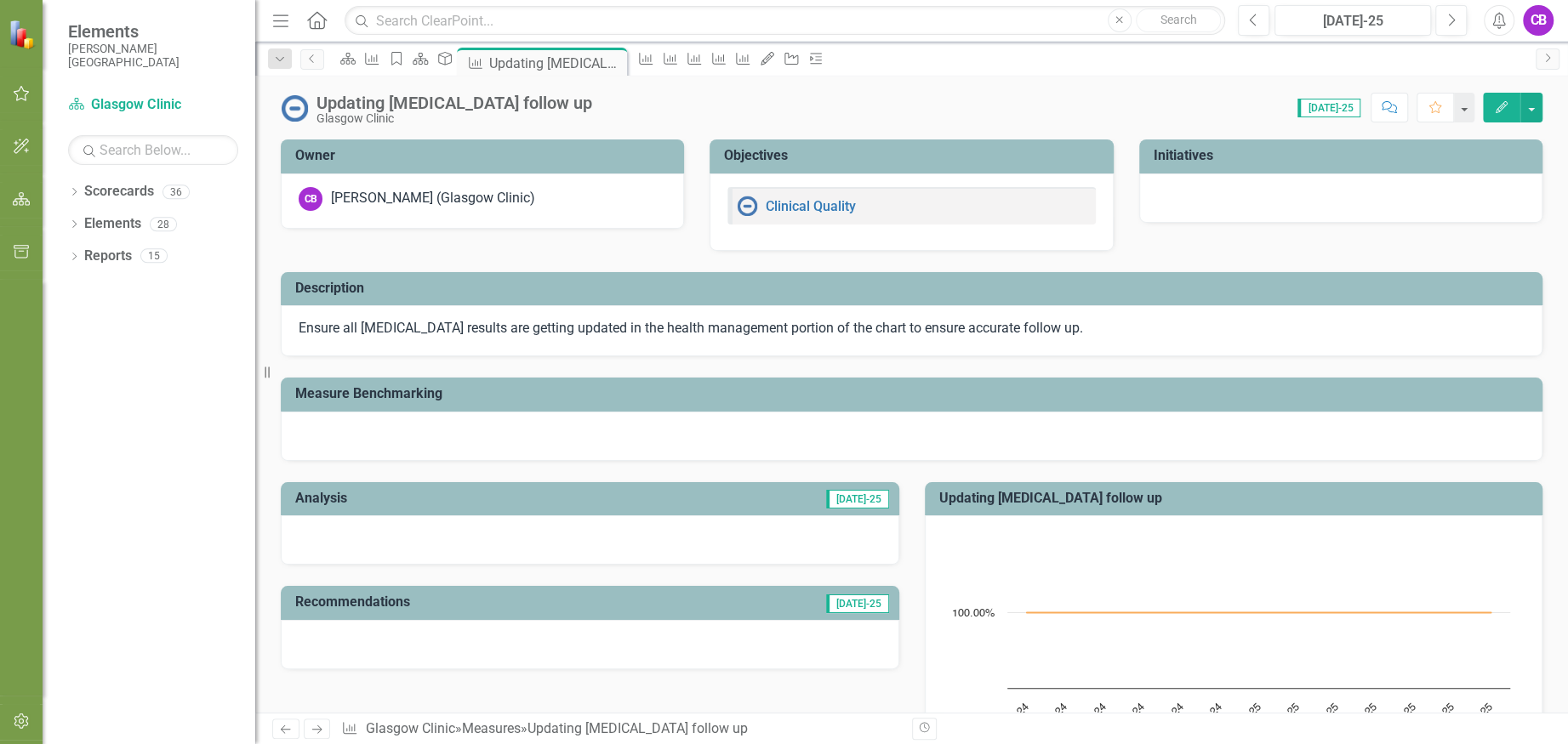
click at [1504, 101] on icon "Edit" at bounding box center [1501, 107] width 16 height 12
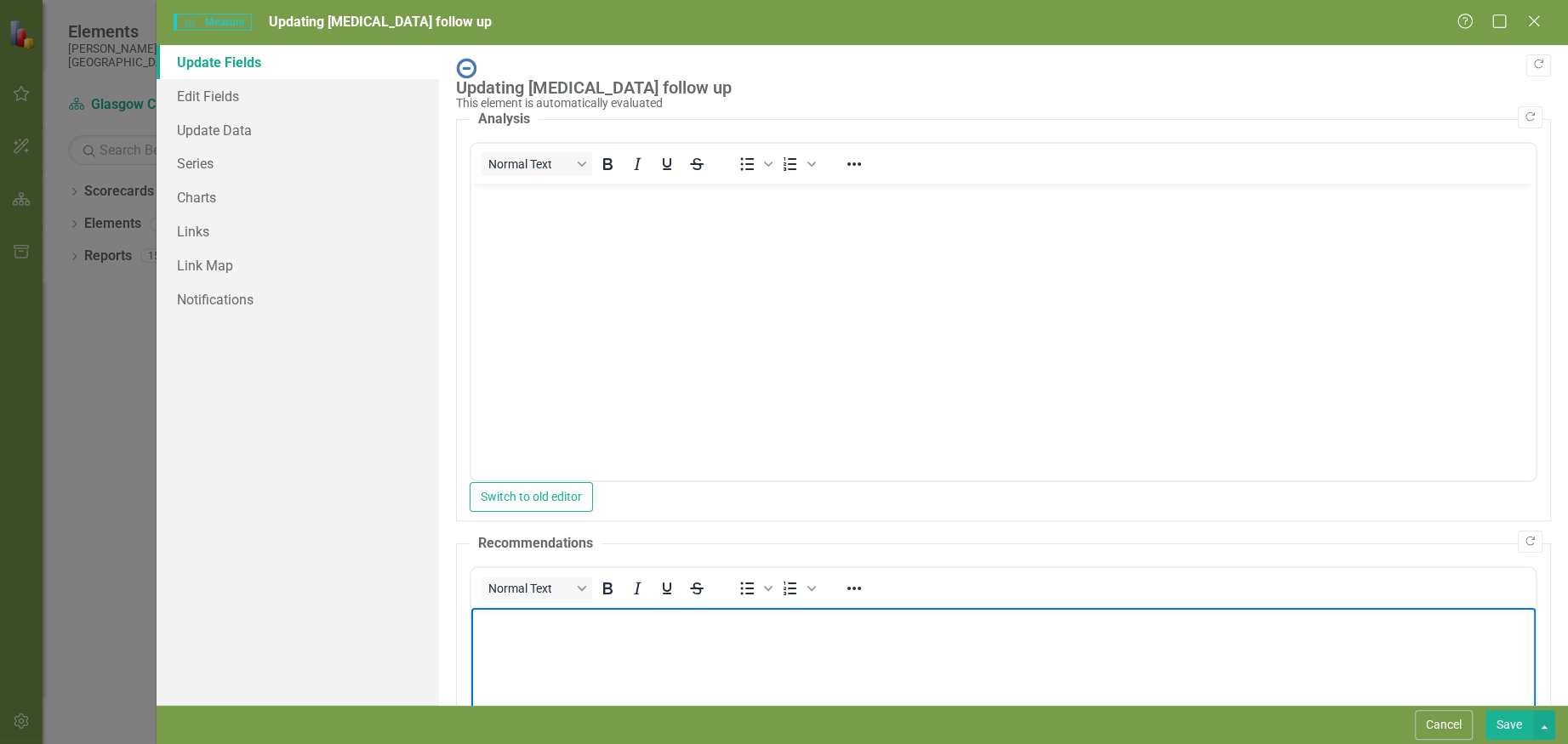
click at [714, 673] on body "Rich Text Area. Press ALT-0 for help." at bounding box center [1003, 735] width 1064 height 255
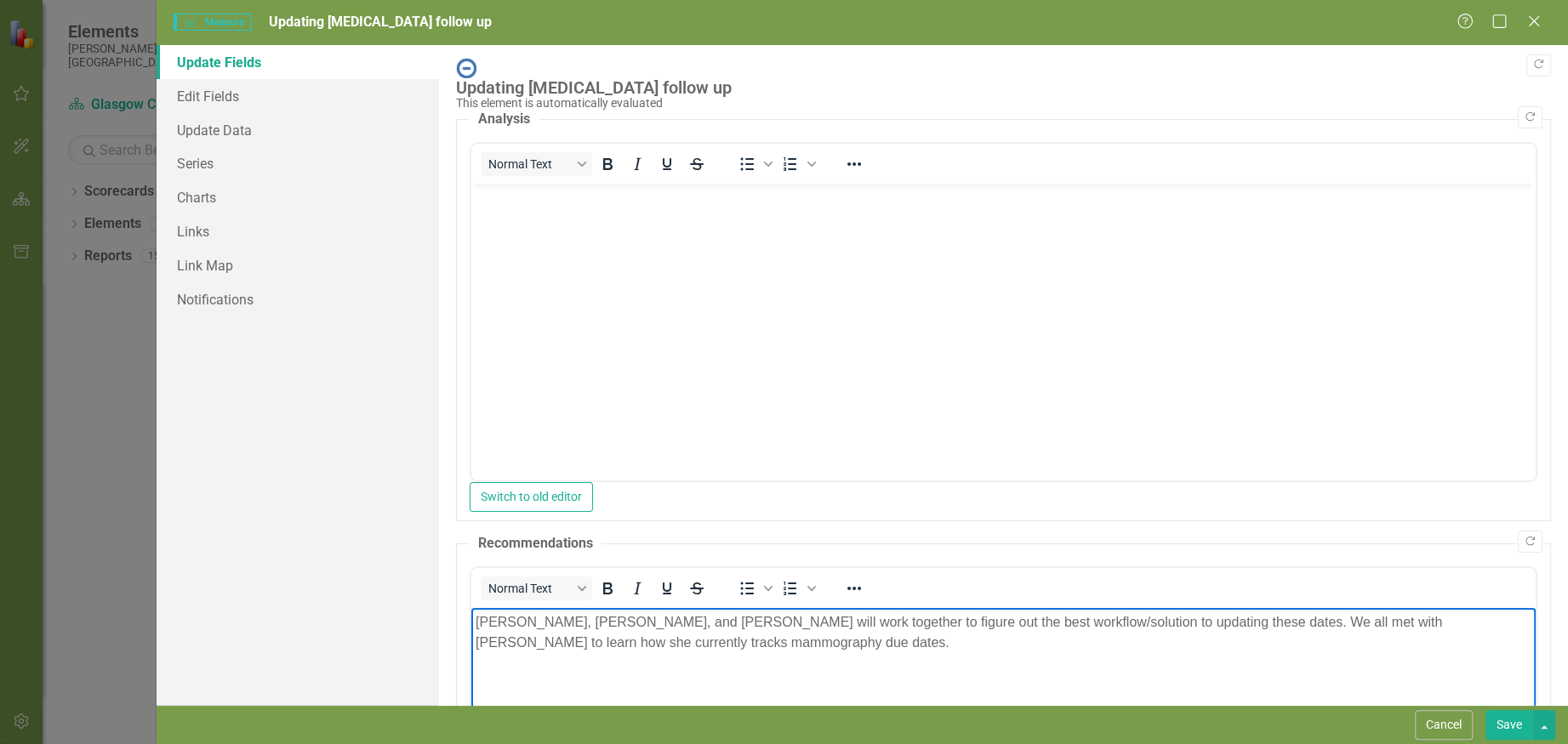
click at [1497, 720] on button "Save" at bounding box center [1509, 724] width 48 height 29
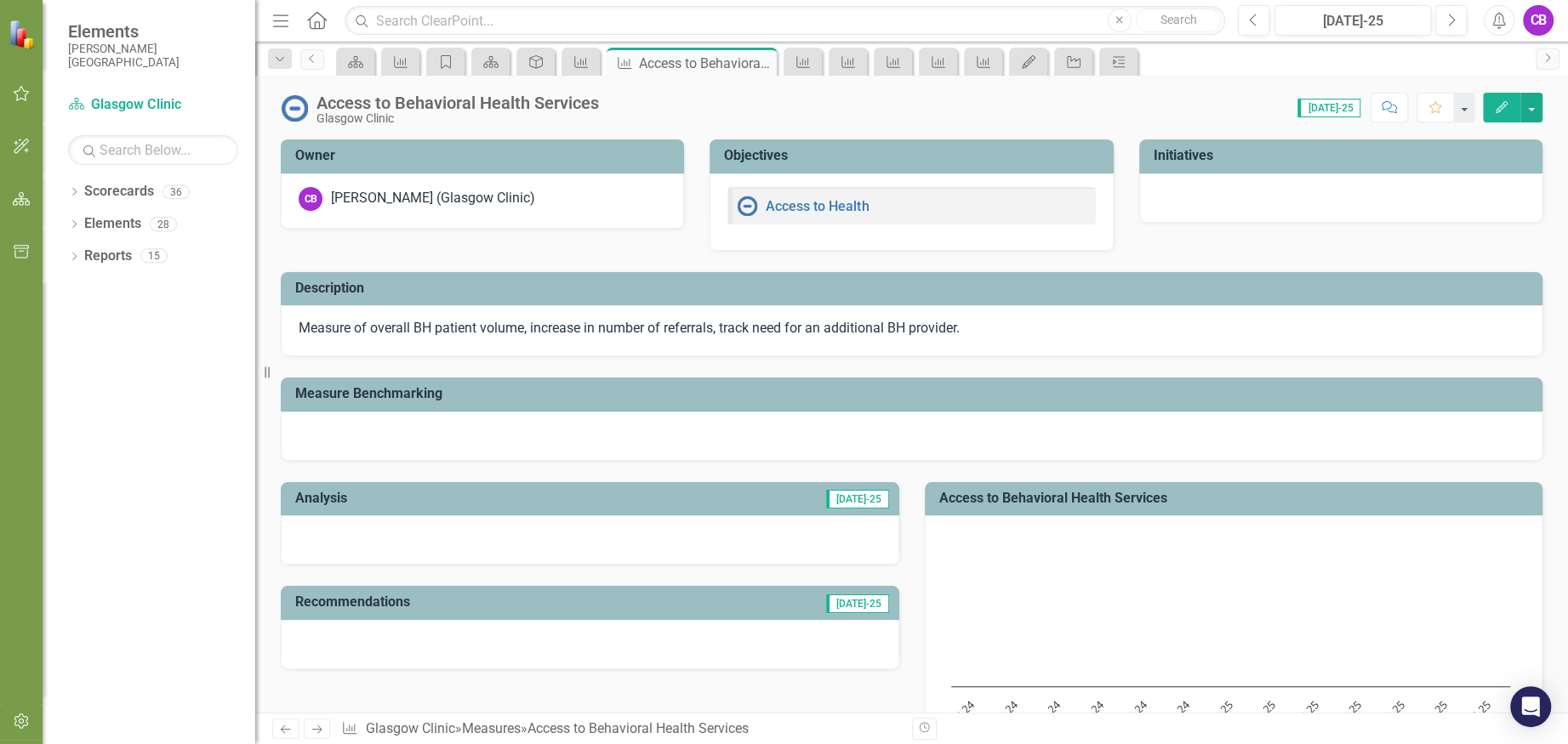
click at [1494, 105] on icon "Edit" at bounding box center [1501, 107] width 16 height 12
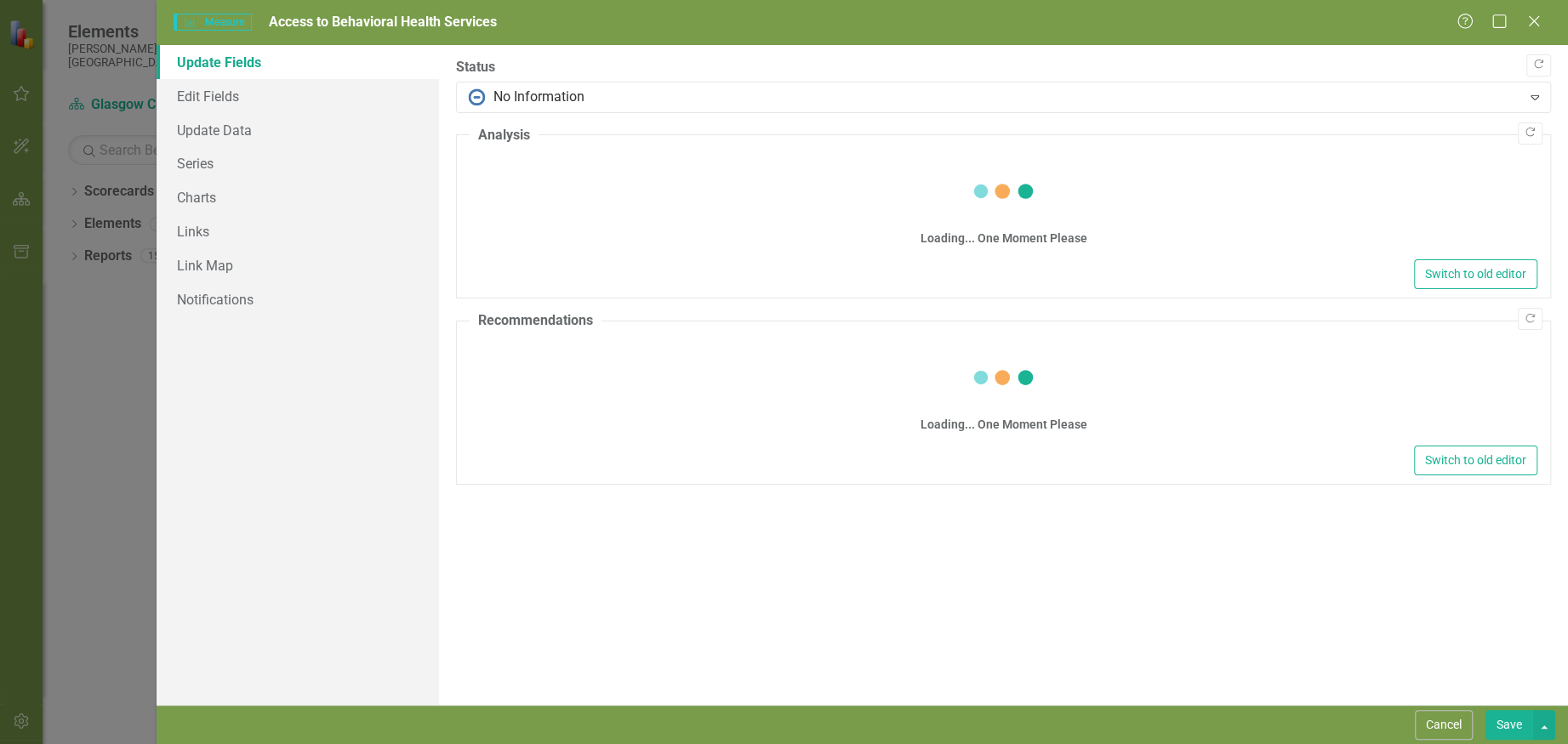
click at [847, 264] on div "Switch to old editor" at bounding box center [1003, 274] width 1068 height 29
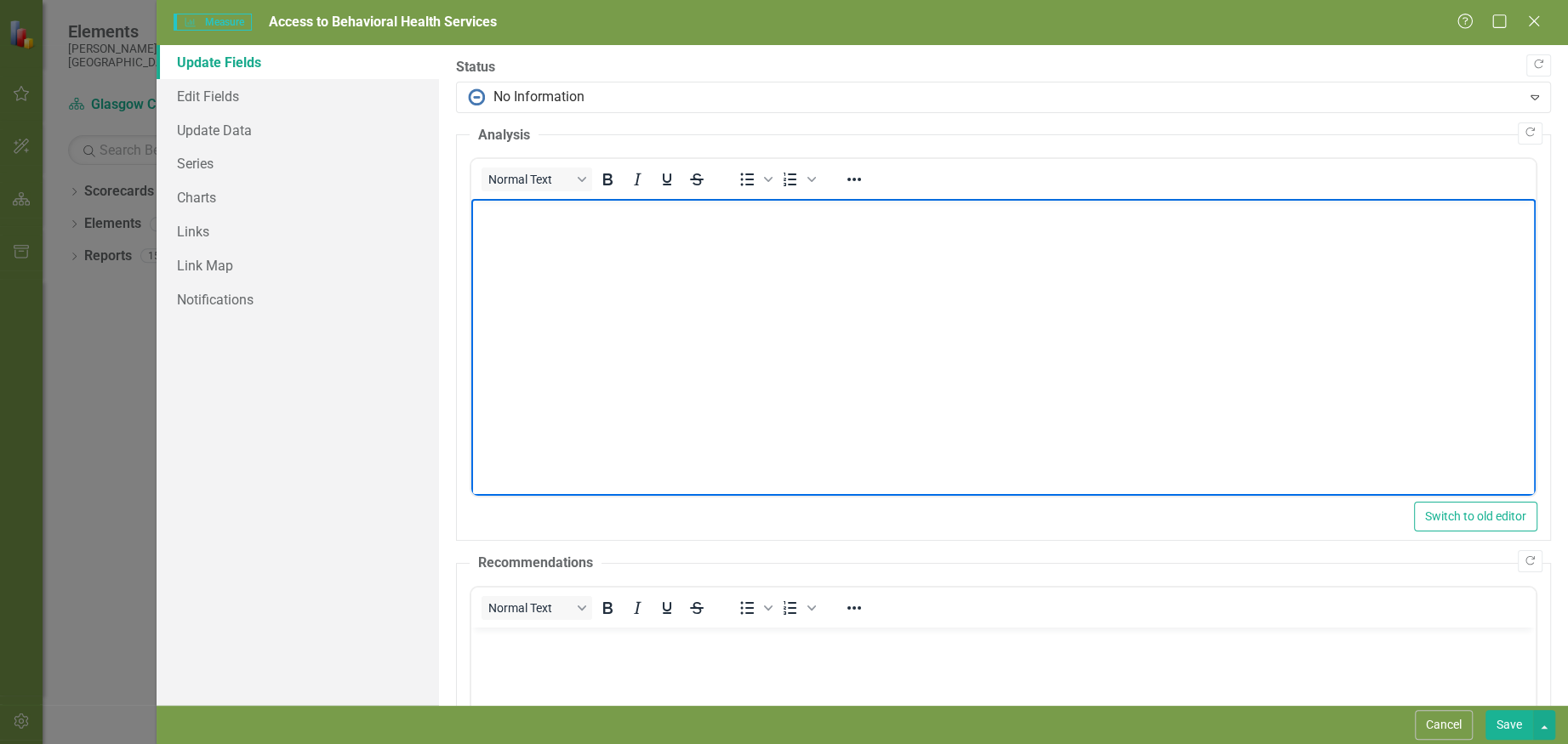
click at [871, 275] on body "Rich Text Area. Press ALT-0 for help." at bounding box center [1003, 326] width 1064 height 255
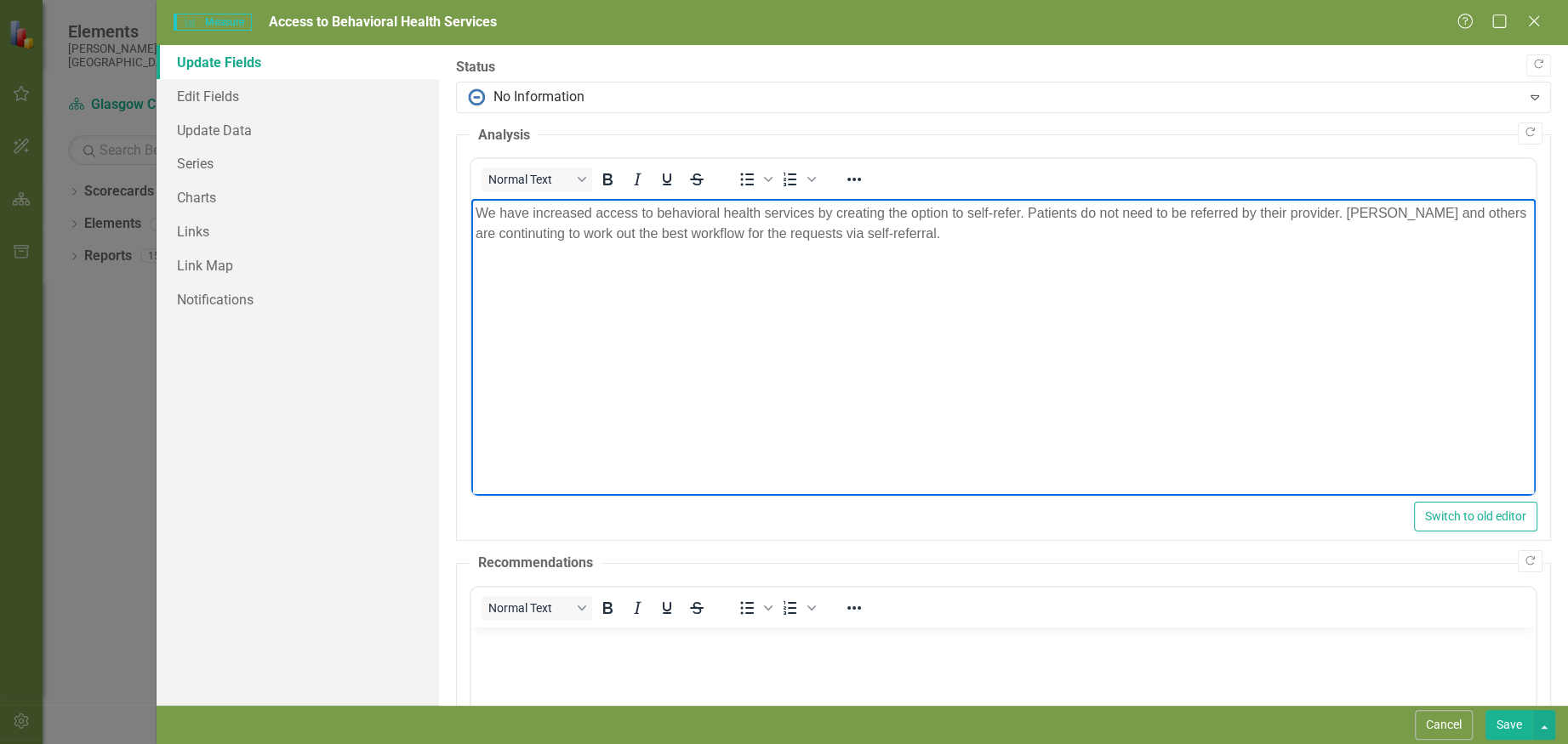
click at [518, 227] on p "We have increased access to behavioral health services by creating the option t…" at bounding box center [1003, 223] width 1055 height 41
click at [1021, 240] on p "We have increased access to behavioral health services by creating the option t…" at bounding box center [1003, 223] width 1055 height 41
click at [1518, 722] on button "Save" at bounding box center [1509, 724] width 48 height 29
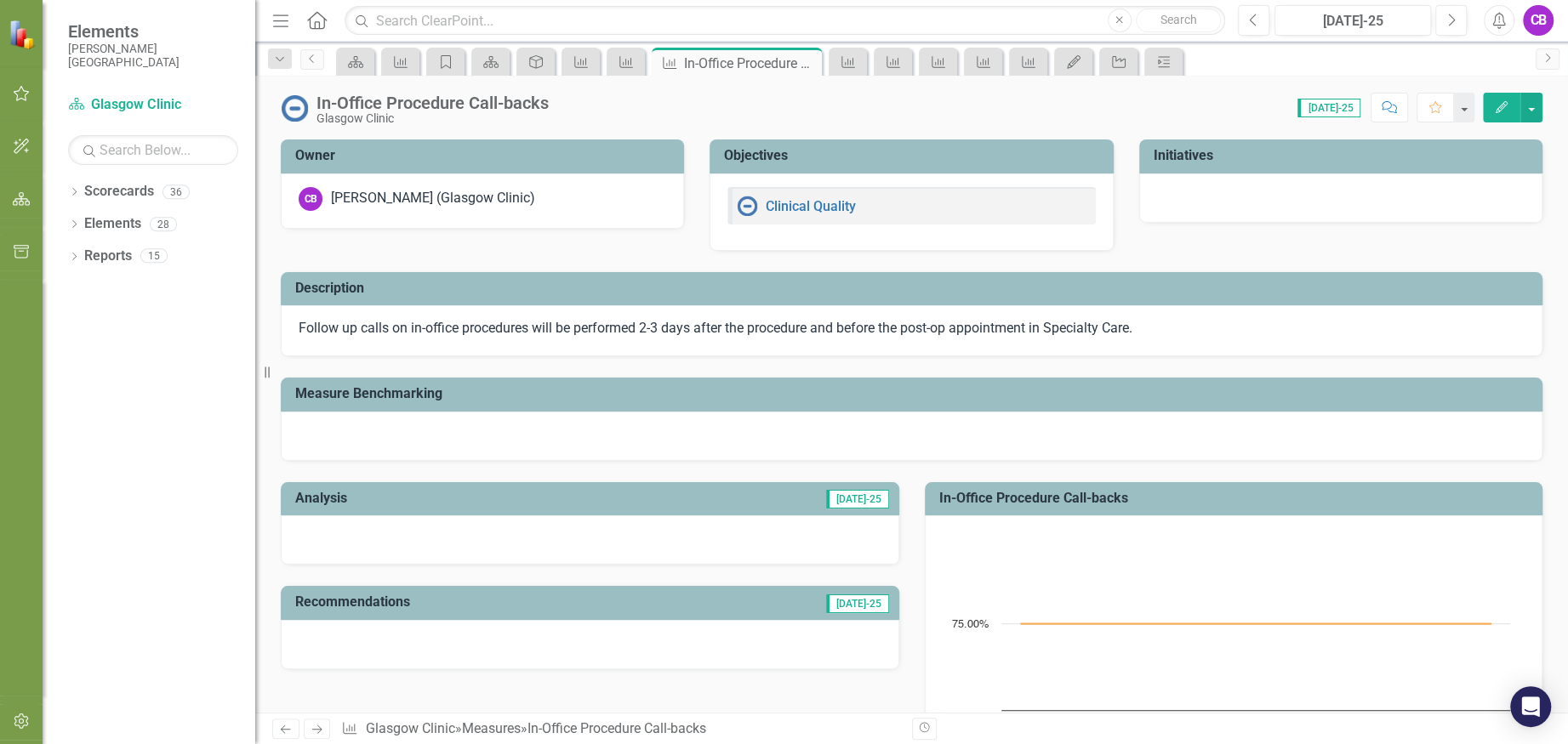
click at [1497, 107] on icon "button" at bounding box center [1501, 107] width 12 height 12
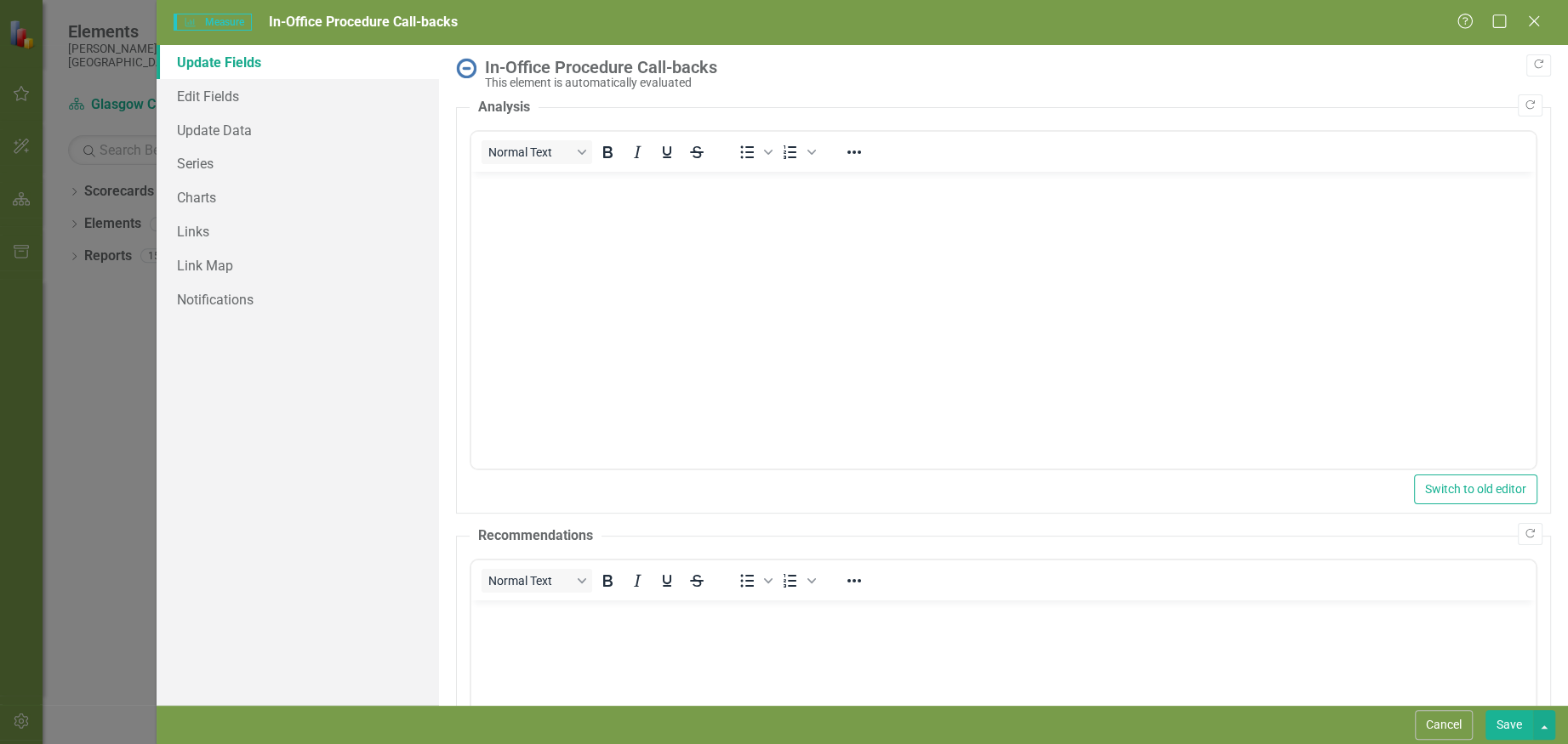
scroll to position [113, 0]
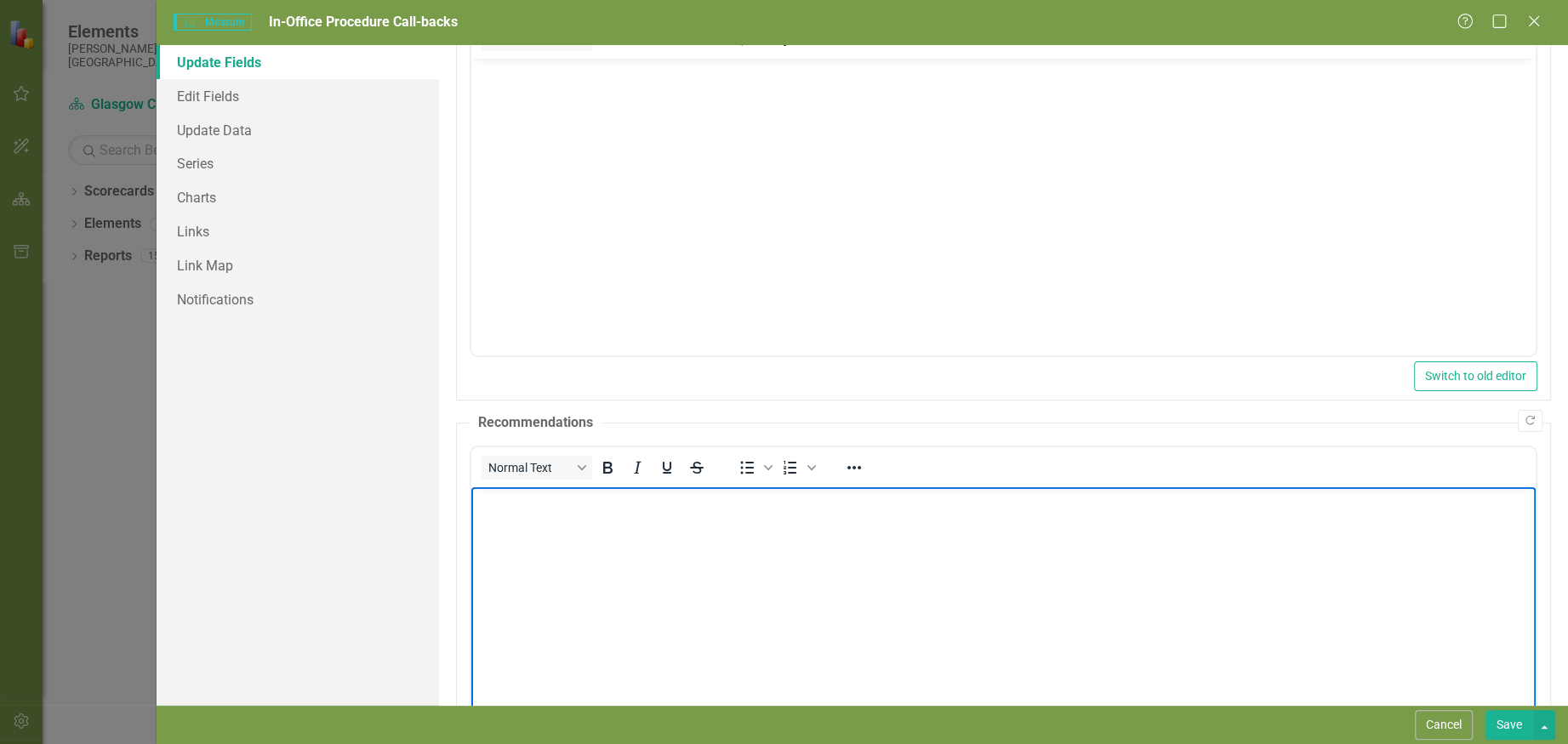
click at [764, 595] on body "Rich Text Area. Press ALT-0 for help." at bounding box center [1003, 615] width 1064 height 255
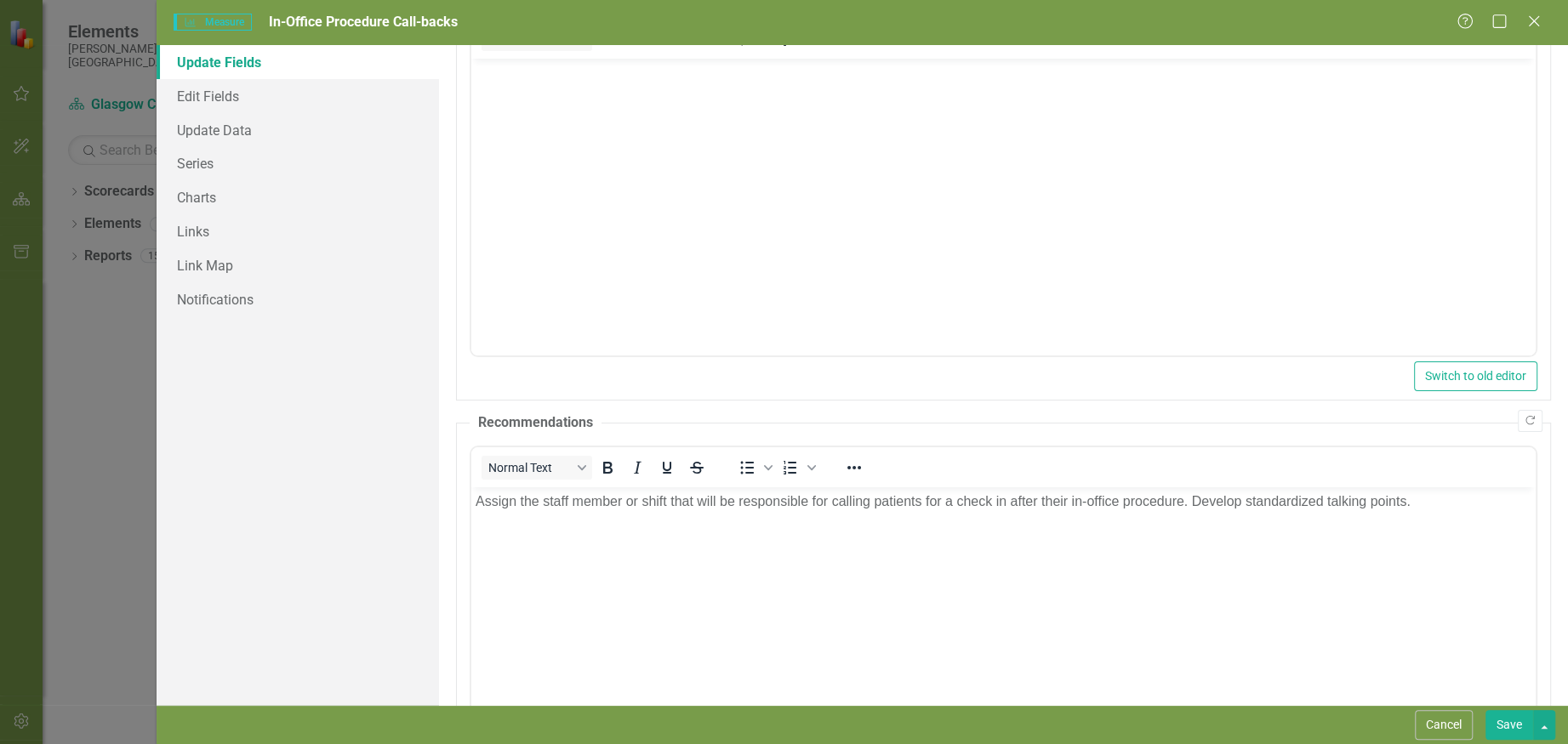
click at [1511, 721] on button "Save" at bounding box center [1509, 724] width 48 height 29
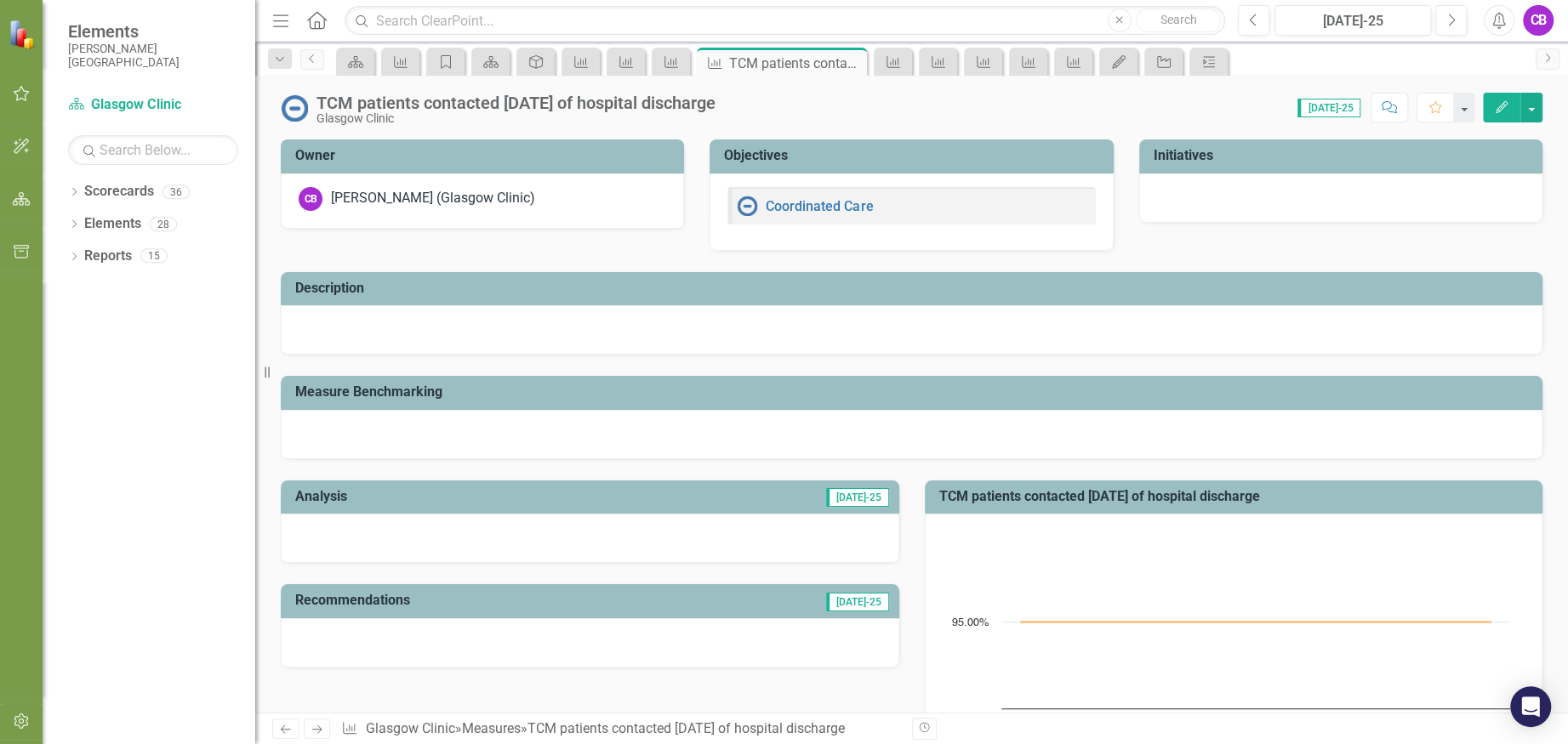
click at [1497, 109] on icon "Edit" at bounding box center [1501, 107] width 16 height 12
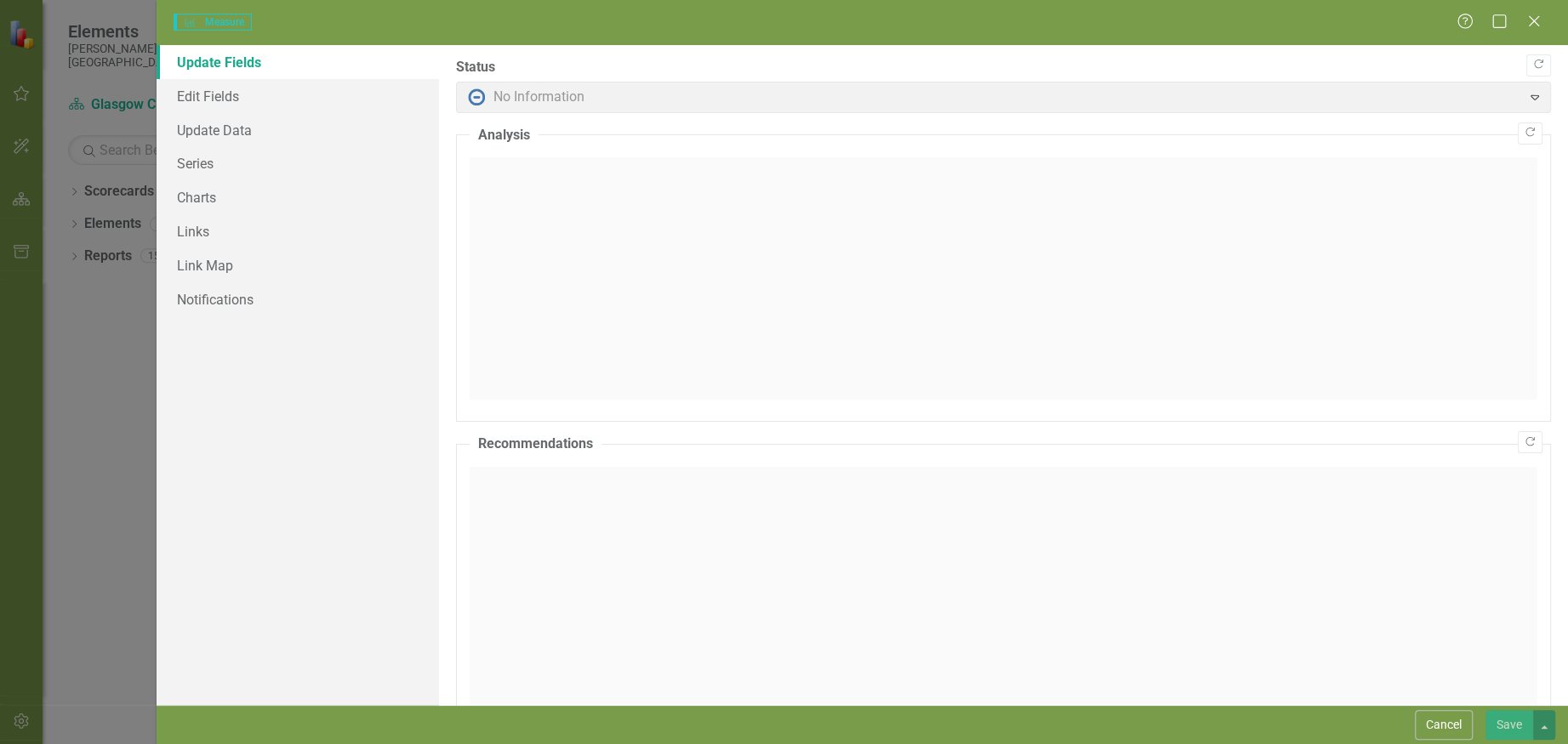
click at [867, 270] on div at bounding box center [1003, 277] width 1068 height 242
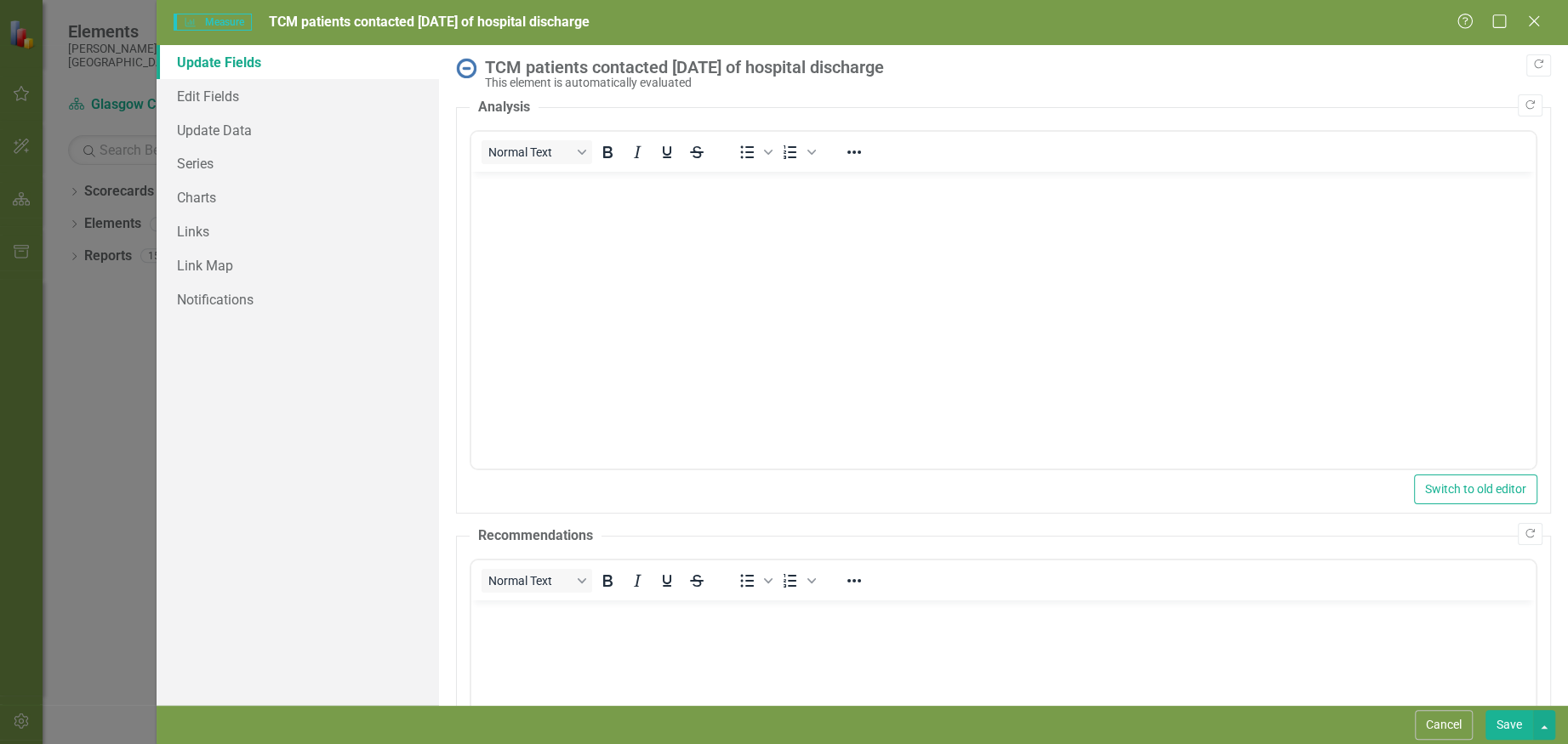
click at [831, 288] on body "Rich Text Area. Press ALT-0 for help." at bounding box center [1003, 299] width 1064 height 255
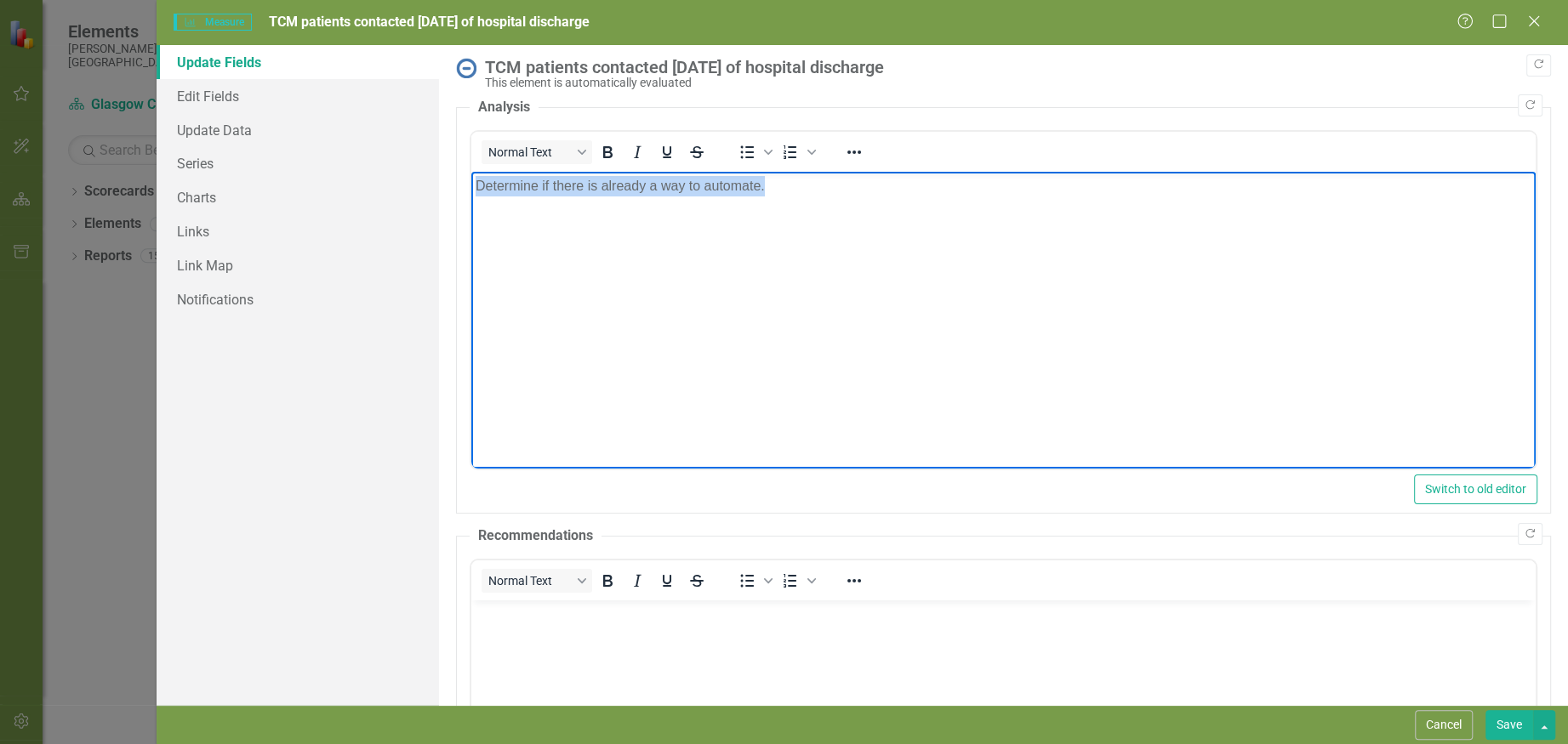
drag, startPoint x: 780, startPoint y: 189, endPoint x: 475, endPoint y: 202, distance: 305.3
click at [475, 202] on body "Determine if there is already a way to automate." at bounding box center [1003, 299] width 1064 height 255
copy p "Determine if there is already a way to automate."
click at [1501, 721] on button "Save" at bounding box center [1509, 724] width 48 height 29
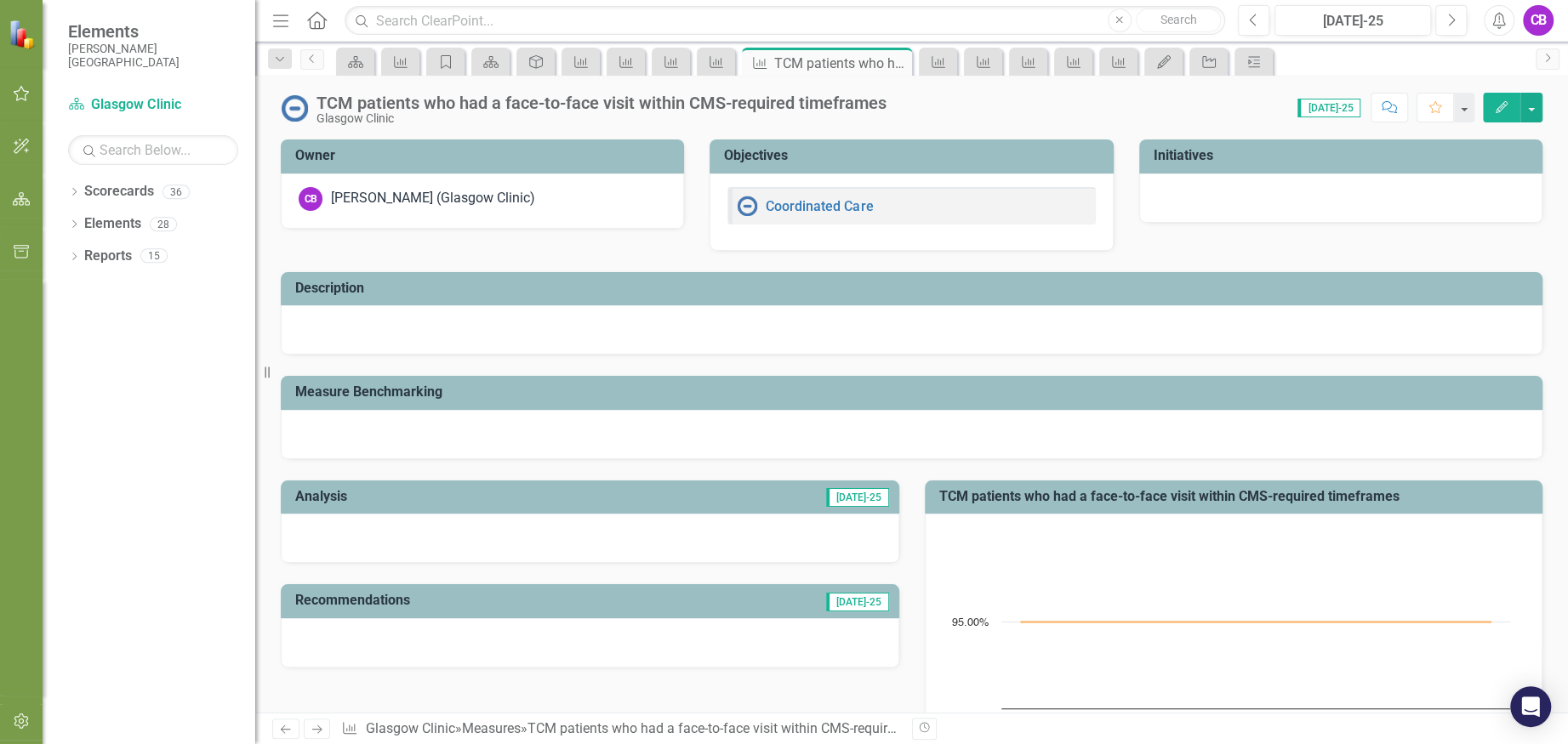
click at [1503, 106] on icon "Edit" at bounding box center [1501, 107] width 16 height 12
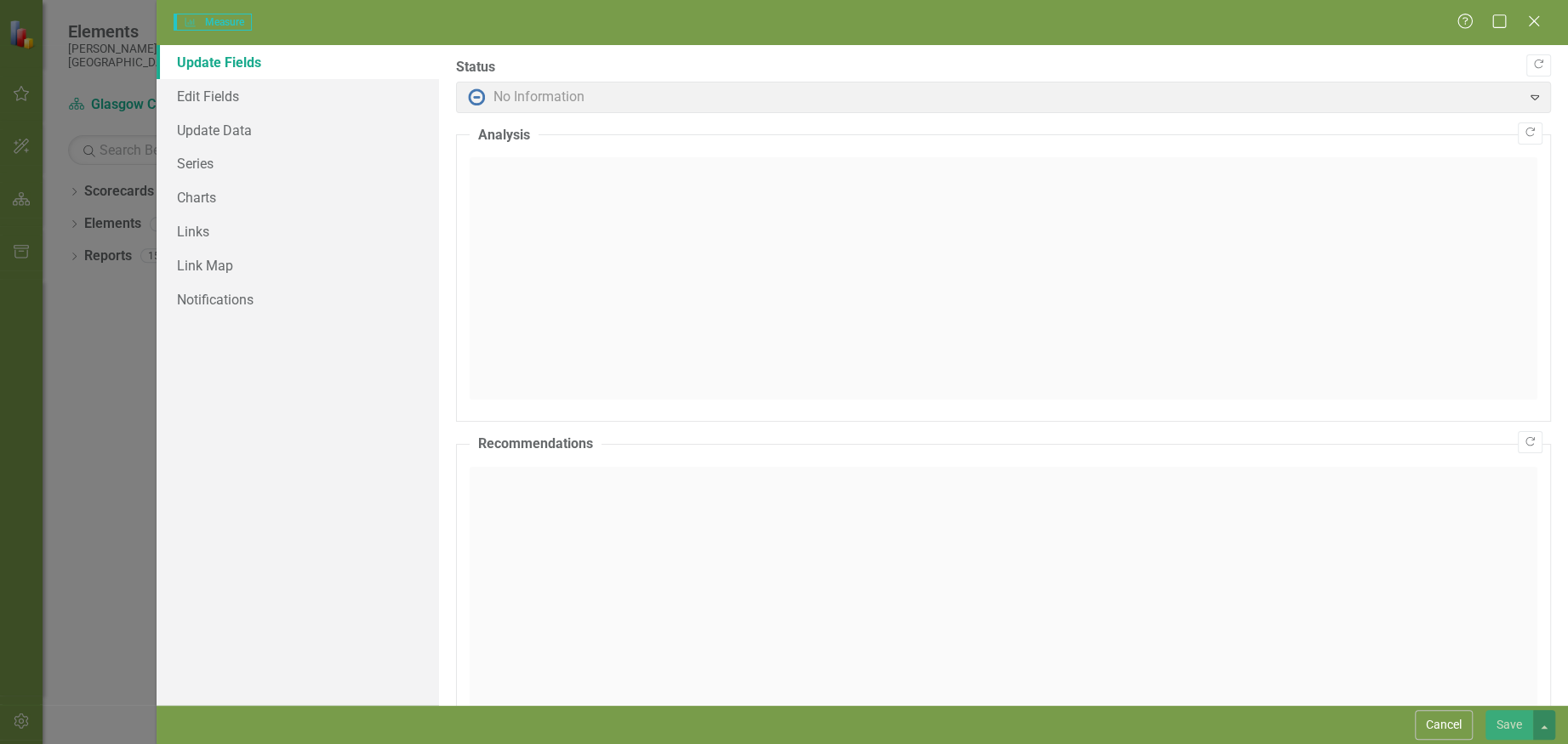
click at [764, 217] on div at bounding box center [1003, 277] width 1068 height 242
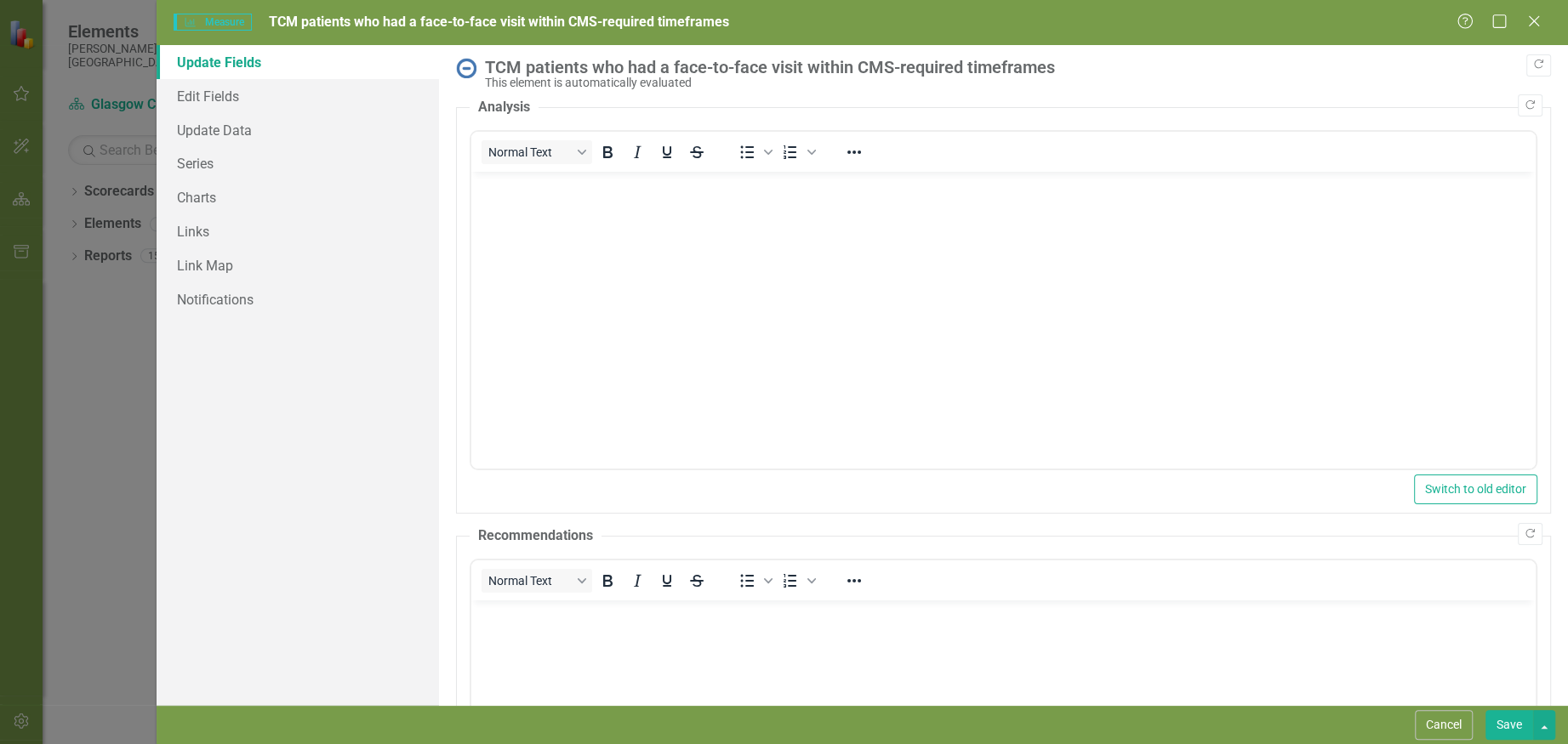
click at [747, 324] on body "Rich Text Area. Press ALT-0 for help." at bounding box center [1003, 299] width 1064 height 255
click at [1499, 719] on button "Save" at bounding box center [1509, 724] width 48 height 29
